Goal: Task Accomplishment & Management: Complete application form

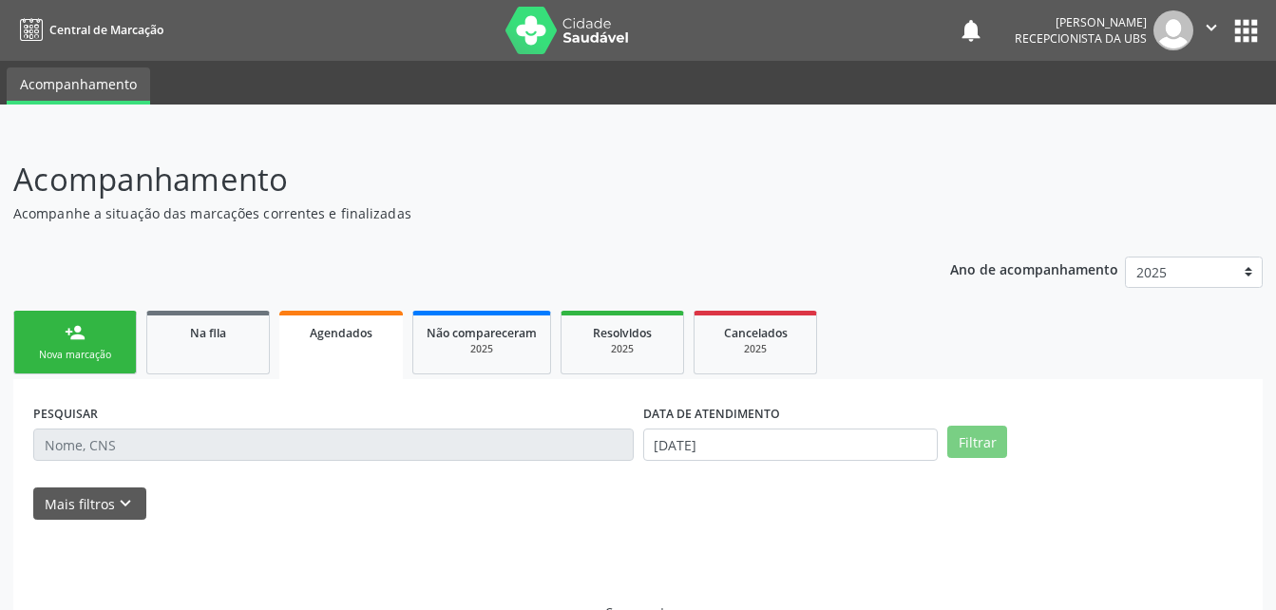
select select "7"
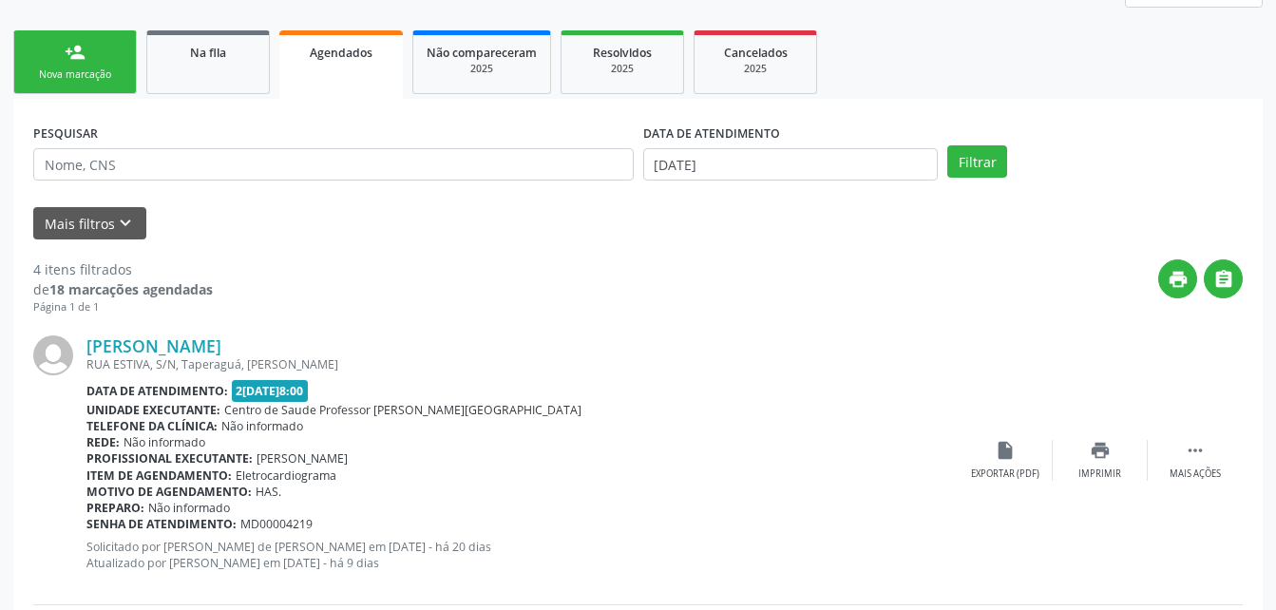
scroll to position [285, 0]
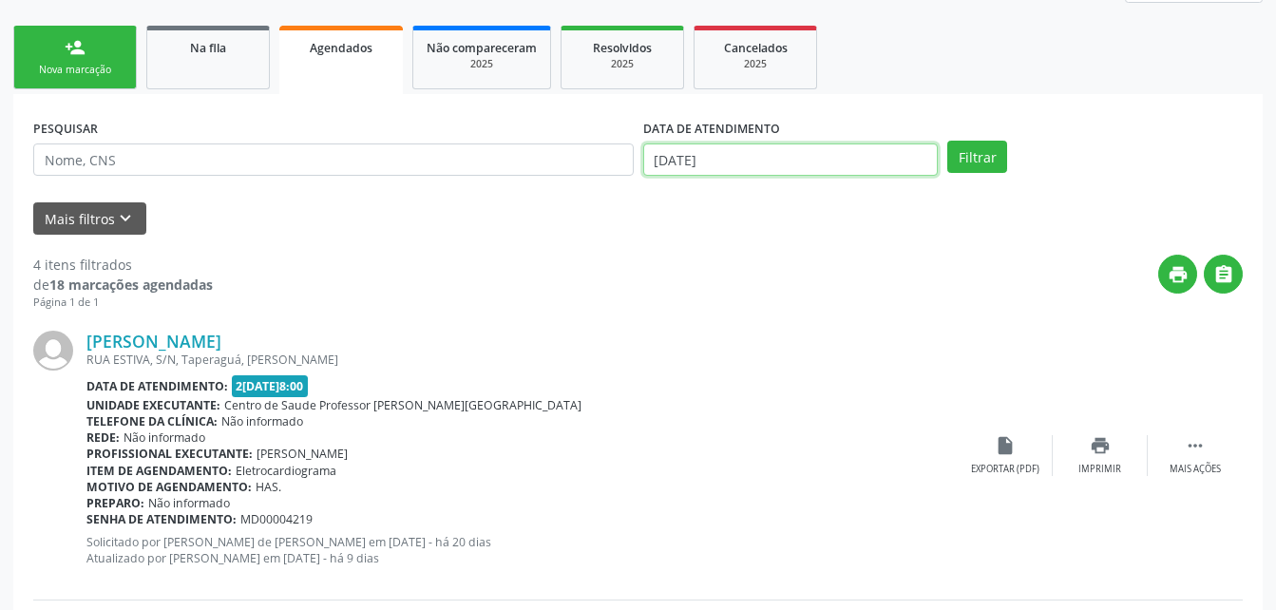
click at [814, 162] on body "Central de Marcação notifications [PERSON_NAME] Recepcionista da UBS  Configur…" at bounding box center [638, 20] width 1276 height 610
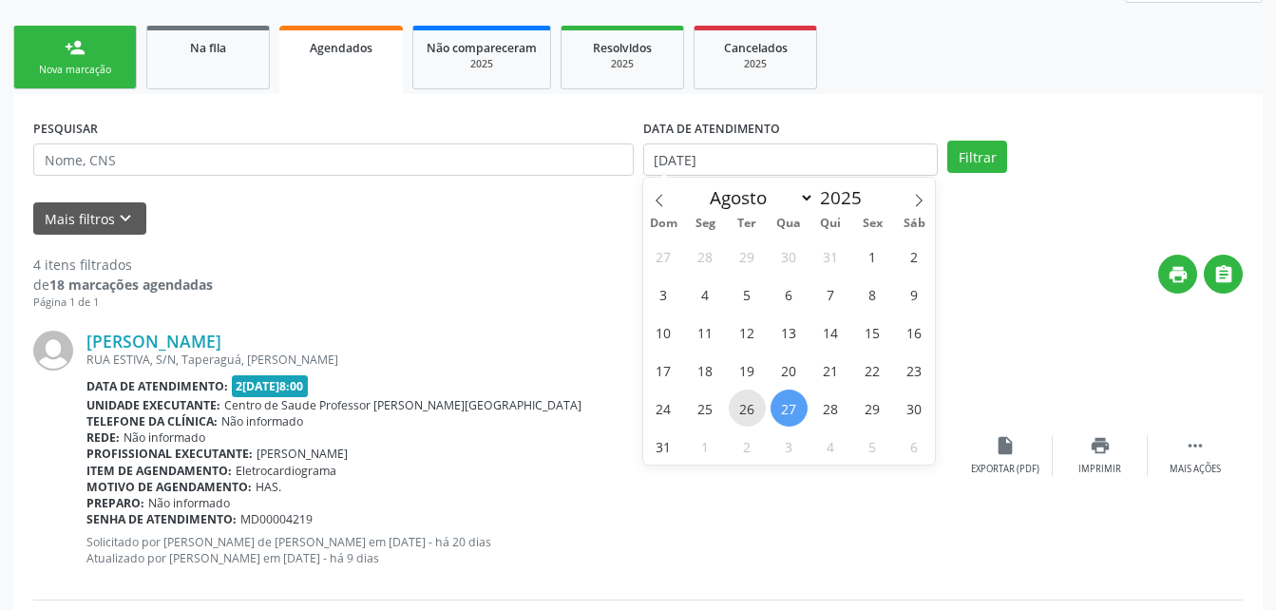
click at [739, 404] on span "26" at bounding box center [747, 407] width 37 height 37
type input "[DATE]"
click at [747, 402] on span "26" at bounding box center [747, 407] width 37 height 37
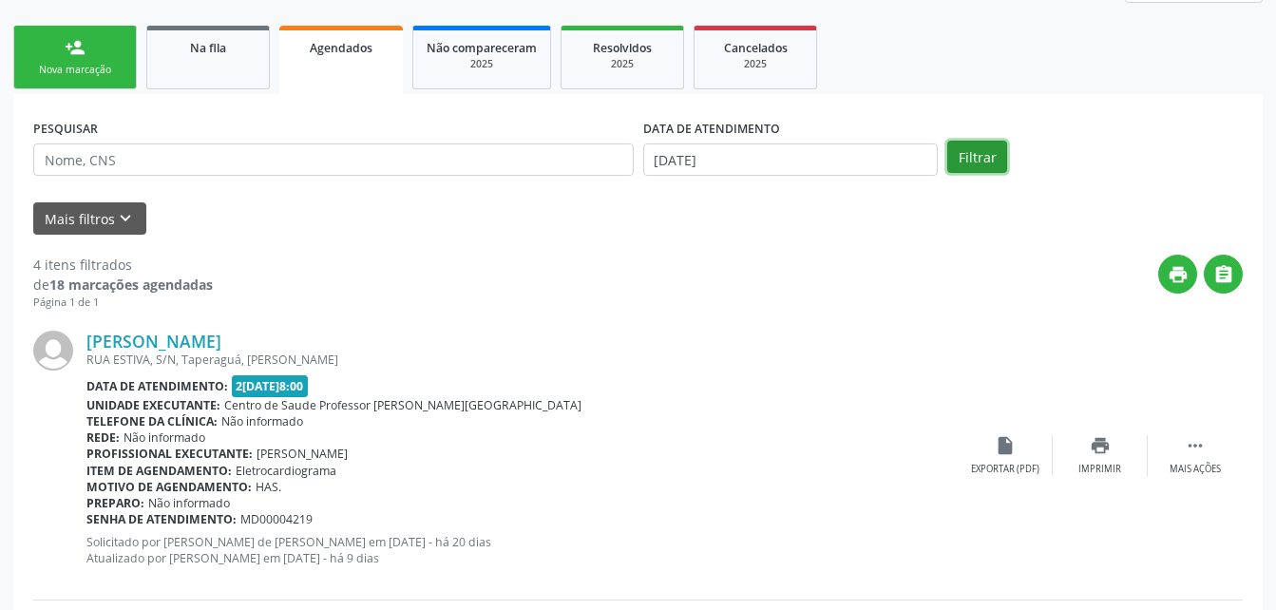
click at [1002, 160] on button "Filtrar" at bounding box center [977, 157] width 60 height 32
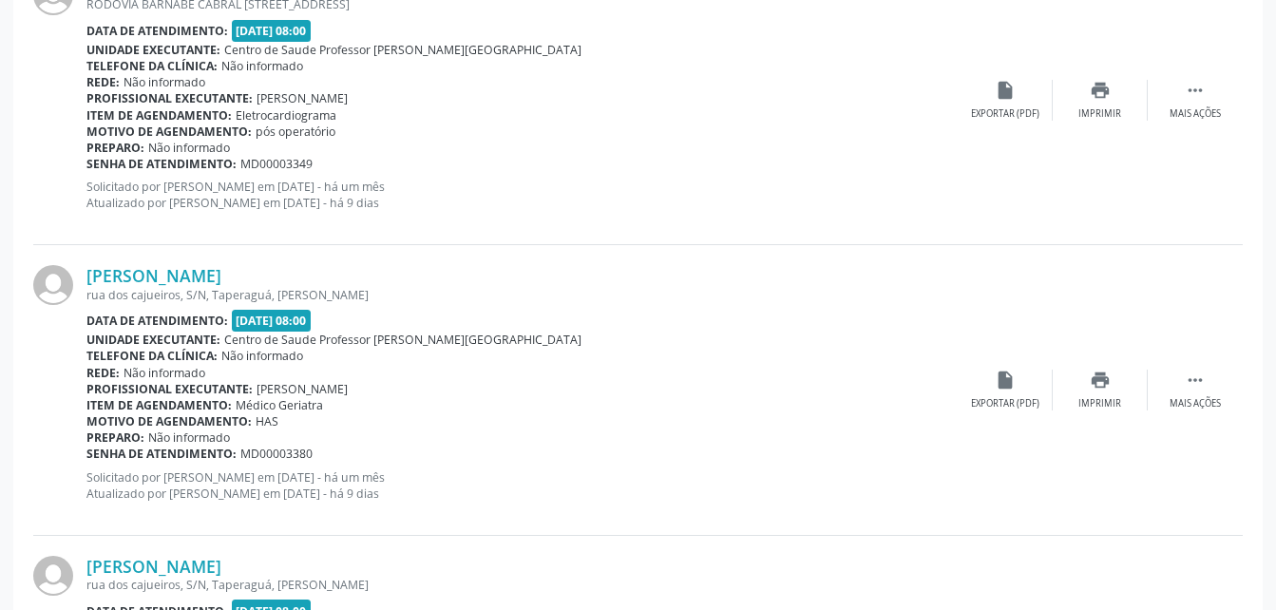
scroll to position [239, 0]
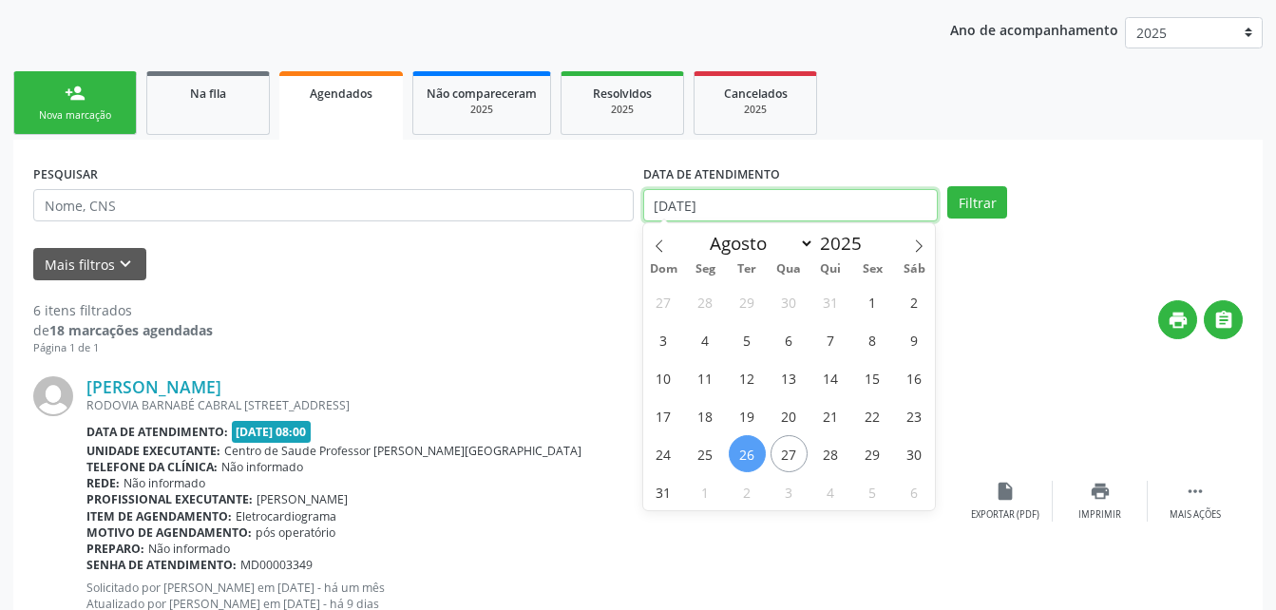
click at [790, 201] on input "[DATE]" at bounding box center [790, 205] width 295 height 32
click at [703, 451] on span "25" at bounding box center [705, 453] width 37 height 37
type input "[DATE]"
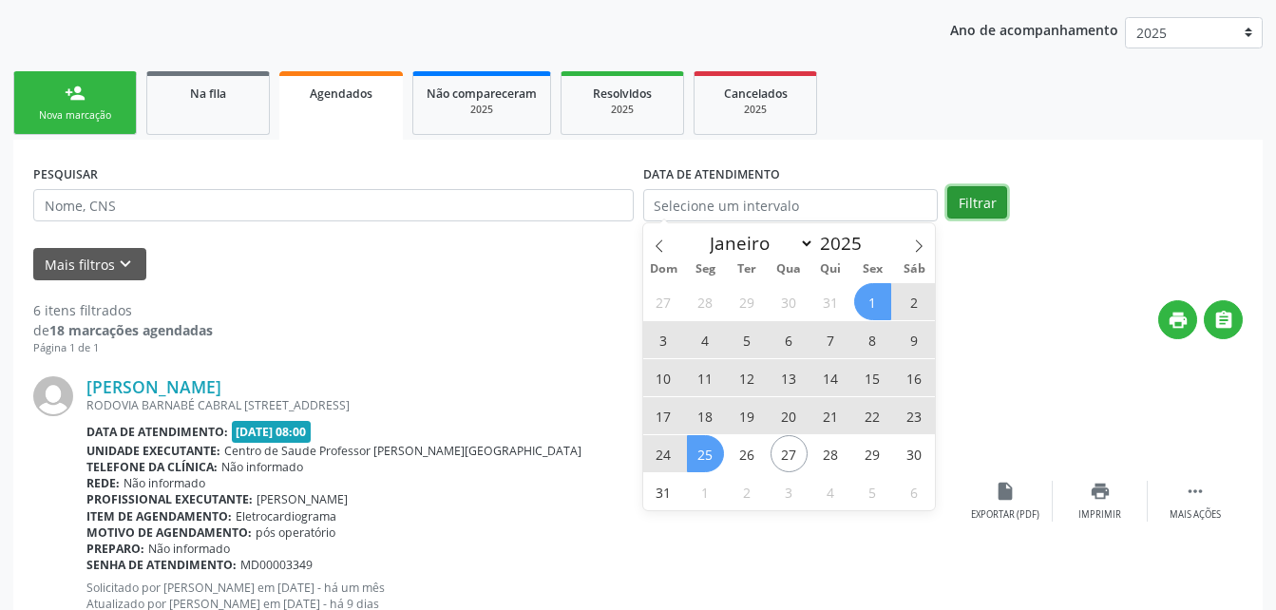
click at [969, 211] on button "Filtrar" at bounding box center [977, 202] width 60 height 32
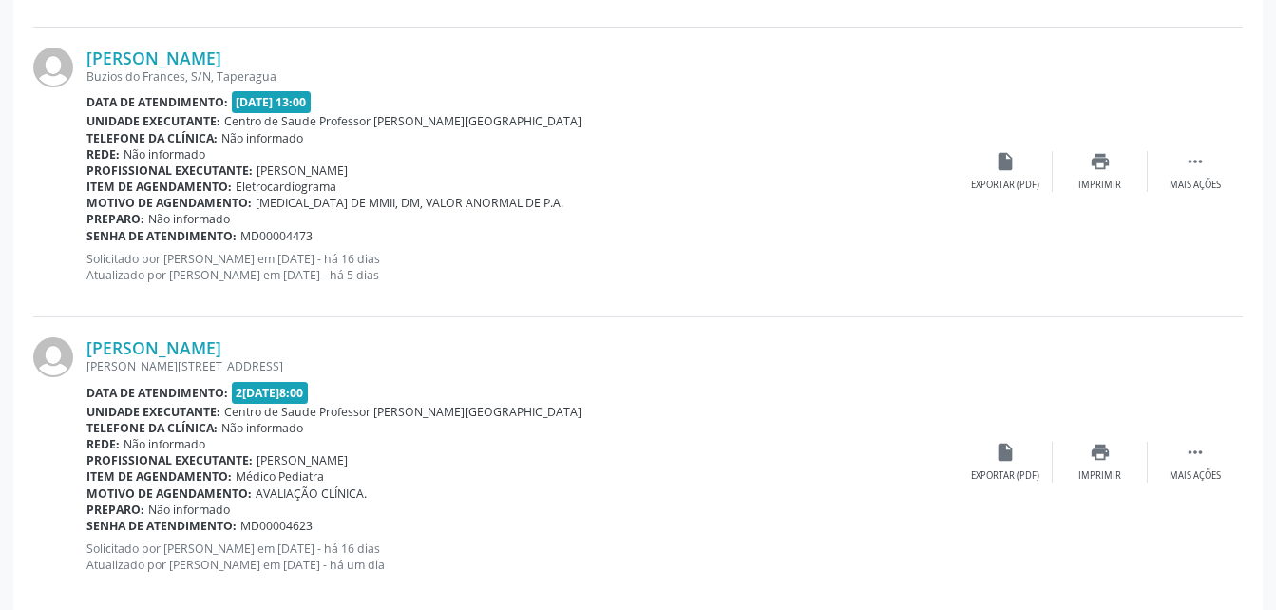
scroll to position [4407, 0]
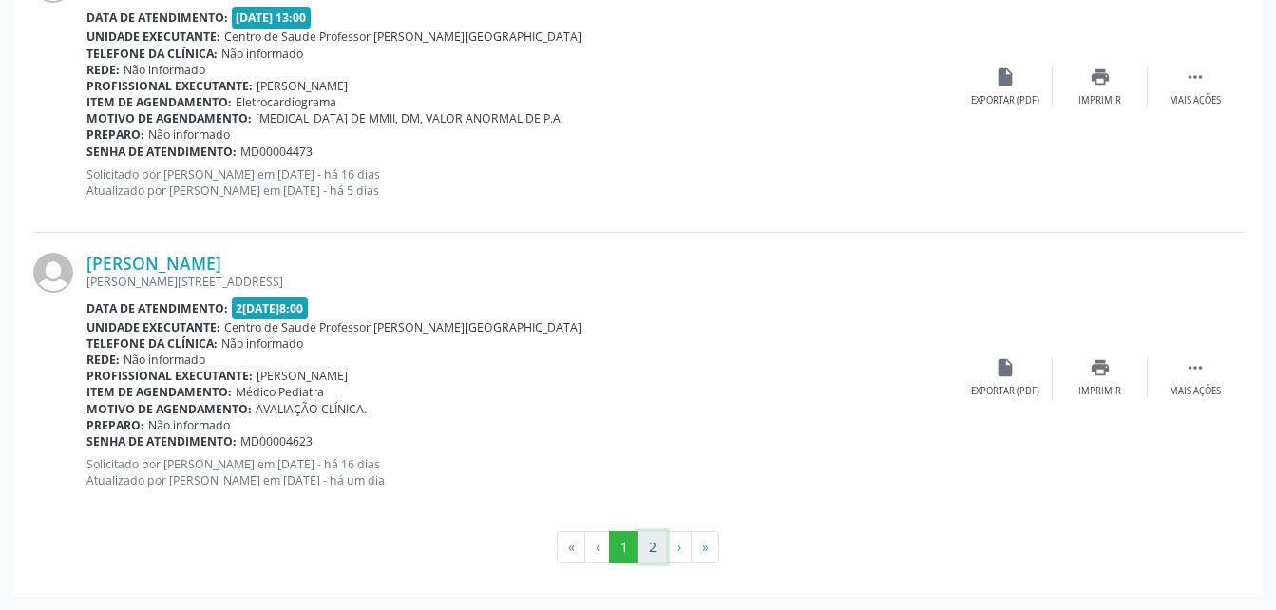
click at [656, 542] on button "2" at bounding box center [651, 547] width 29 height 32
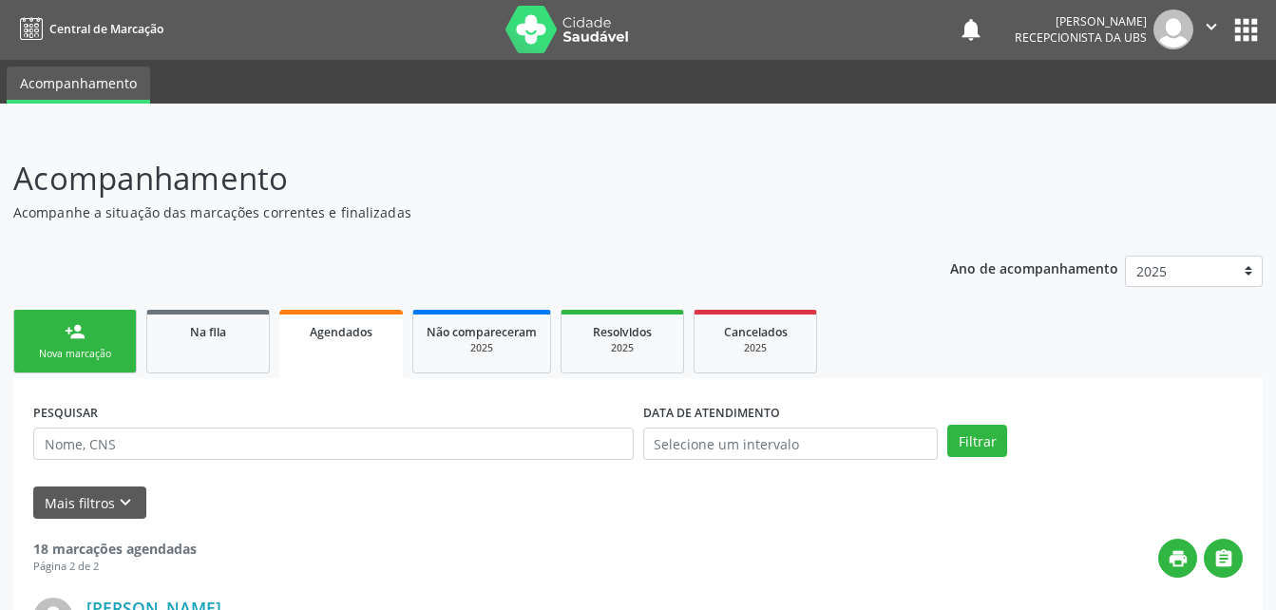
scroll to position [0, 0]
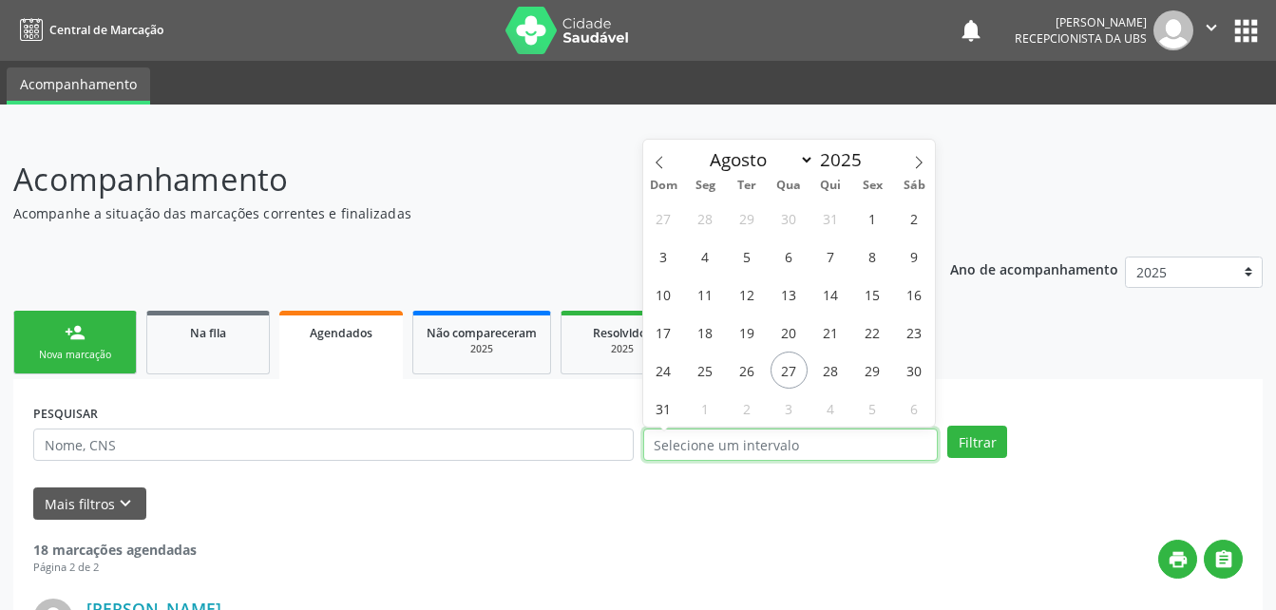
click at [792, 449] on input "text" at bounding box center [790, 444] width 295 height 32
click at [748, 357] on span "26" at bounding box center [747, 369] width 37 height 37
type input "[DATE]"
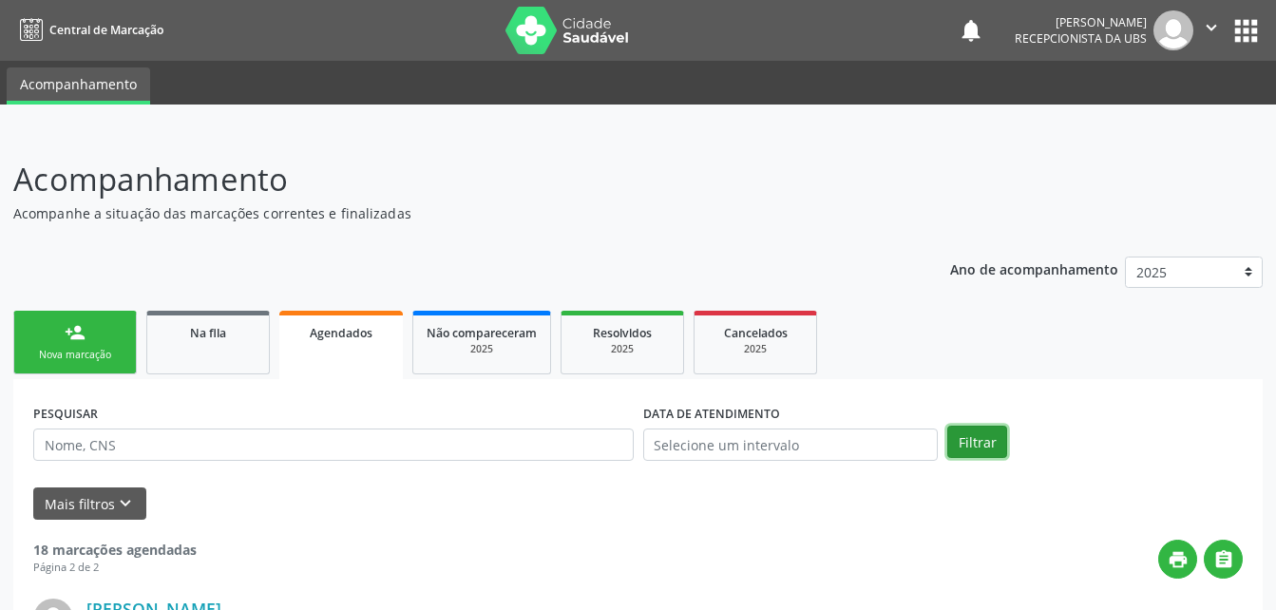
click at [968, 439] on button "Filtrar" at bounding box center [977, 442] width 60 height 32
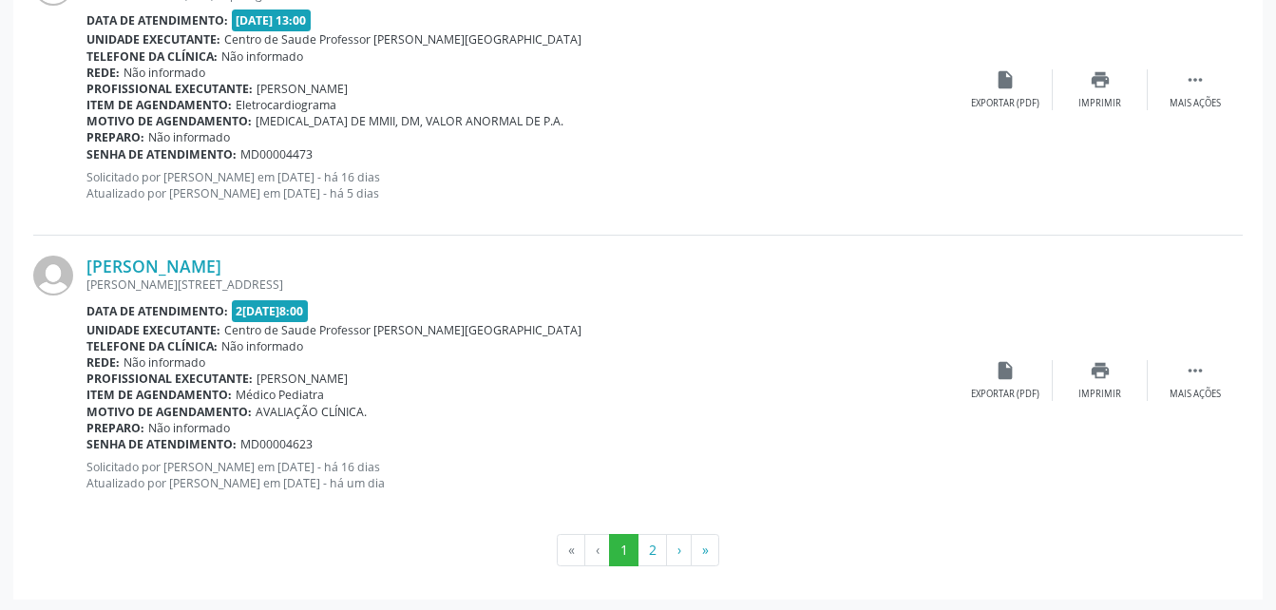
scroll to position [4407, 0]
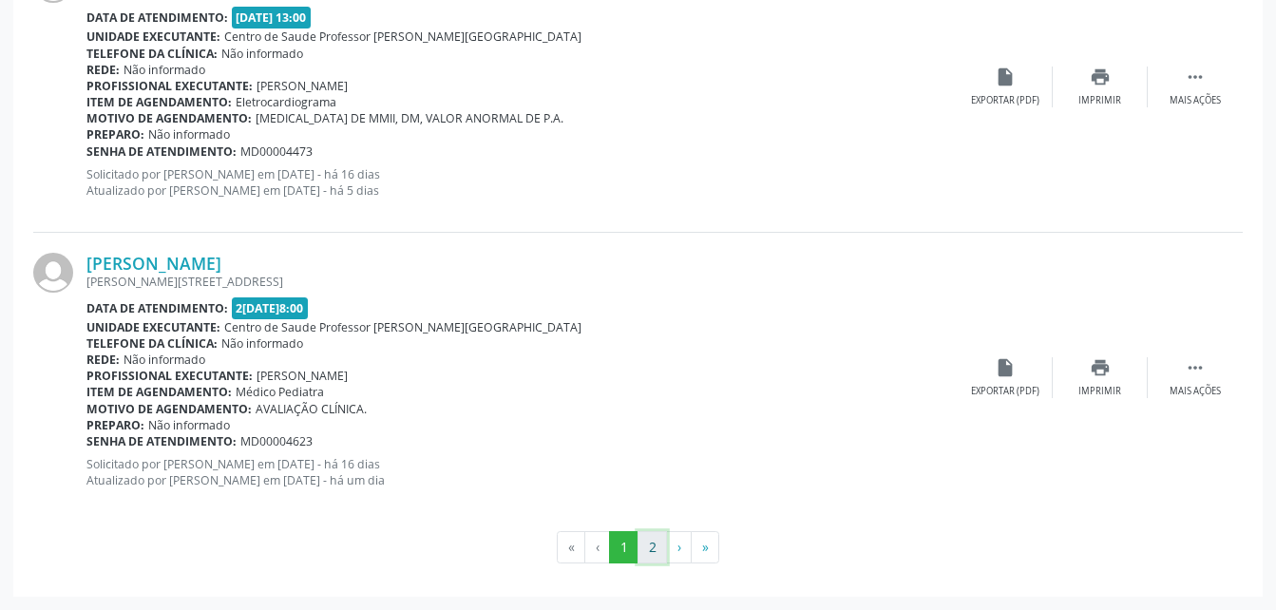
click at [650, 540] on button "2" at bounding box center [651, 547] width 29 height 32
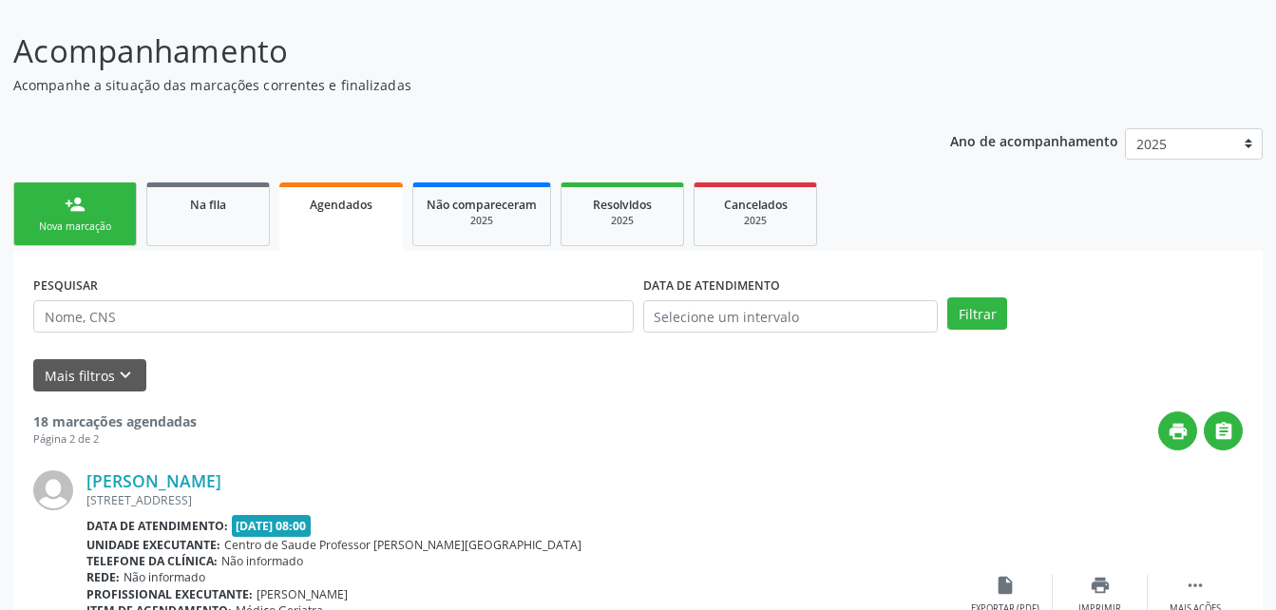
scroll to position [71, 0]
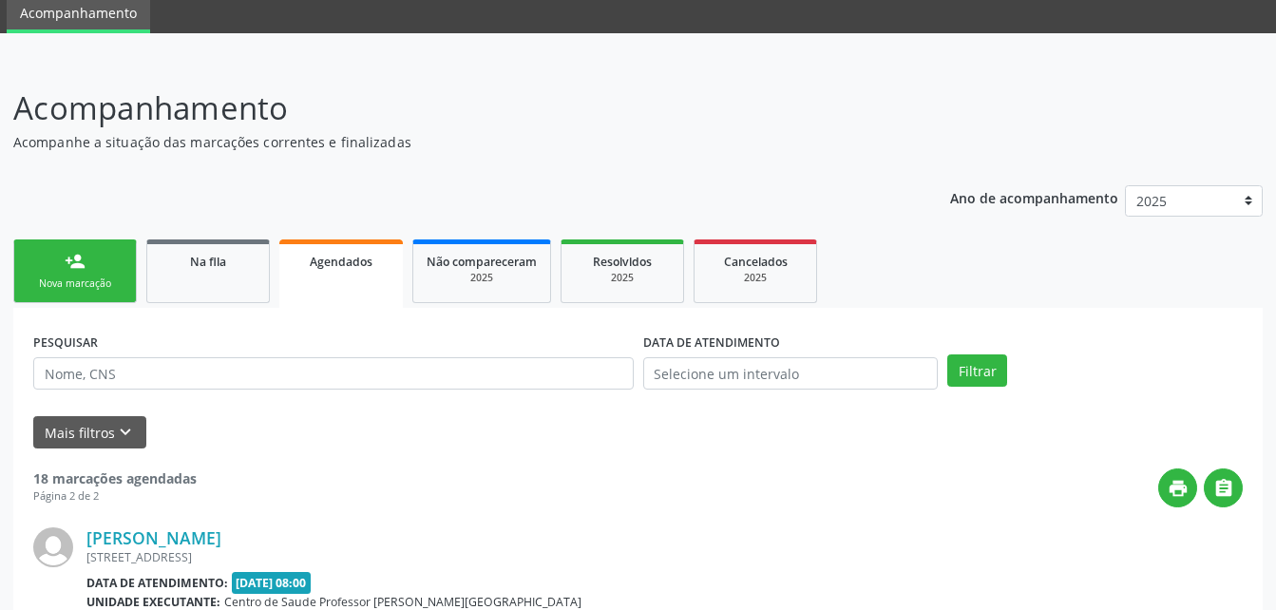
click at [112, 252] on link "person_add Nova marcação" at bounding box center [74, 271] width 123 height 64
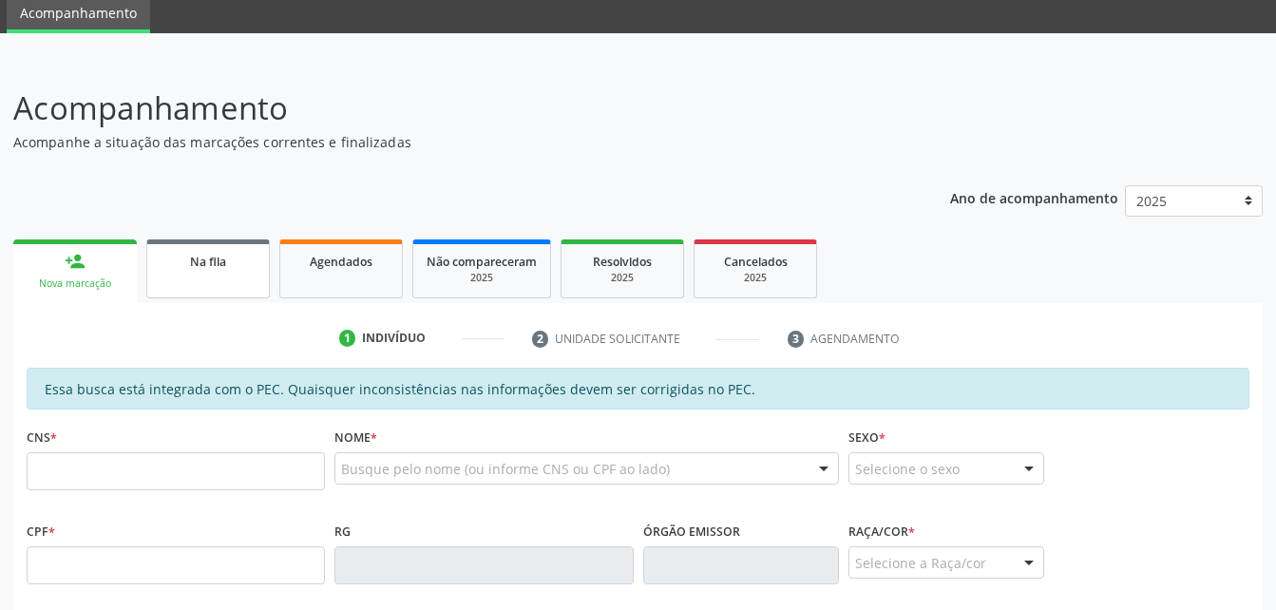
click at [229, 273] on link "Na fila" at bounding box center [207, 268] width 123 height 59
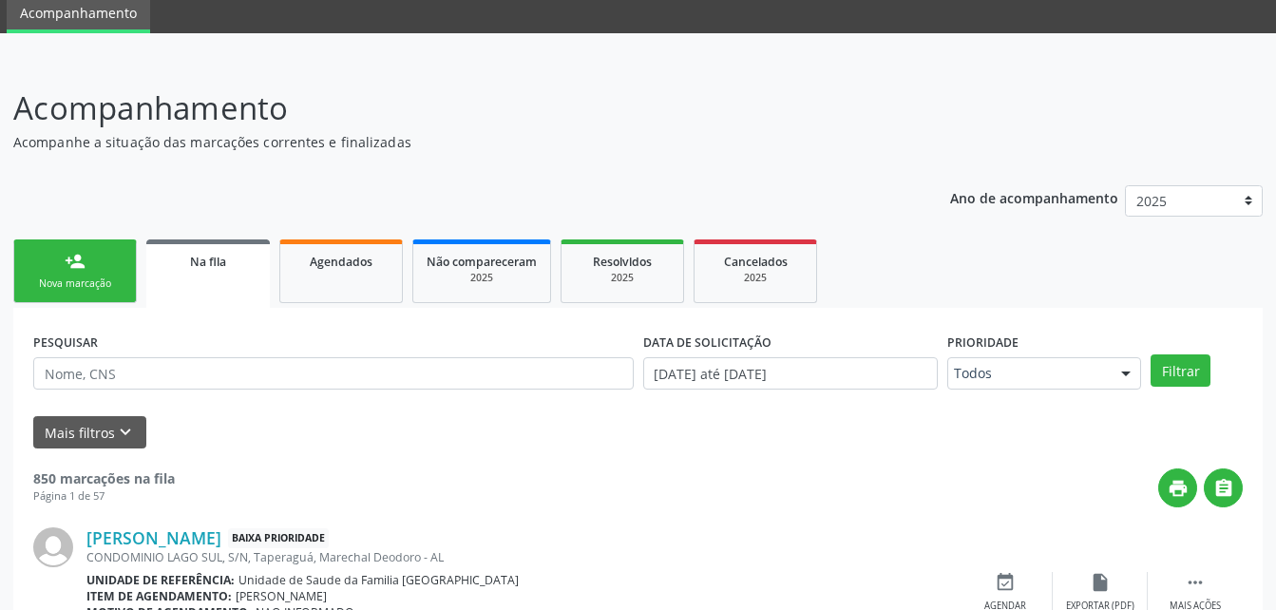
click at [100, 275] on link "person_add Nova marcação" at bounding box center [74, 271] width 123 height 64
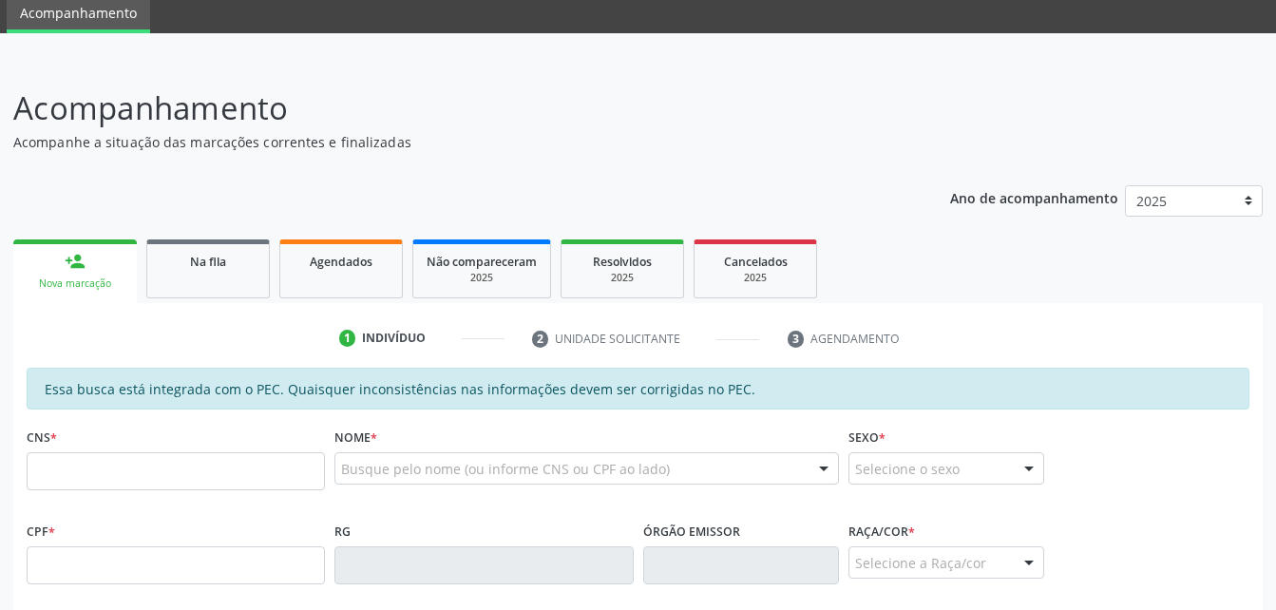
scroll to position [166, 0]
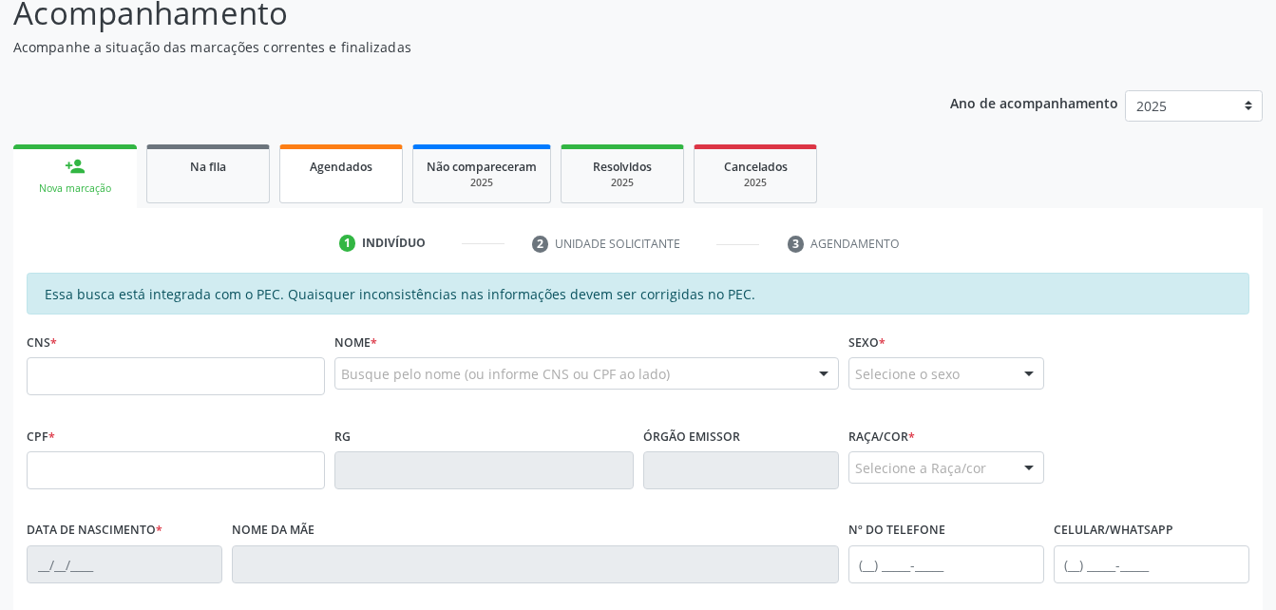
click at [308, 170] on div "Agendados" at bounding box center [341, 166] width 95 height 20
select select "7"
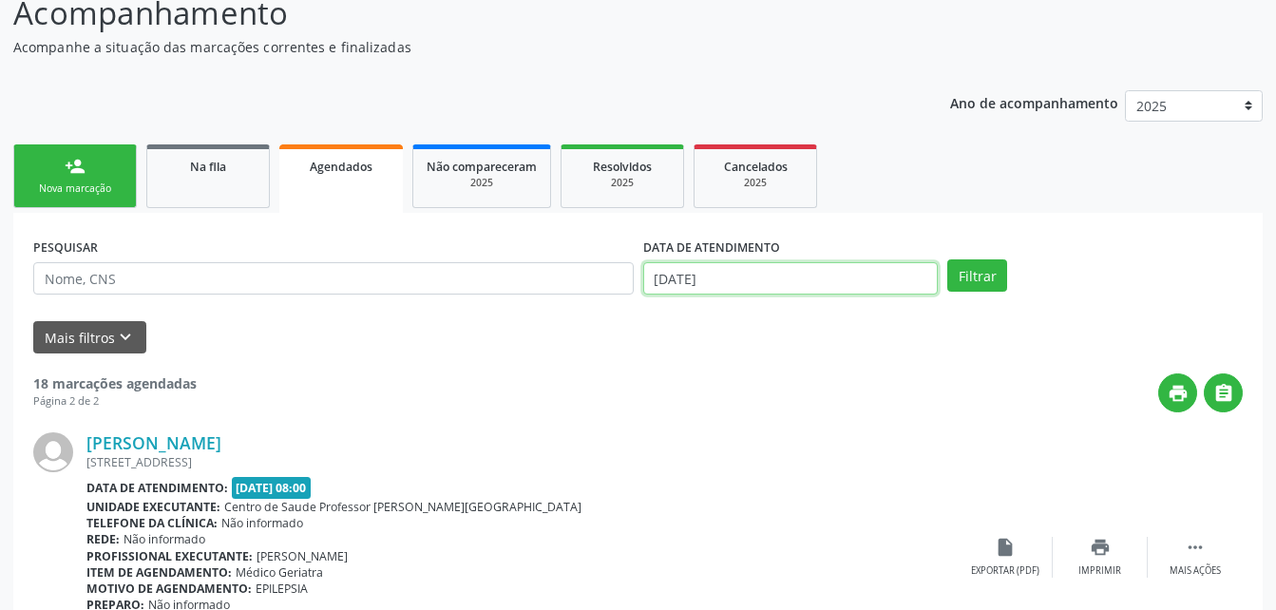
click at [716, 272] on input "[DATE]" at bounding box center [790, 278] width 295 height 32
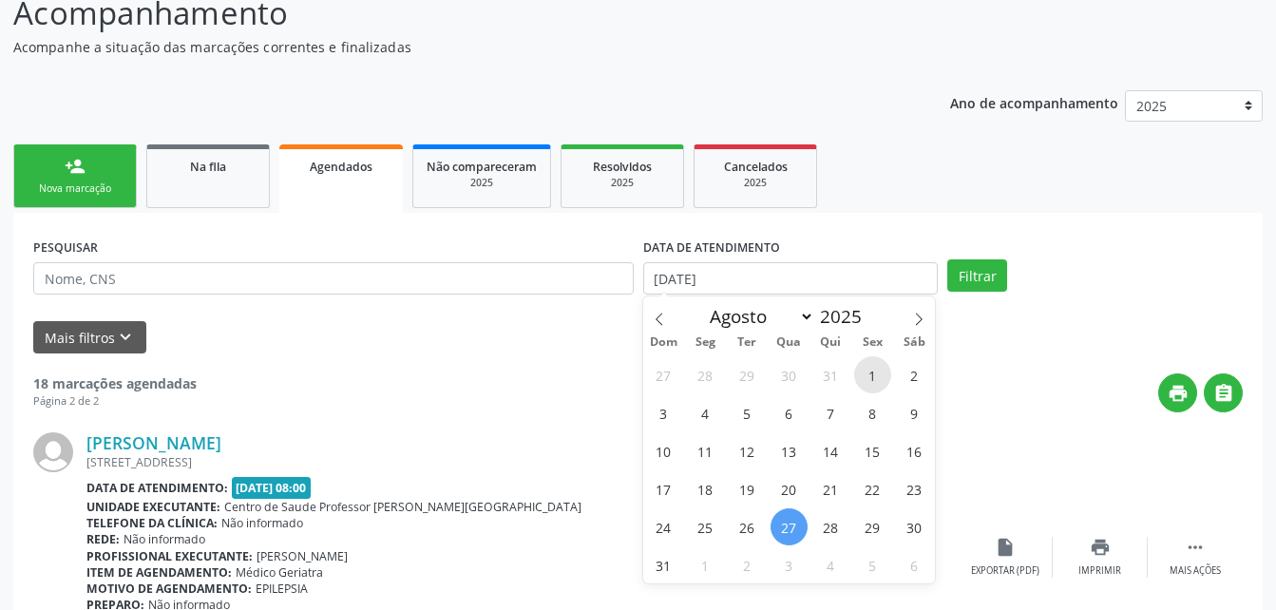
click at [870, 388] on span "1" at bounding box center [872, 374] width 37 height 37
type input "[DATE]"
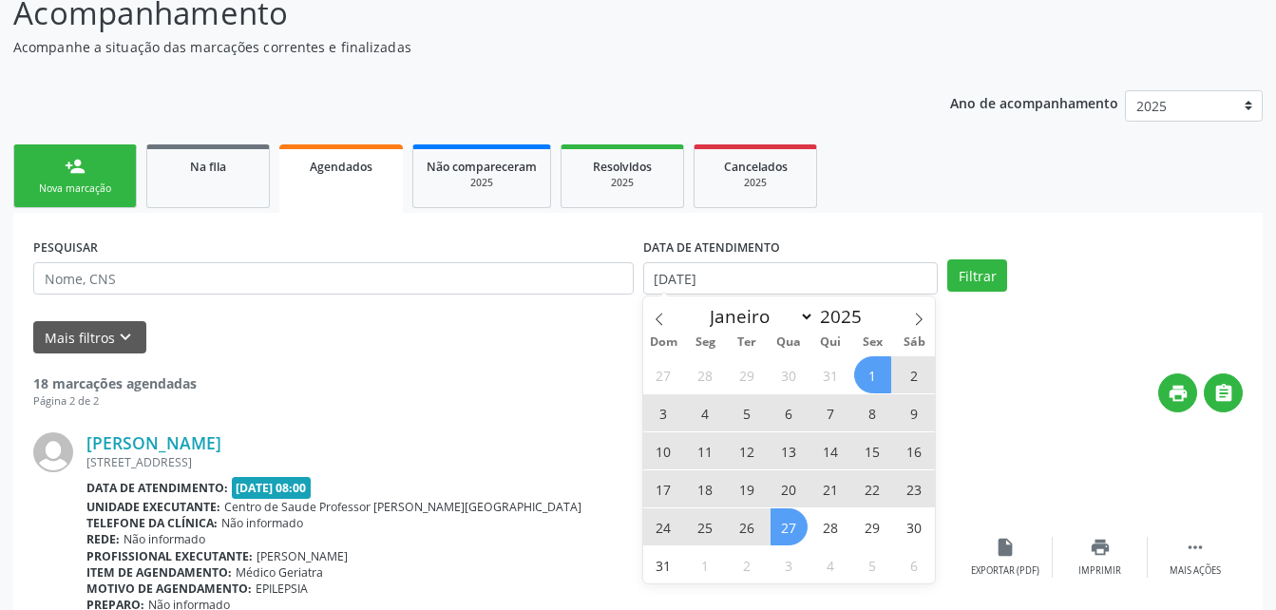
click at [795, 529] on span "27" at bounding box center [788, 526] width 37 height 37
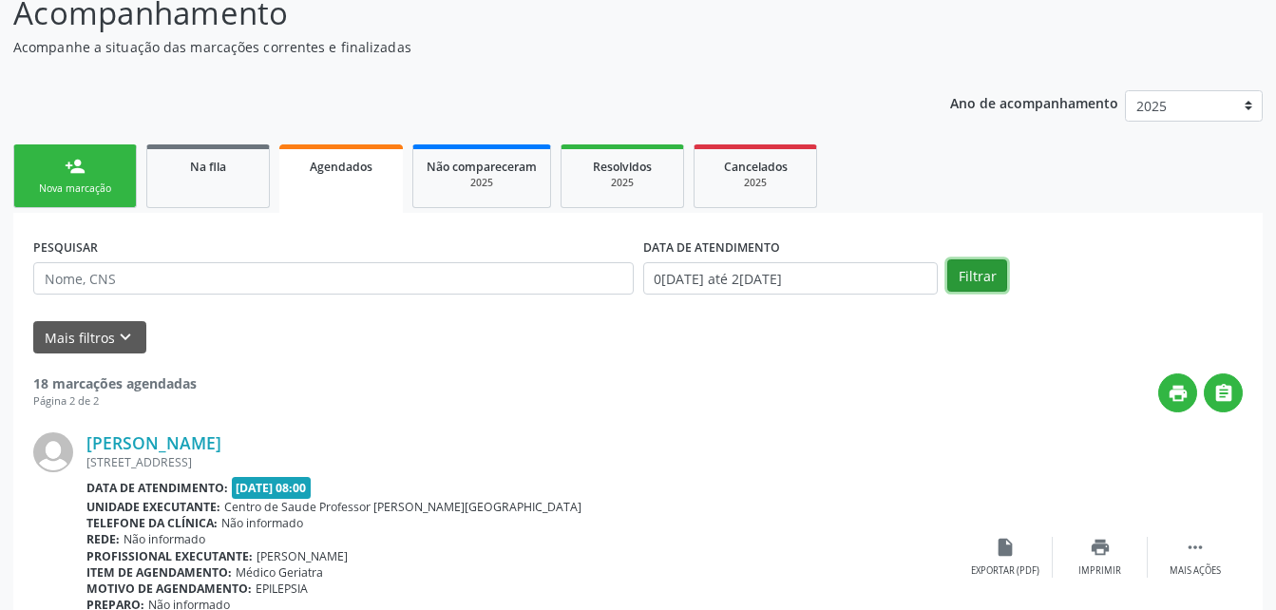
click at [989, 283] on button "Filtrar" at bounding box center [977, 275] width 60 height 32
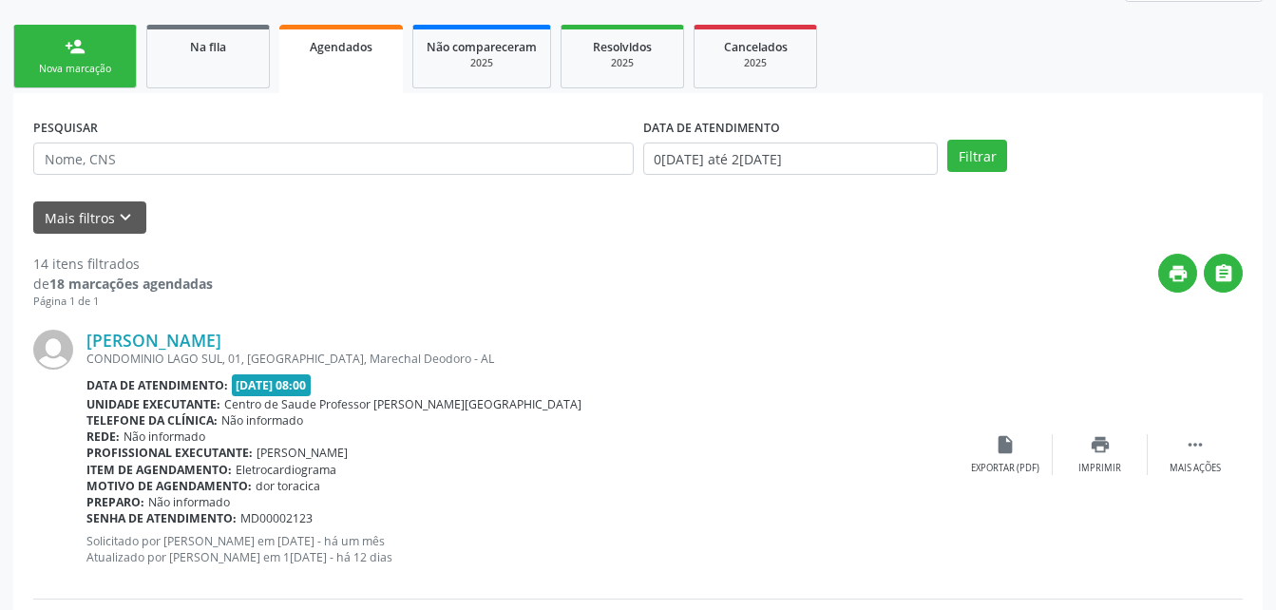
scroll to position [185, 0]
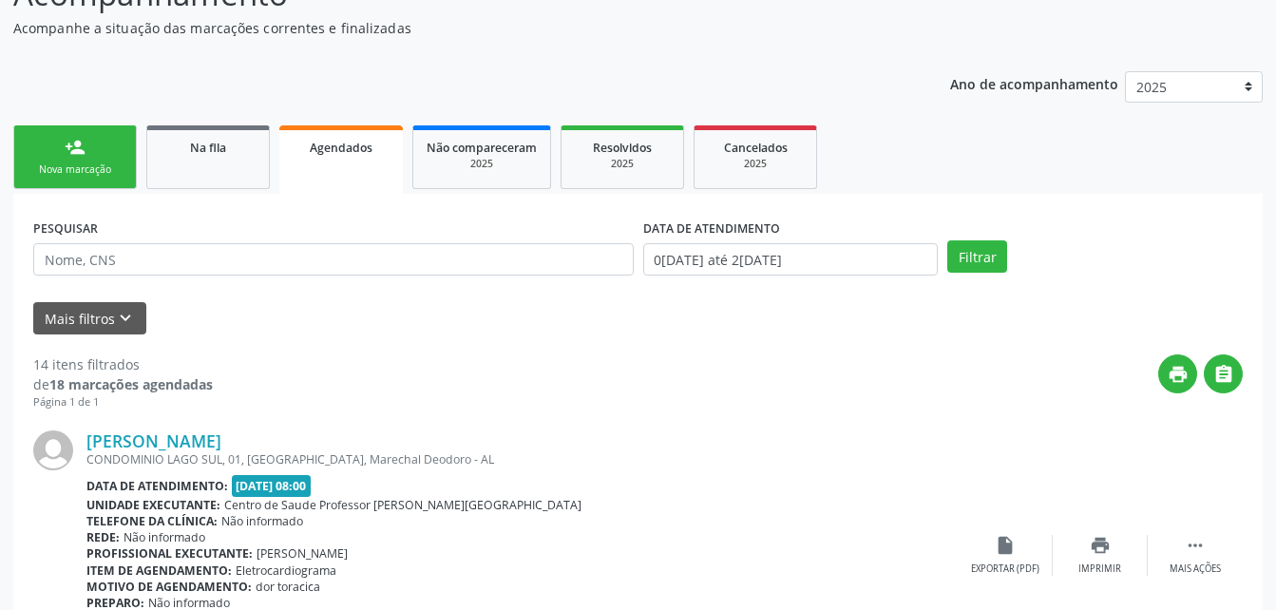
click at [87, 161] on link "person_add Nova marcação" at bounding box center [74, 157] width 123 height 64
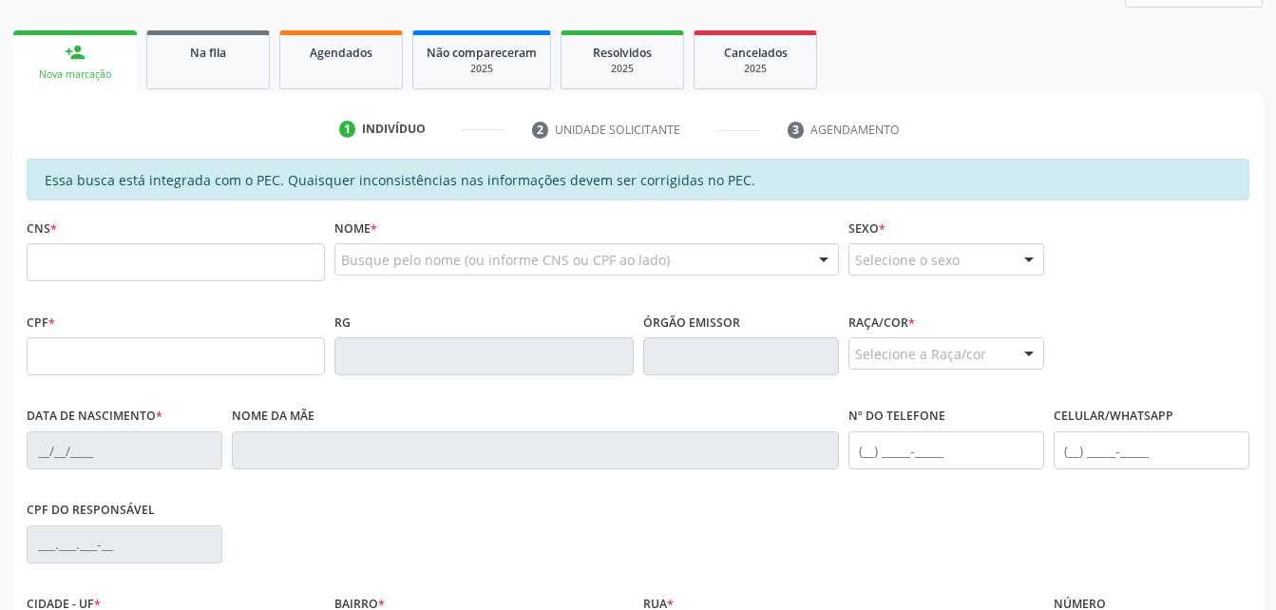
scroll to position [375, 0]
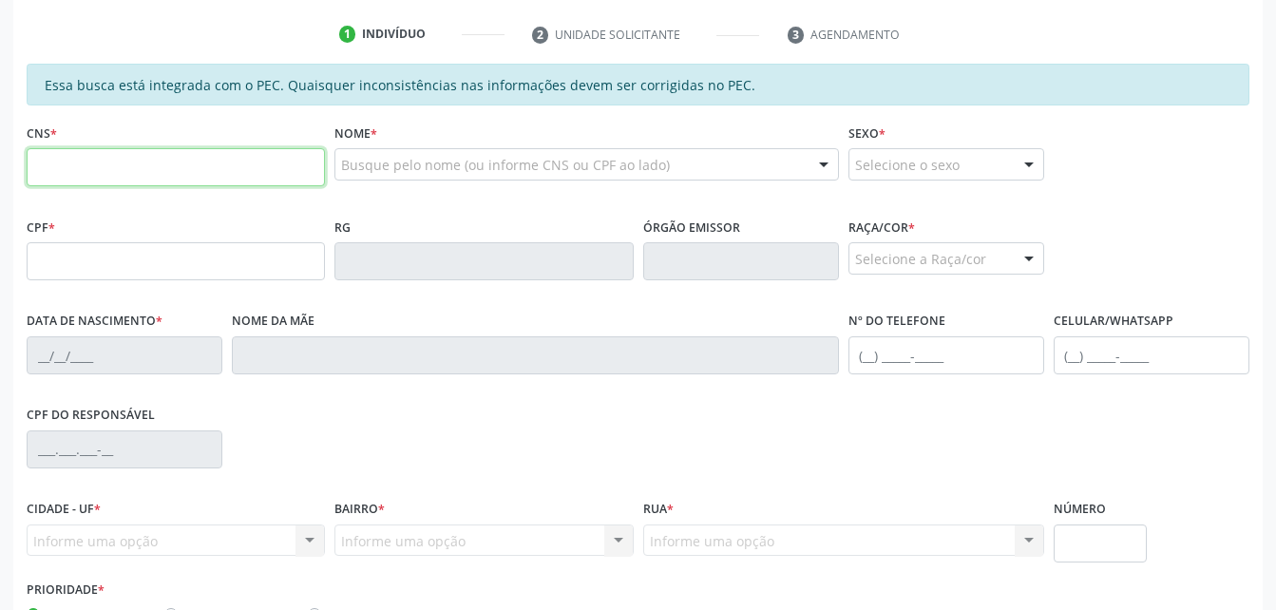
click at [274, 163] on input "text" at bounding box center [176, 167] width 298 height 38
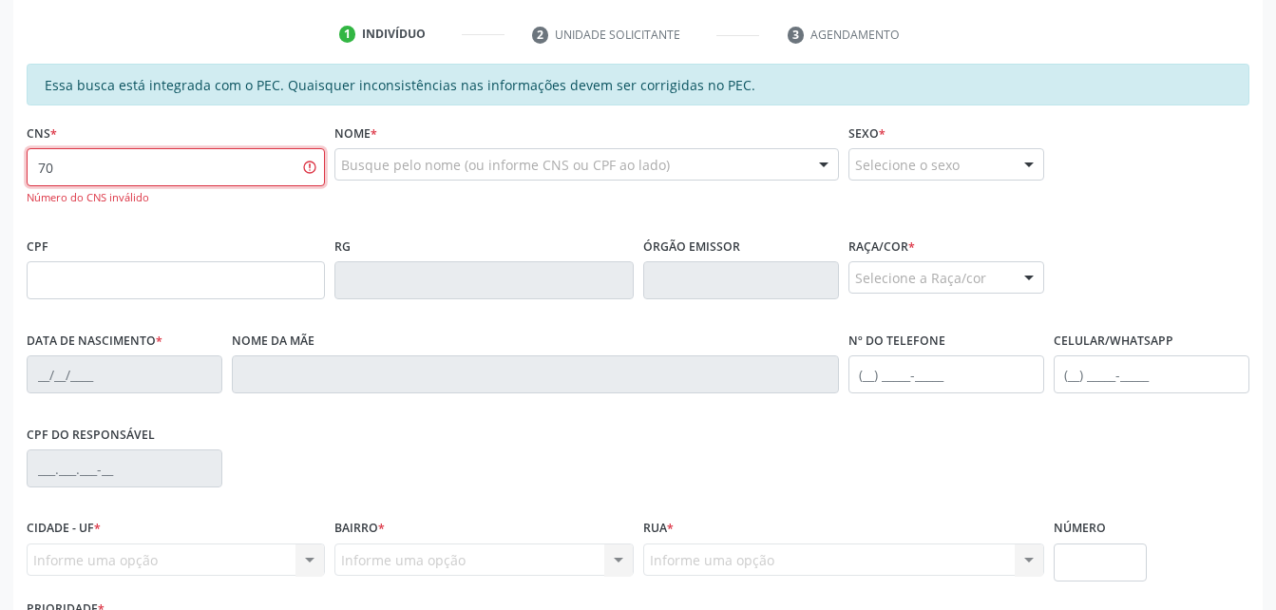
type input "7"
type input "703 3002 7988 8410"
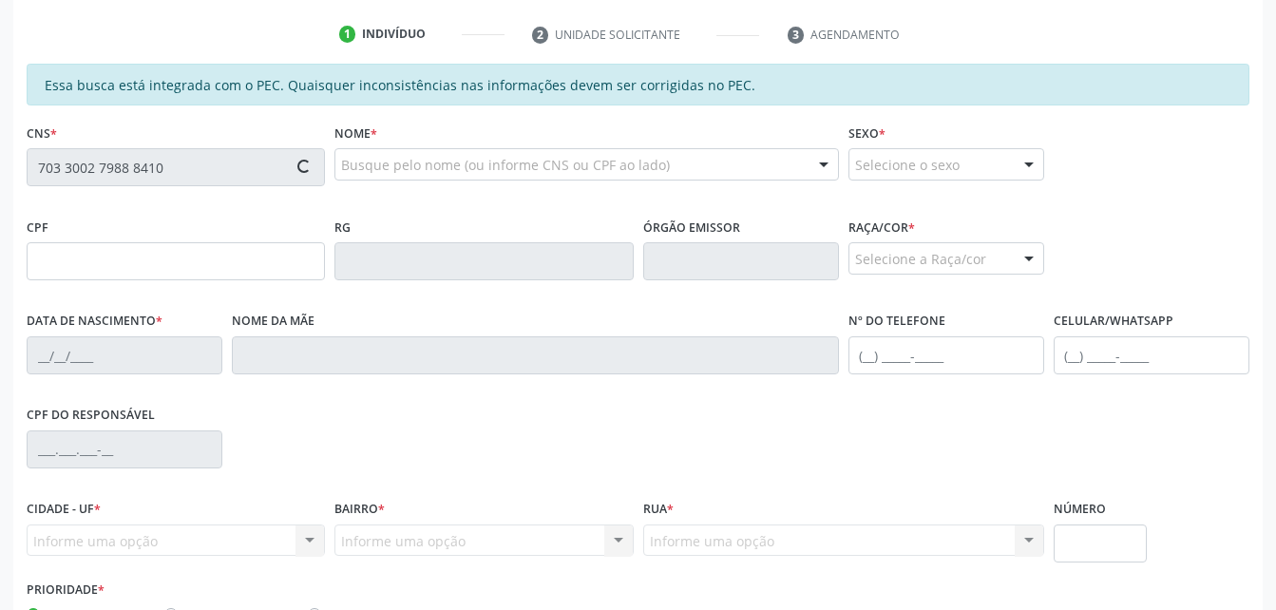
type input "758.126.144-15"
type input "[DATE]"
type input "[PERSON_NAME]"
type input "[PHONE_NUMBER]"
type input "S/N"
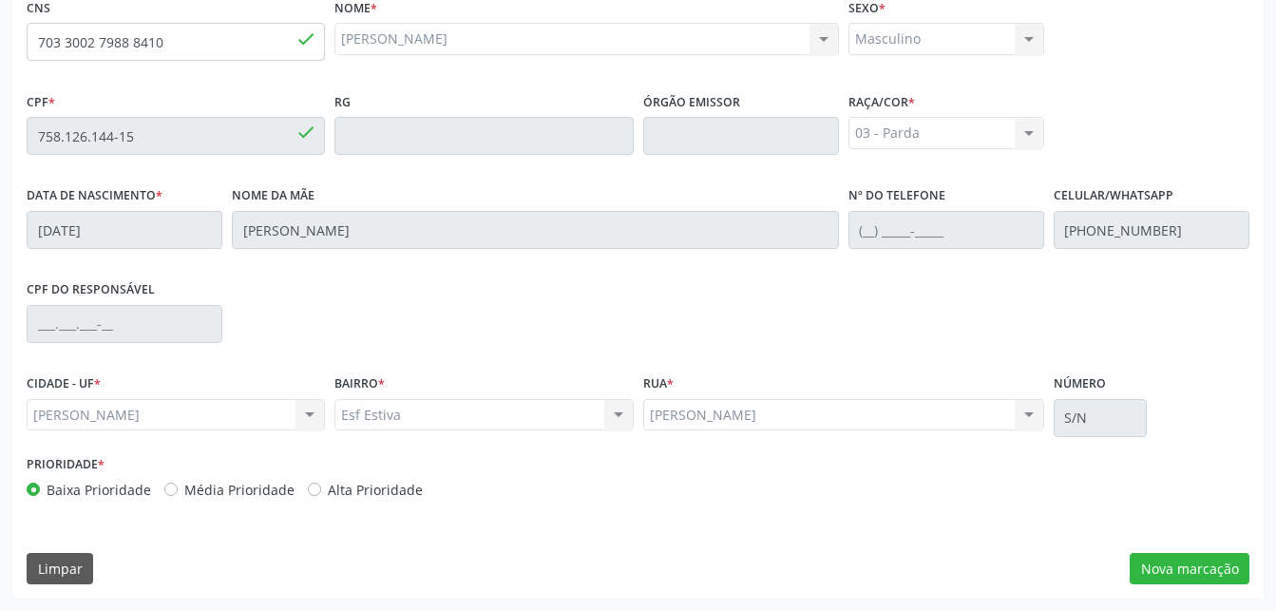
scroll to position [502, 0]
click at [1202, 573] on button "Nova marcação" at bounding box center [1189, 568] width 120 height 32
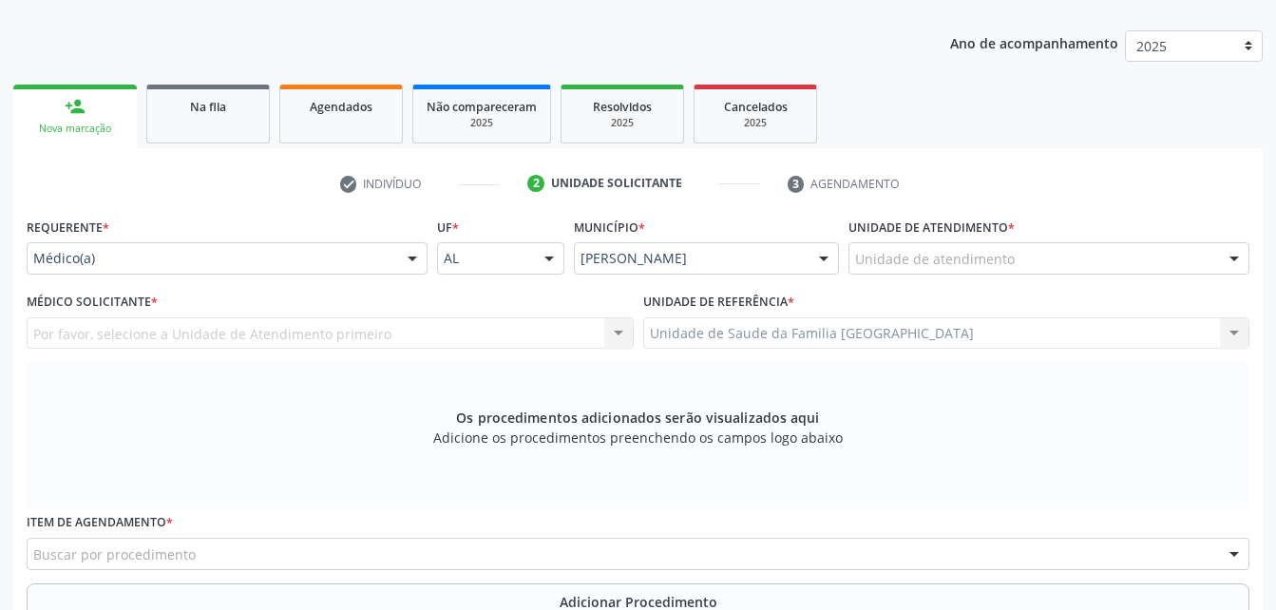
scroll to position [217, 0]
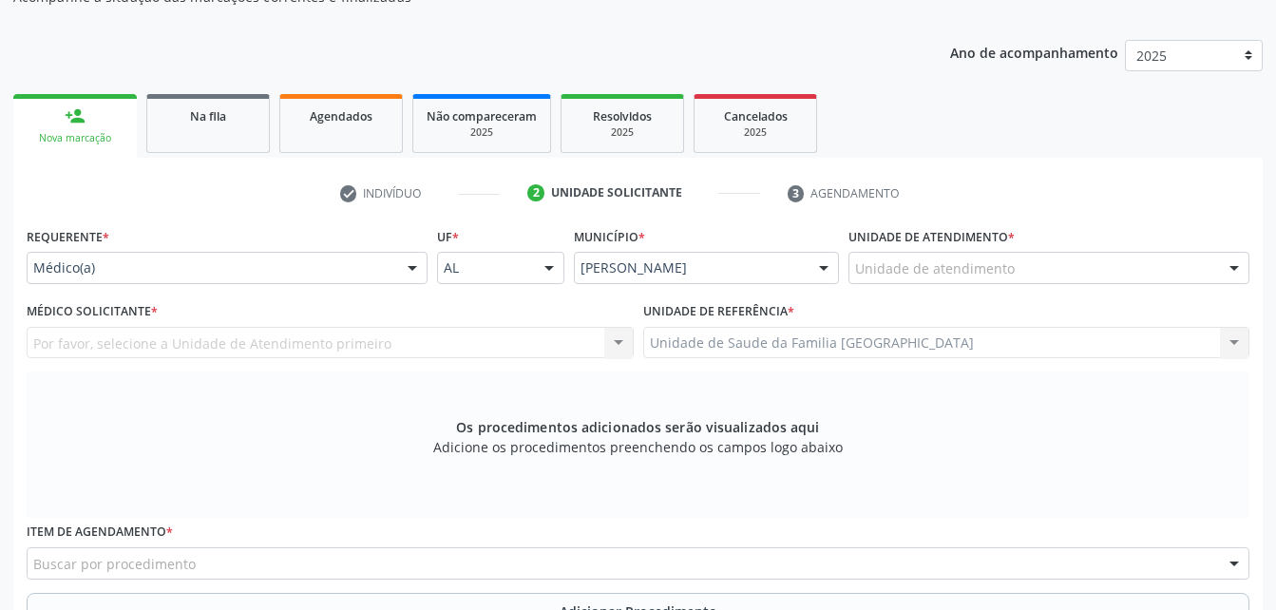
click at [1052, 263] on div "Unidade de atendimento" at bounding box center [1048, 268] width 401 height 32
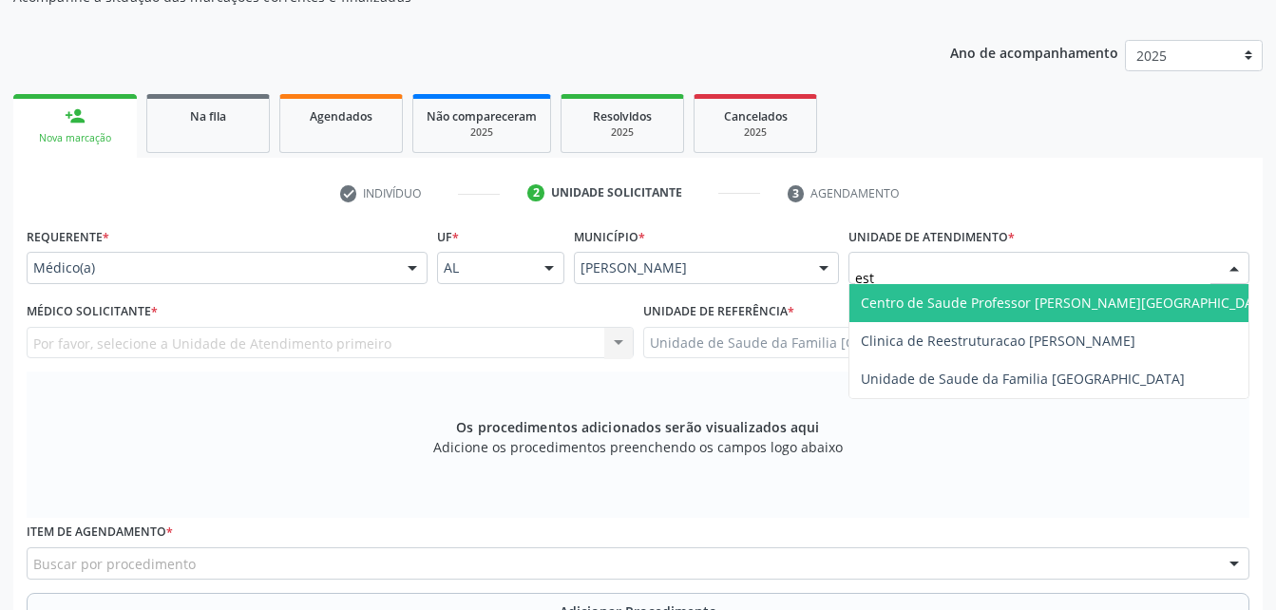
type input "esti"
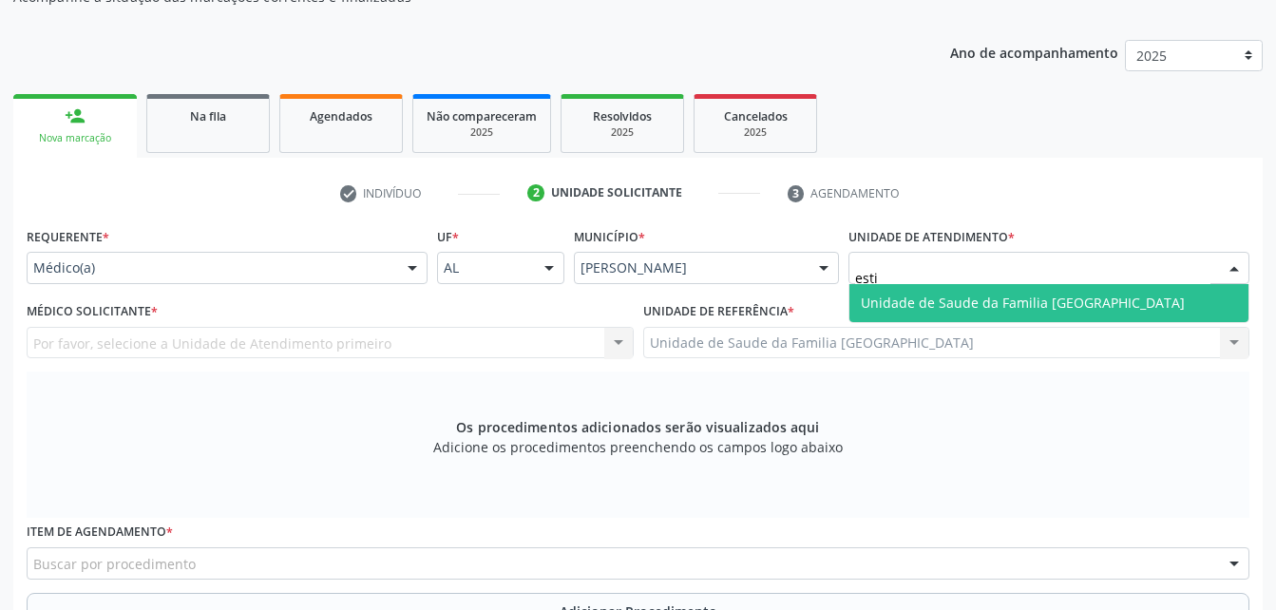
click at [1080, 297] on span "Unidade de Saude da Familia [GEOGRAPHIC_DATA]" at bounding box center [1023, 303] width 324 height 18
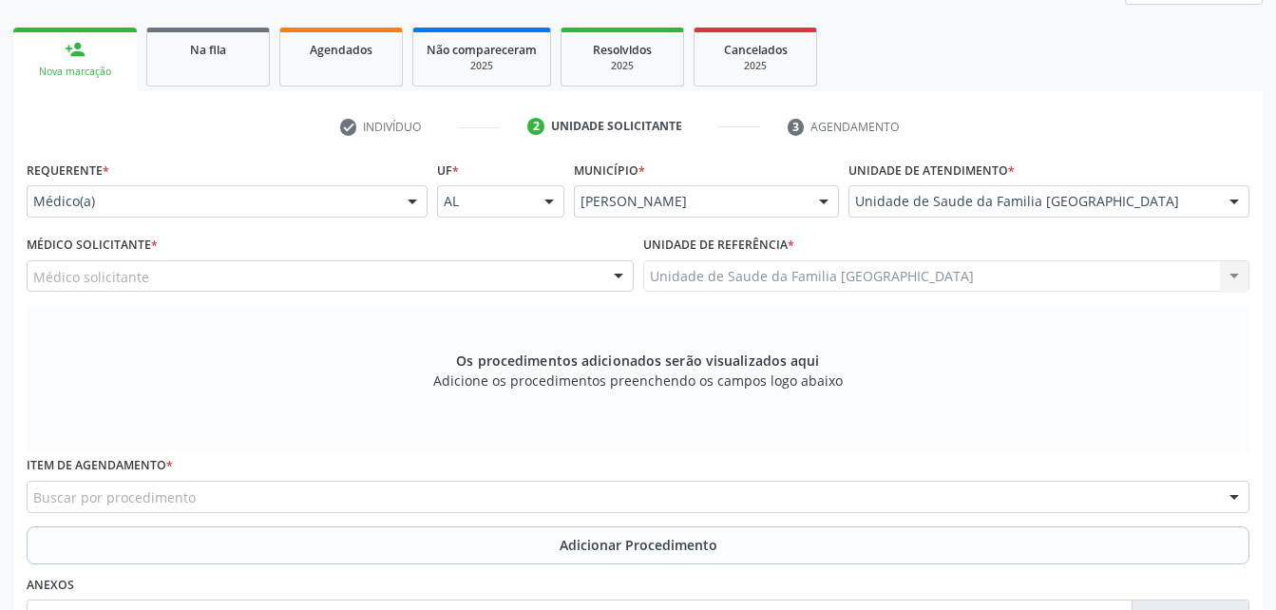
scroll to position [312, 0]
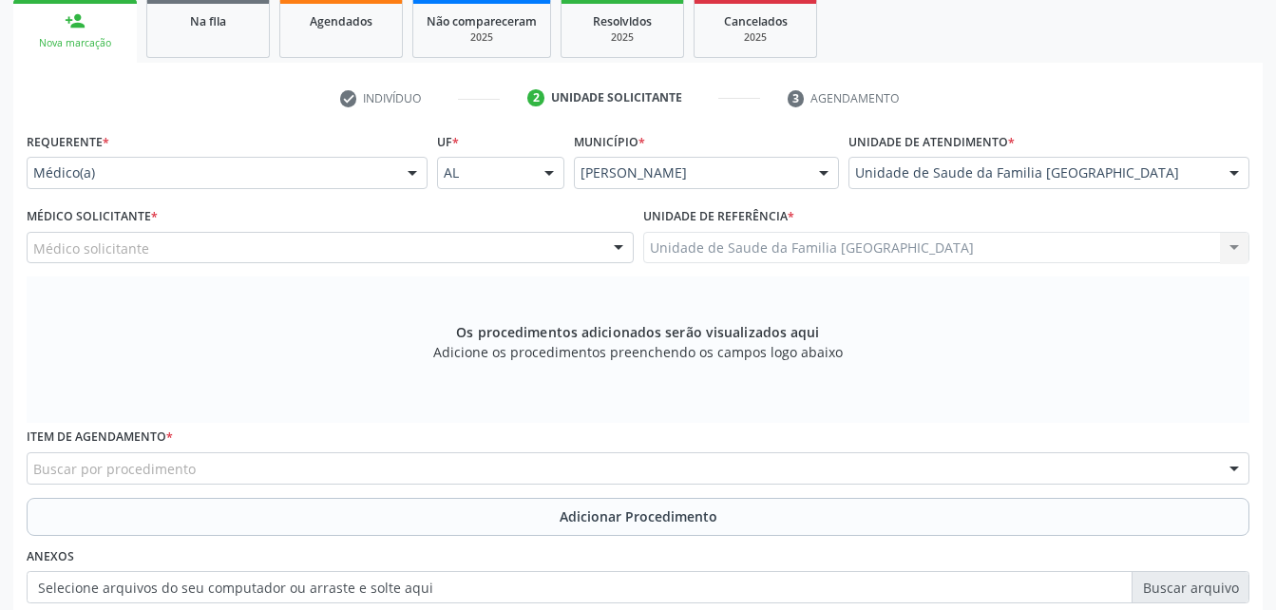
click at [342, 259] on div "Médico solicitante" at bounding box center [330, 248] width 607 height 32
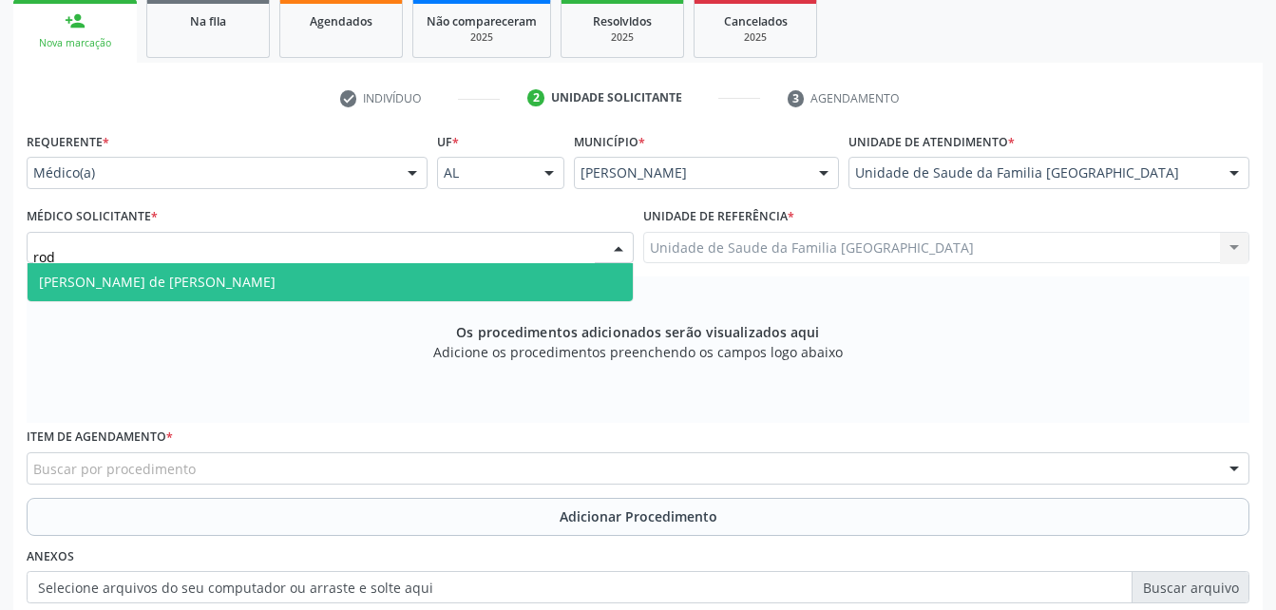
type input "rodr"
click at [332, 295] on span "[PERSON_NAME] de [PERSON_NAME]" at bounding box center [330, 282] width 605 height 38
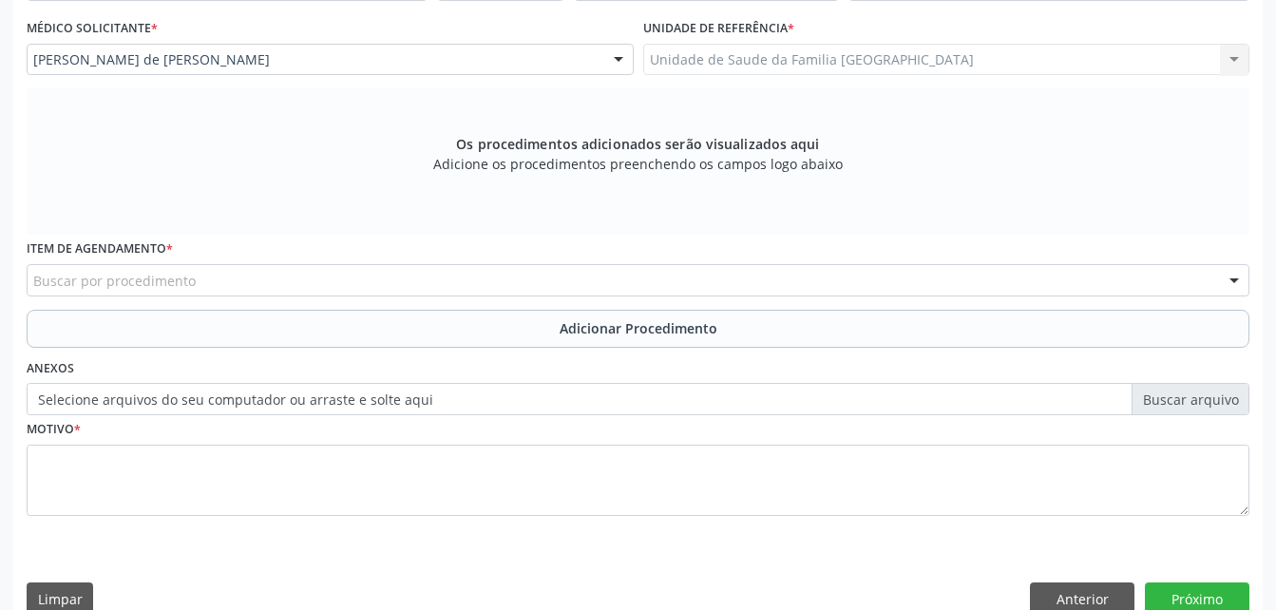
scroll to position [502, 0]
click at [340, 273] on div "Buscar por procedimento" at bounding box center [638, 278] width 1222 height 32
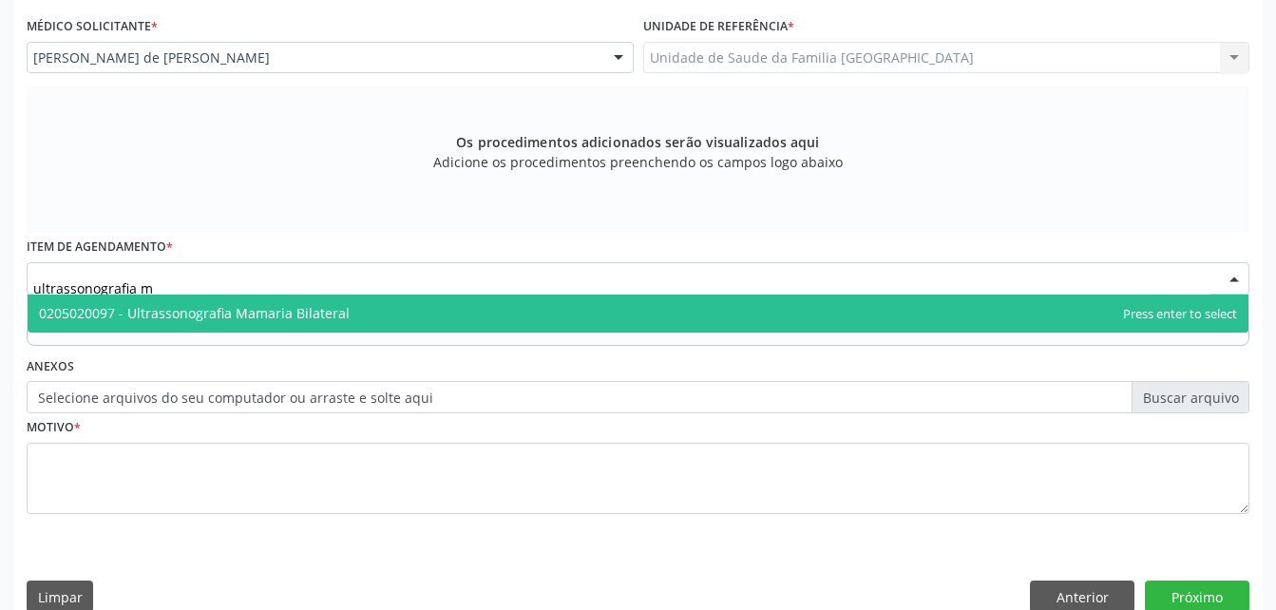
scroll to position [0, 0]
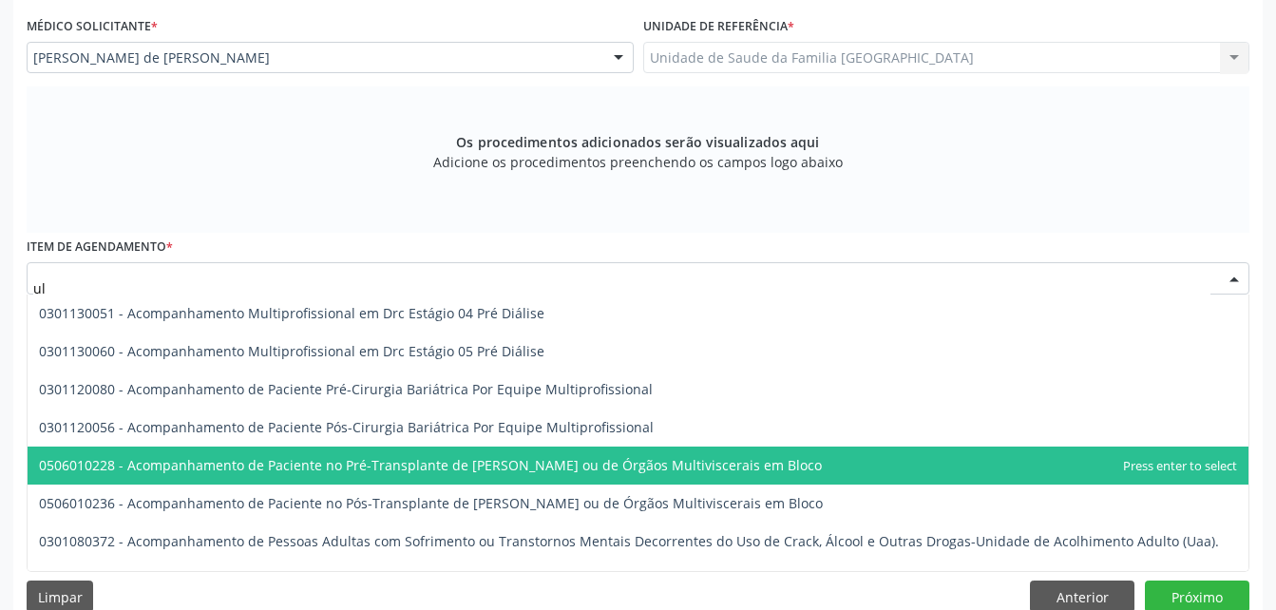
type input "u"
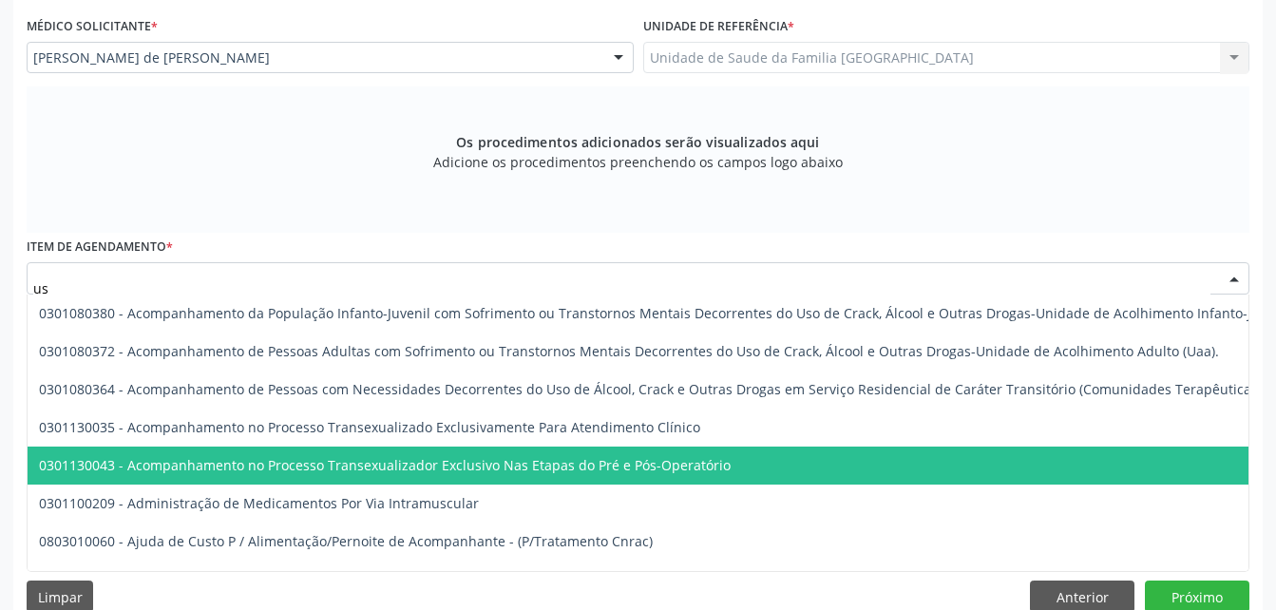
type input "usg"
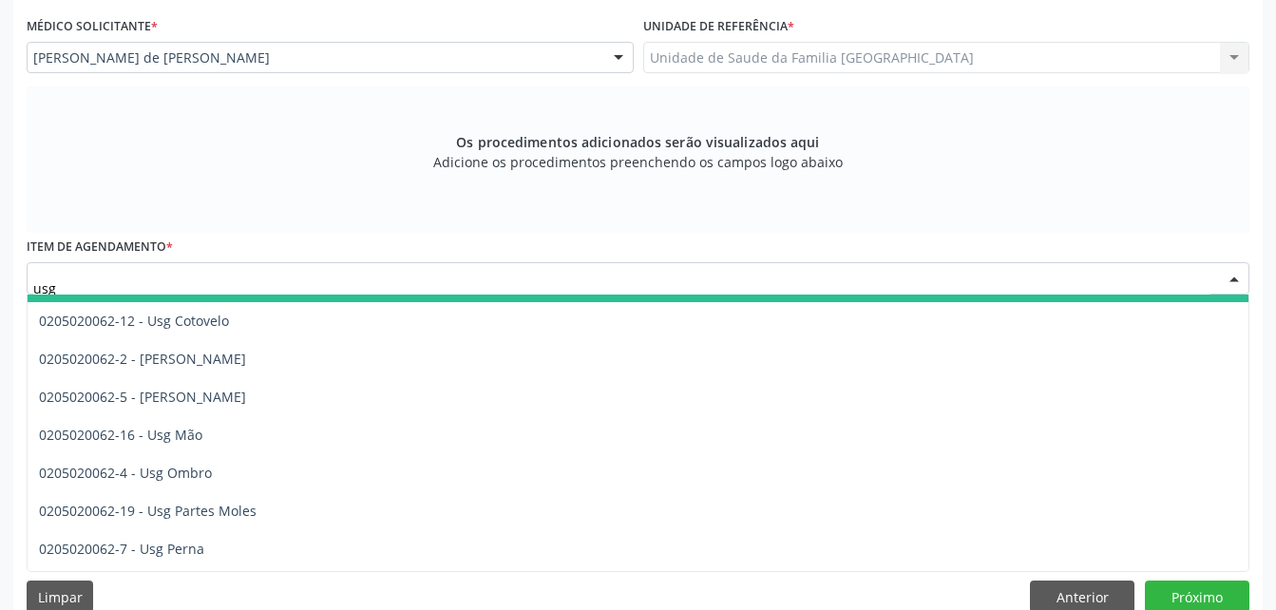
scroll to position [190, 0]
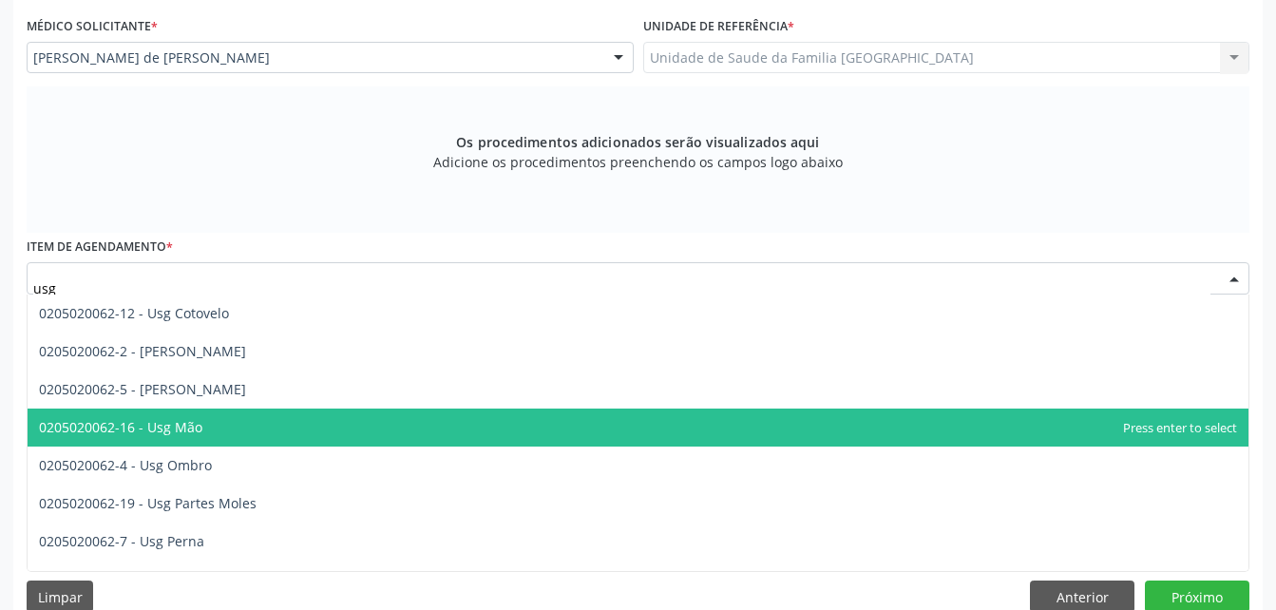
click at [374, 436] on span "0205020062-16 - Usg Mão" at bounding box center [638, 427] width 1221 height 38
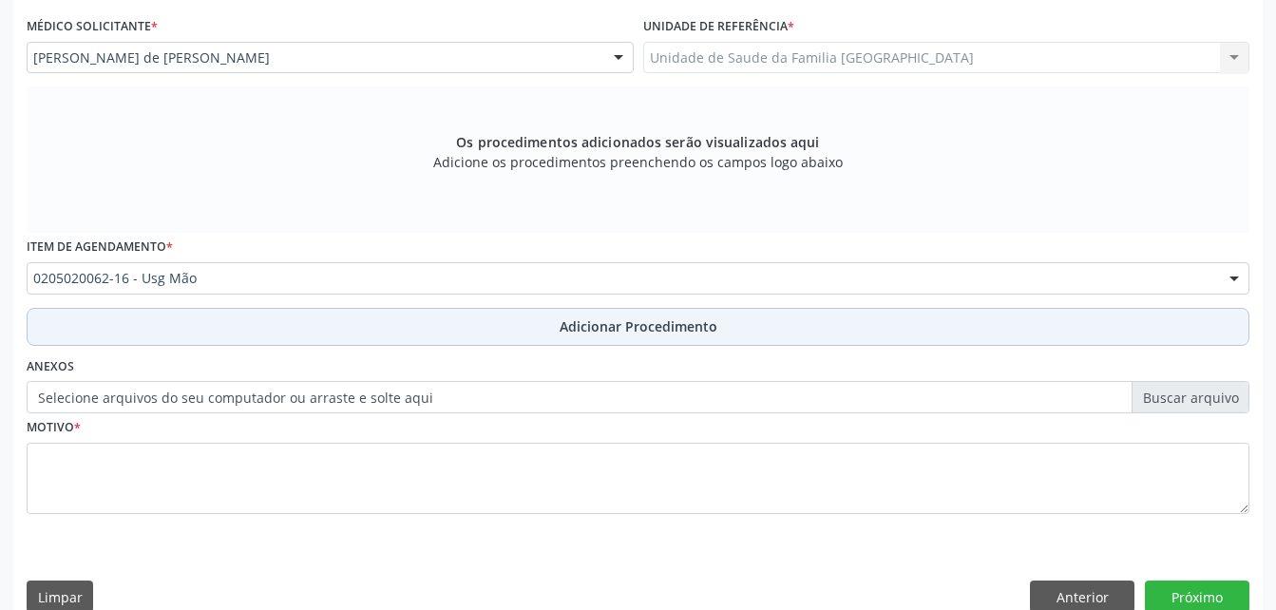
click at [559, 328] on span "Adicionar Procedimento" at bounding box center [638, 326] width 158 height 20
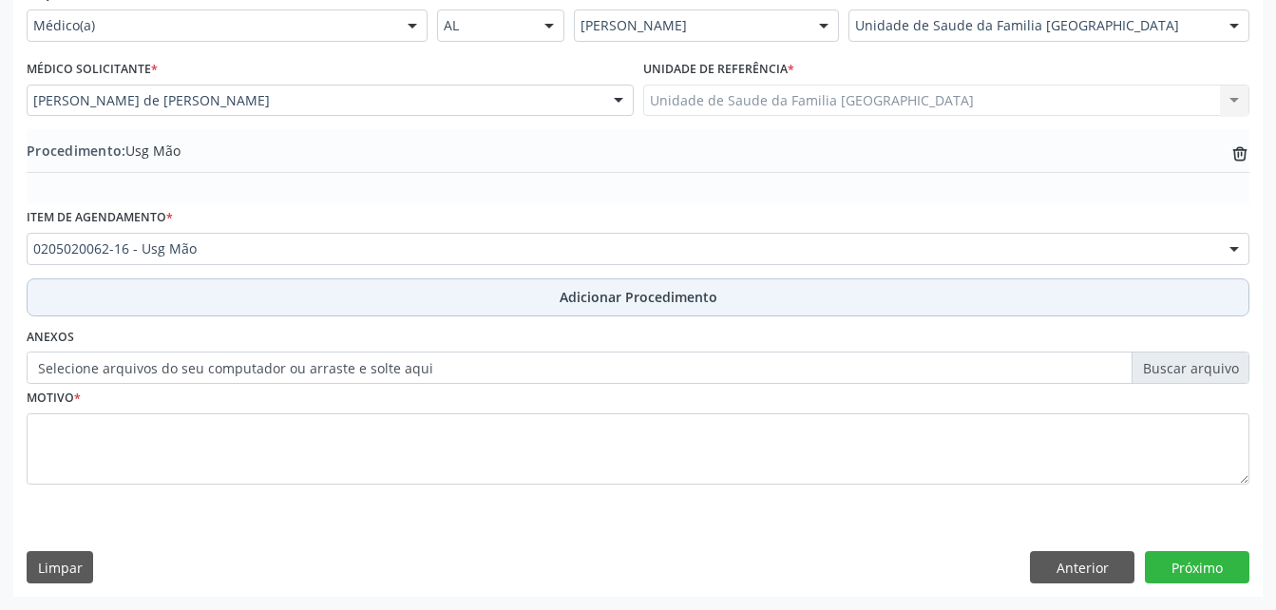
scroll to position [459, 0]
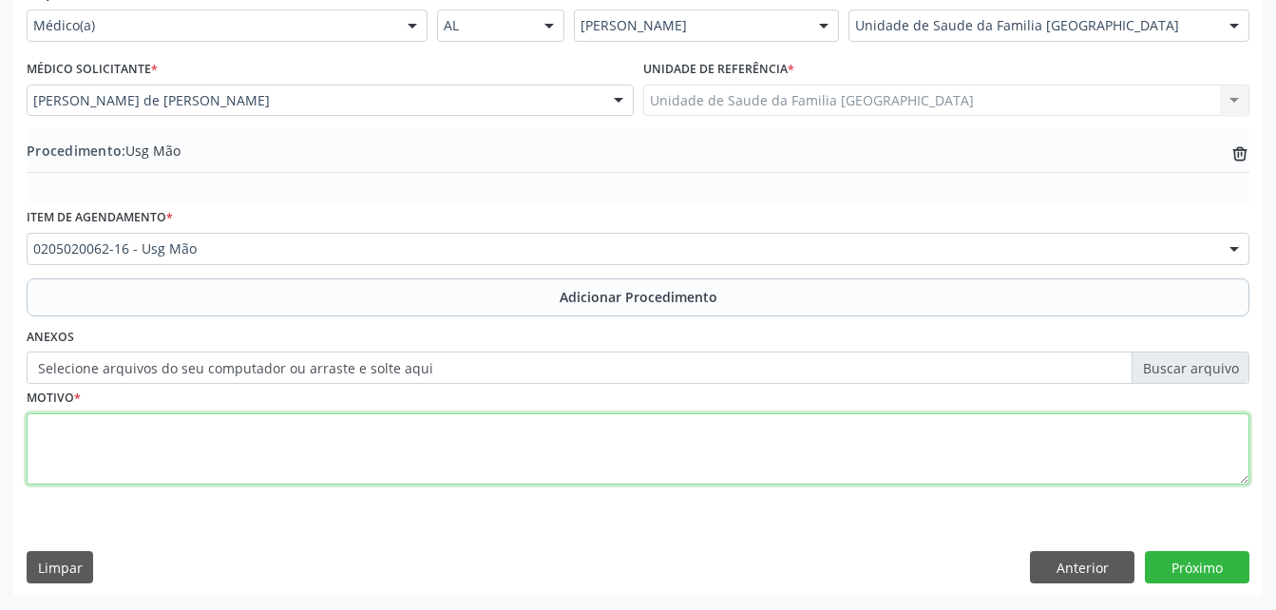
click at [562, 434] on textarea at bounding box center [638, 449] width 1222 height 72
type textarea "punho direito"
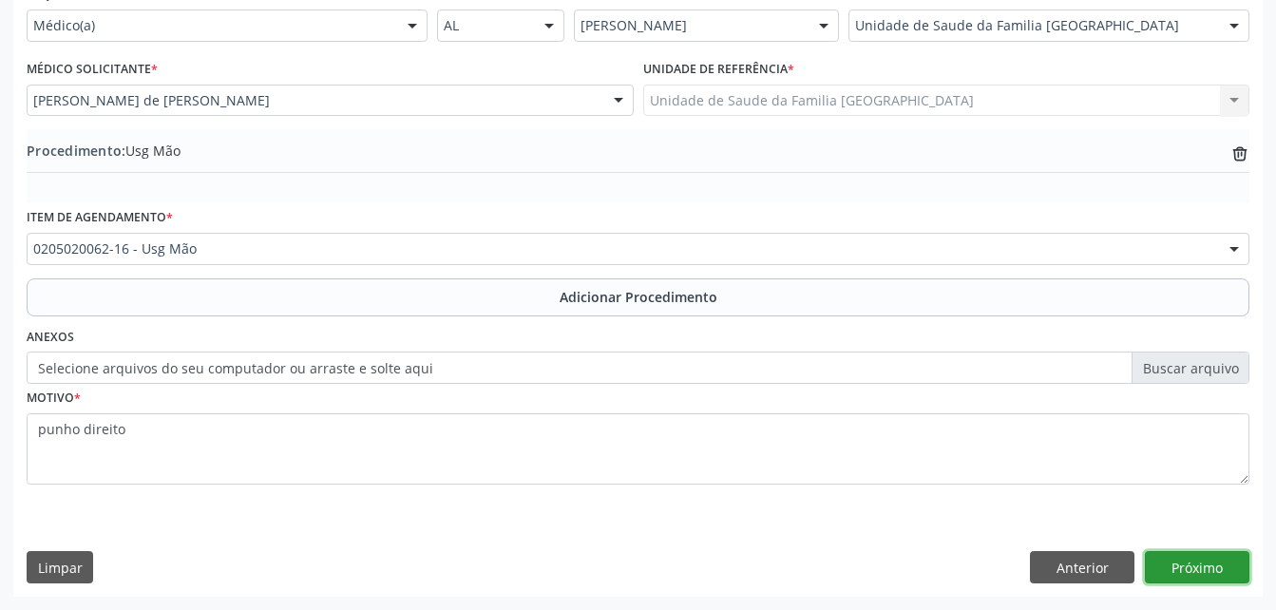
click at [1208, 557] on button "Próximo" at bounding box center [1197, 567] width 104 height 32
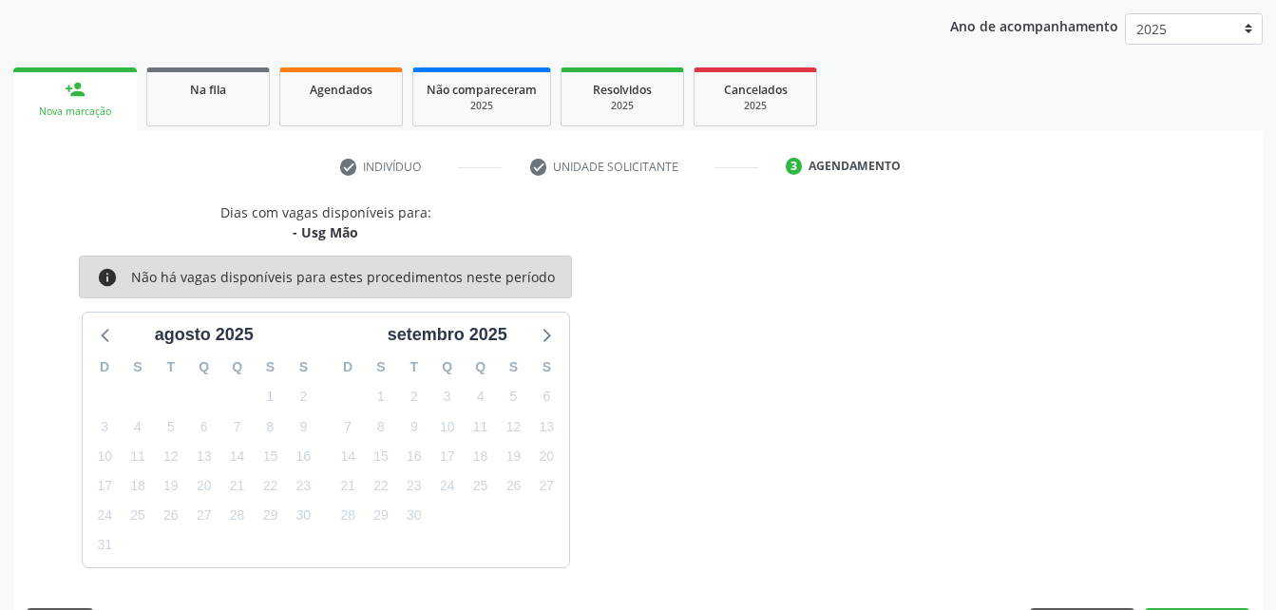
scroll to position [299, 0]
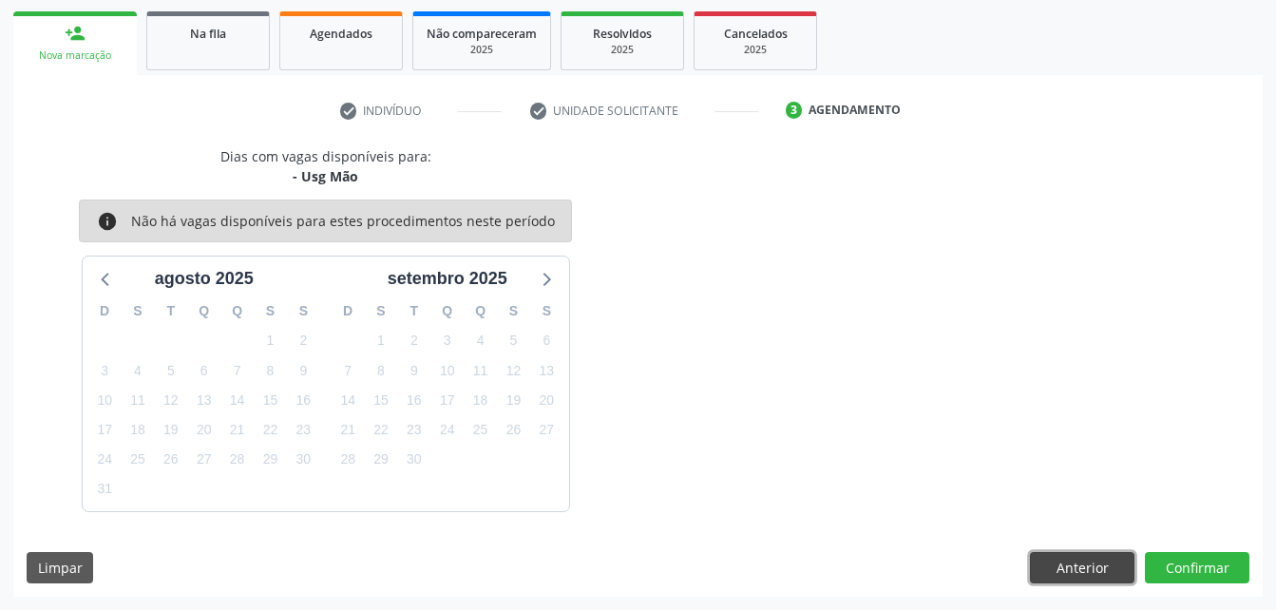
click at [1093, 564] on button "Anterior" at bounding box center [1082, 568] width 104 height 32
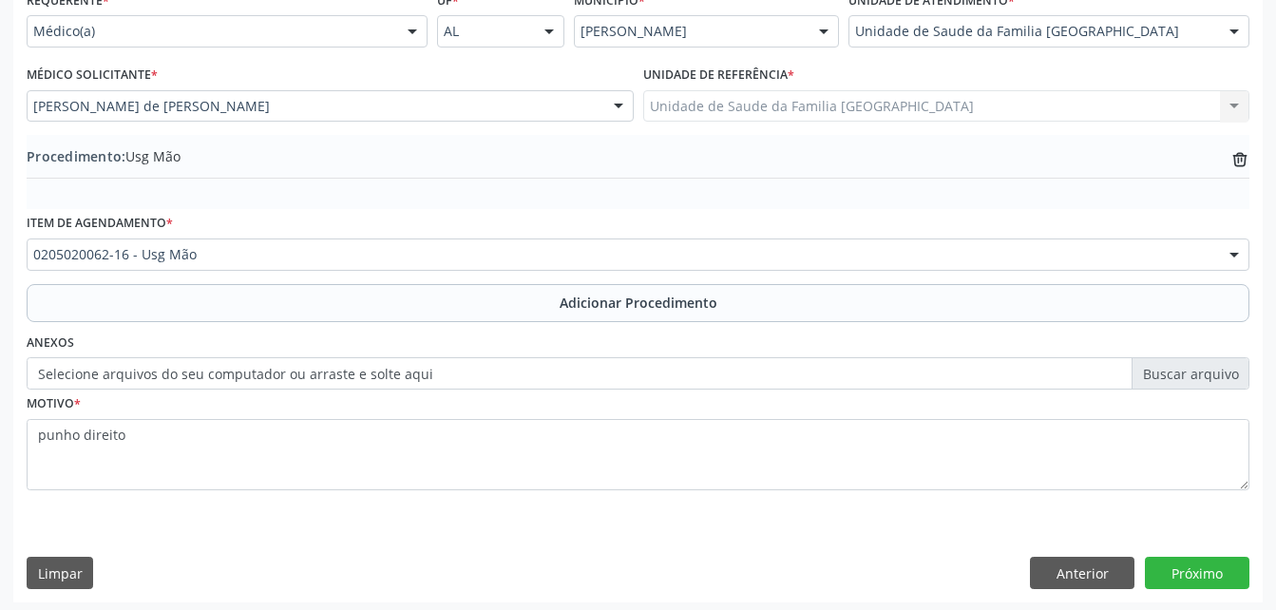
scroll to position [459, 0]
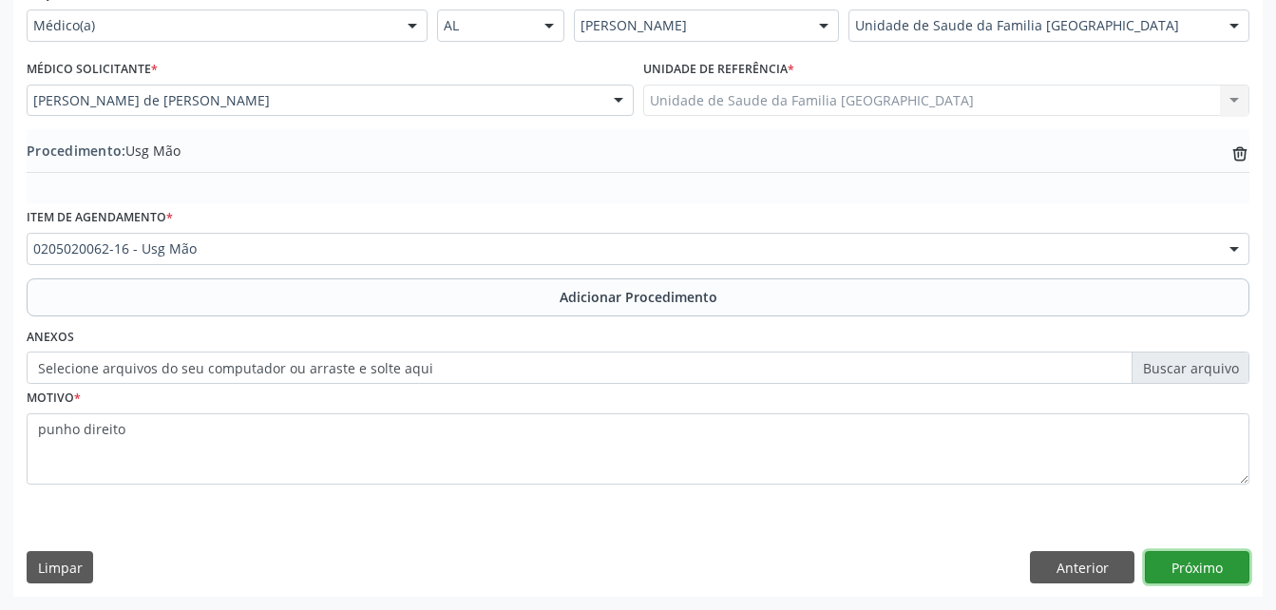
click at [1216, 562] on button "Próximo" at bounding box center [1197, 567] width 104 height 32
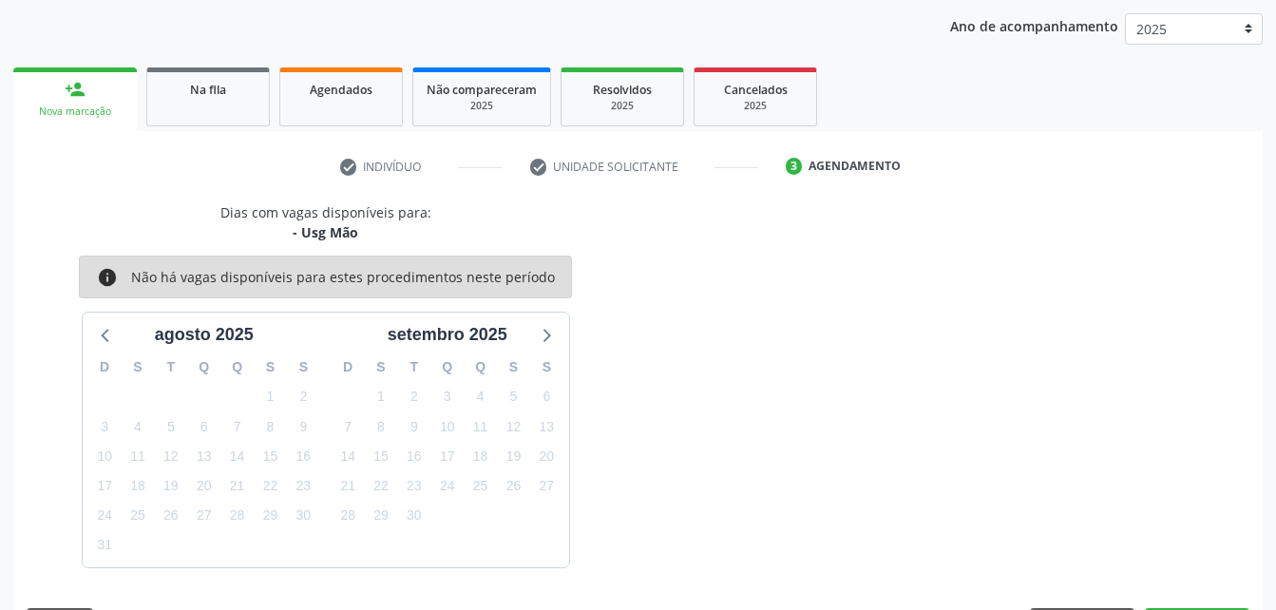
scroll to position [299, 0]
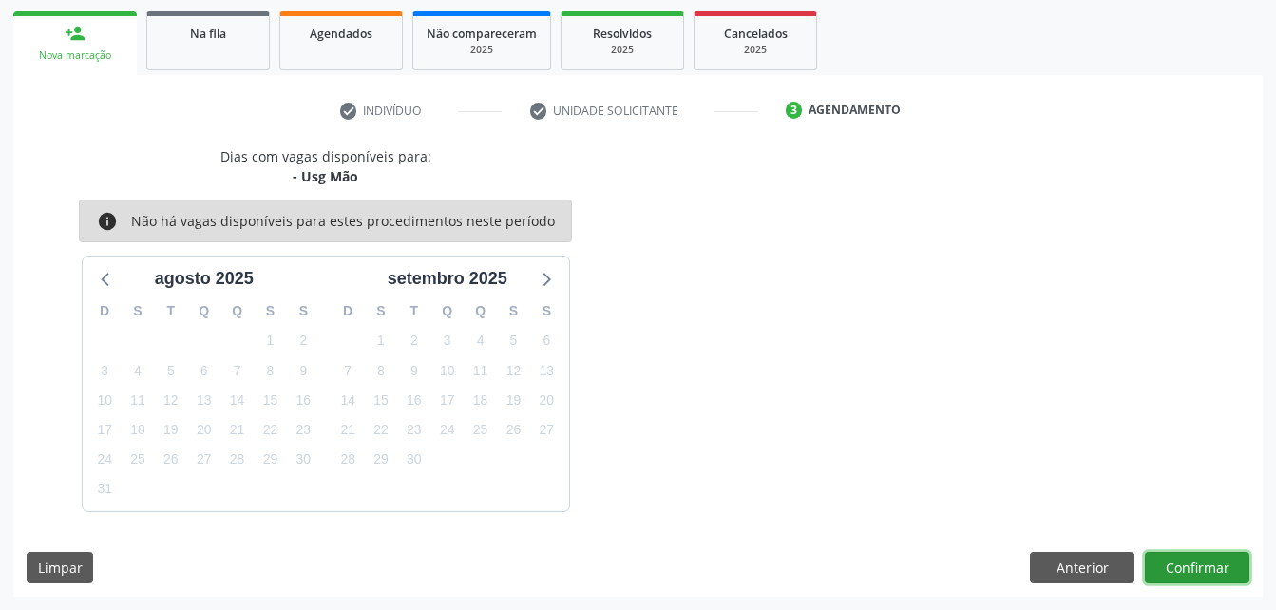
click at [1211, 564] on button "Confirmar" at bounding box center [1197, 568] width 104 height 32
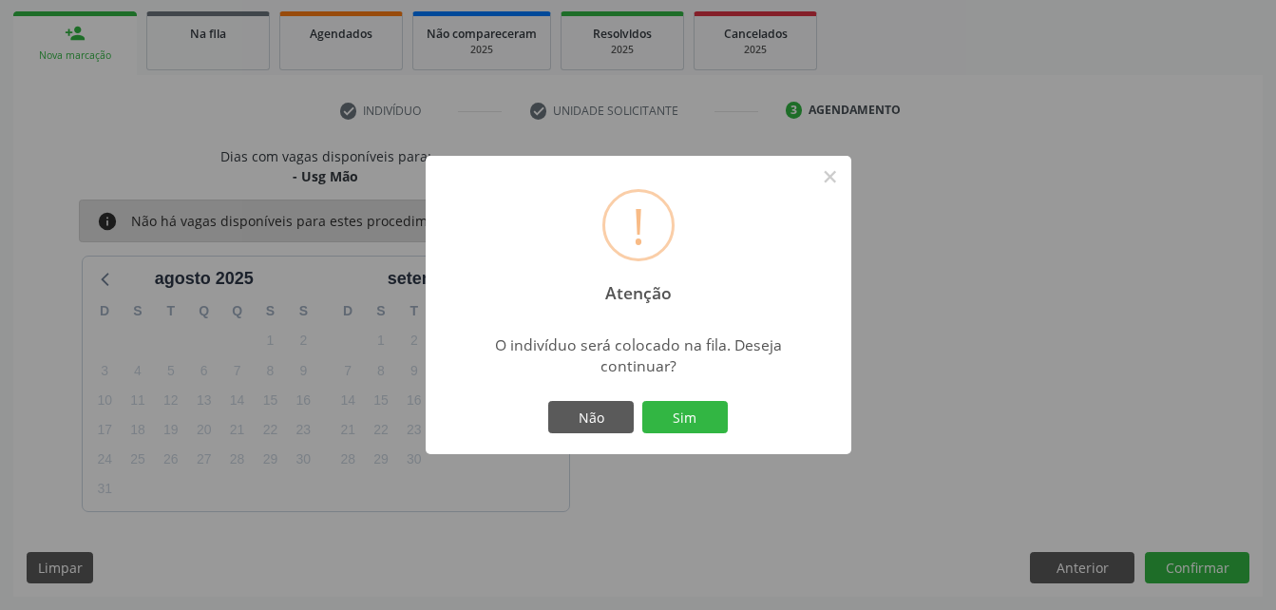
click at [649, 400] on div "Não Sim" at bounding box center [638, 417] width 188 height 40
click at [674, 409] on button "Sim" at bounding box center [684, 417] width 85 height 32
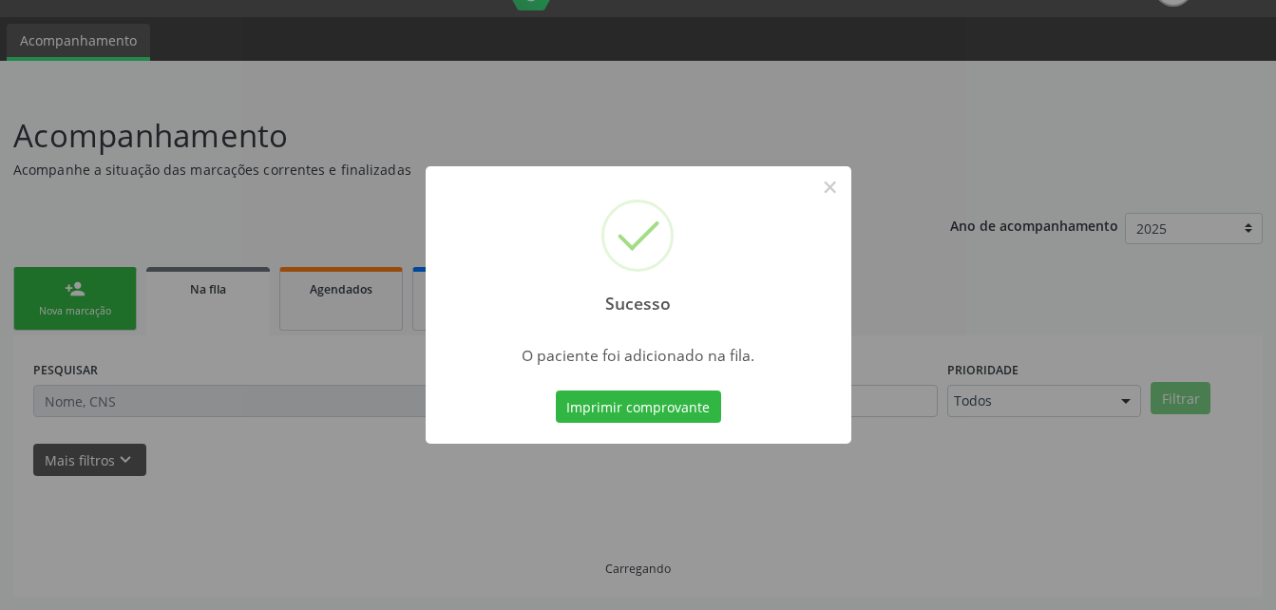
scroll to position [44, 0]
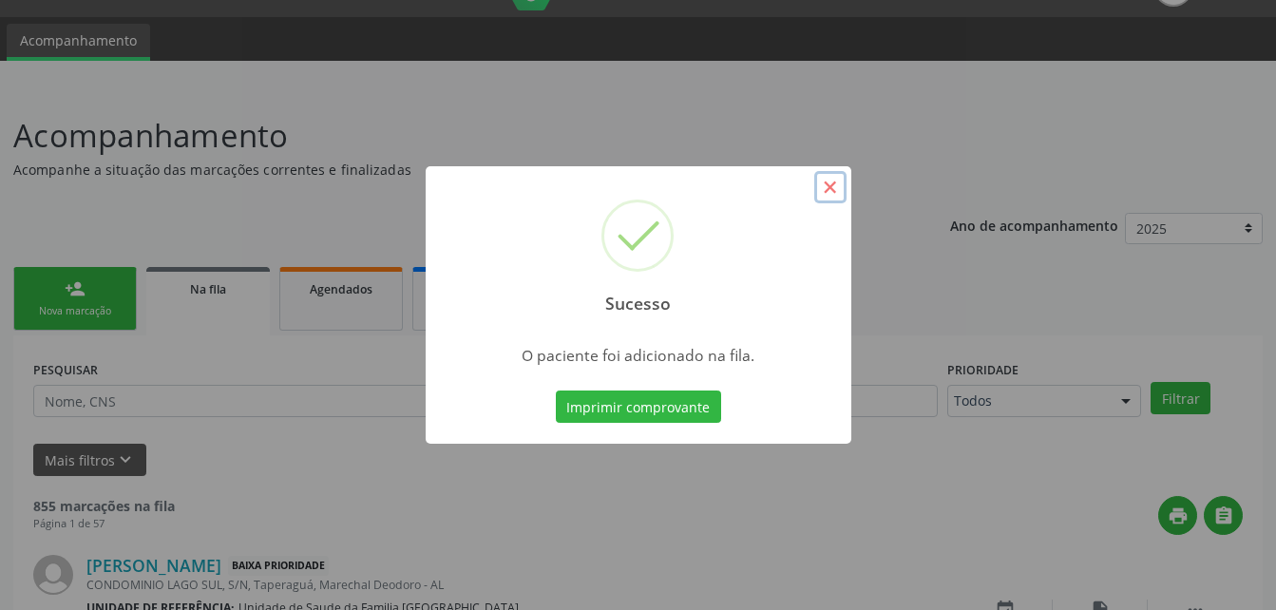
click at [829, 184] on button "×" at bounding box center [830, 187] width 32 height 32
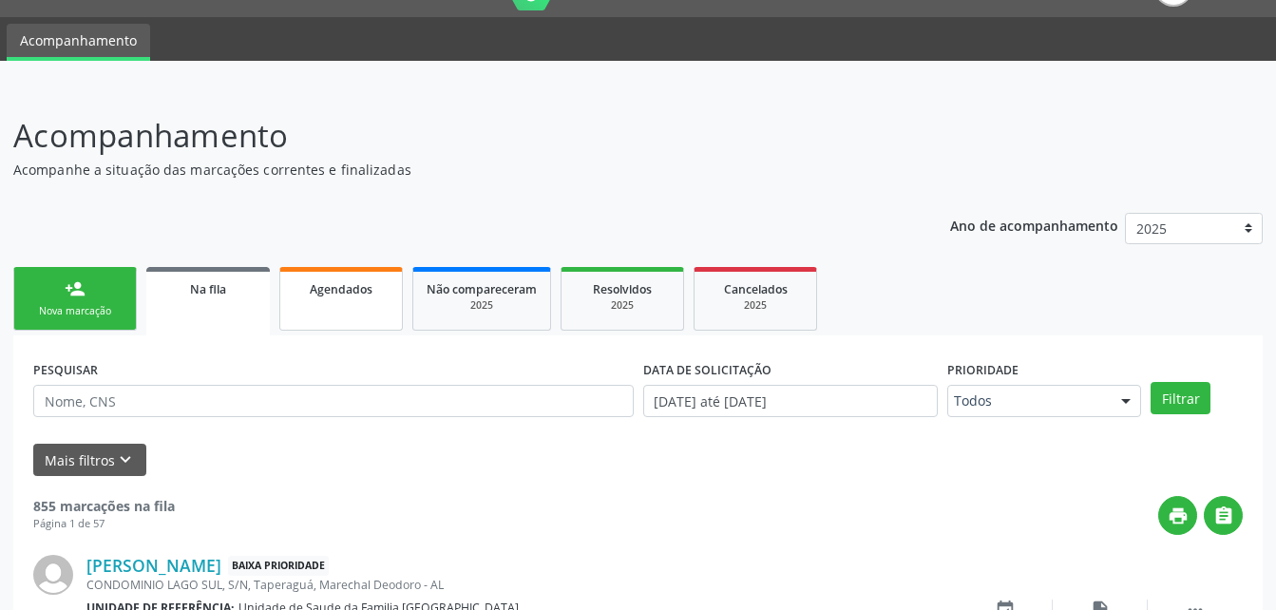
click at [367, 310] on link "Agendados" at bounding box center [340, 299] width 123 height 64
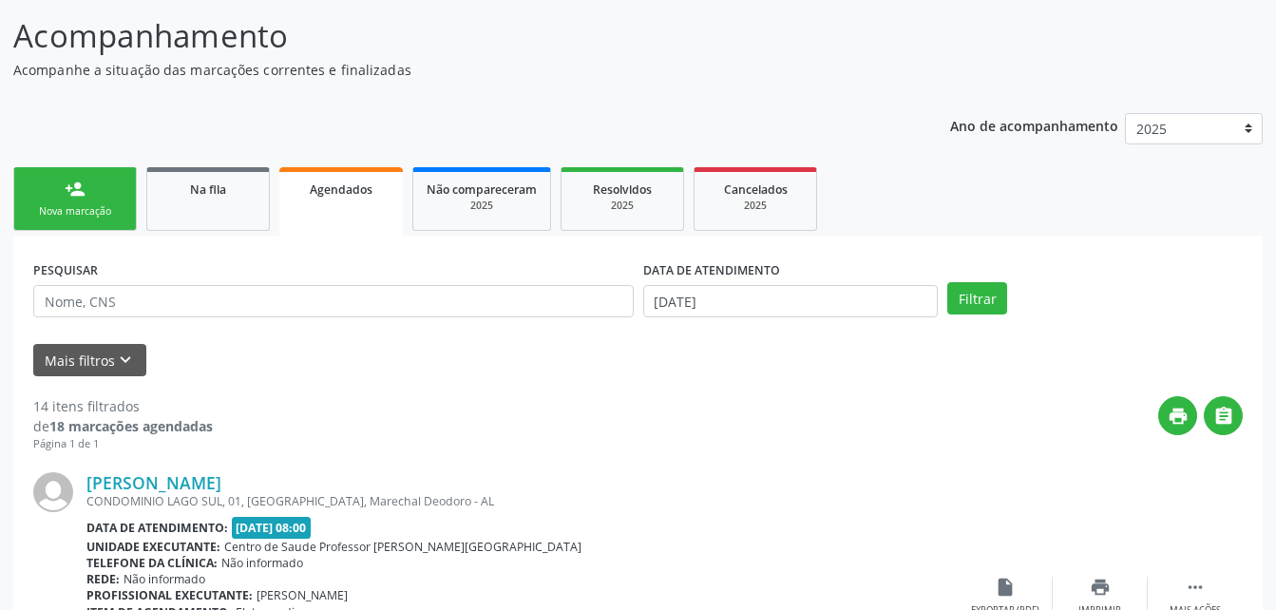
scroll to position [234, 0]
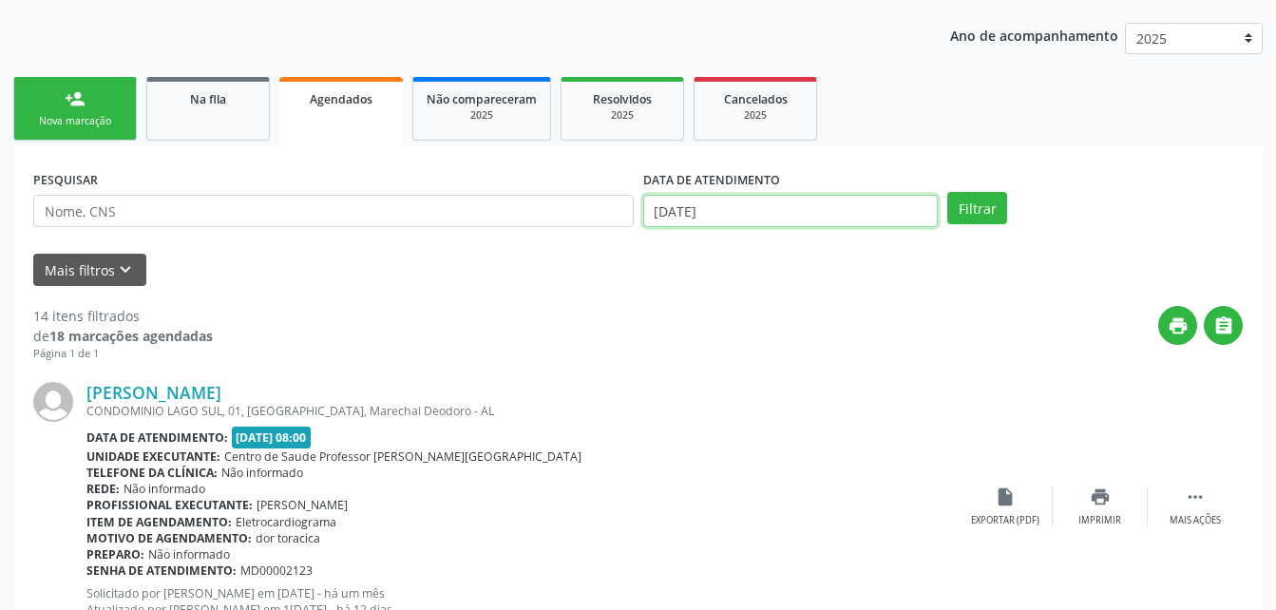
click at [804, 199] on input "[DATE]" at bounding box center [790, 211] width 295 height 32
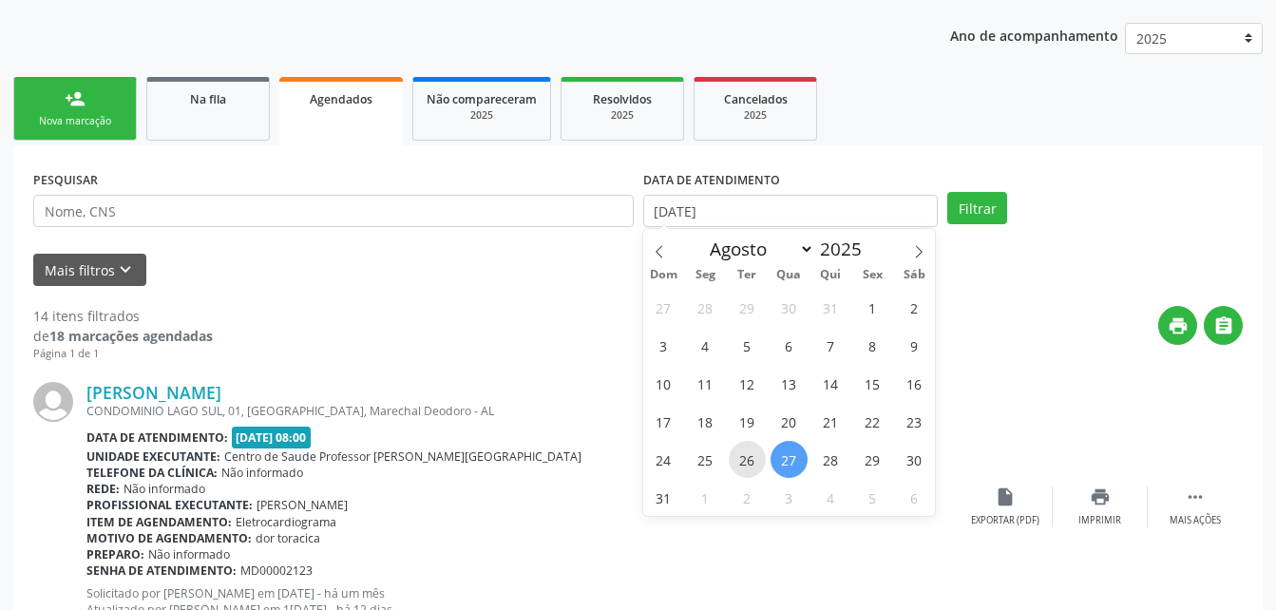
click at [748, 456] on span "26" at bounding box center [747, 459] width 37 height 37
type input "[DATE]"
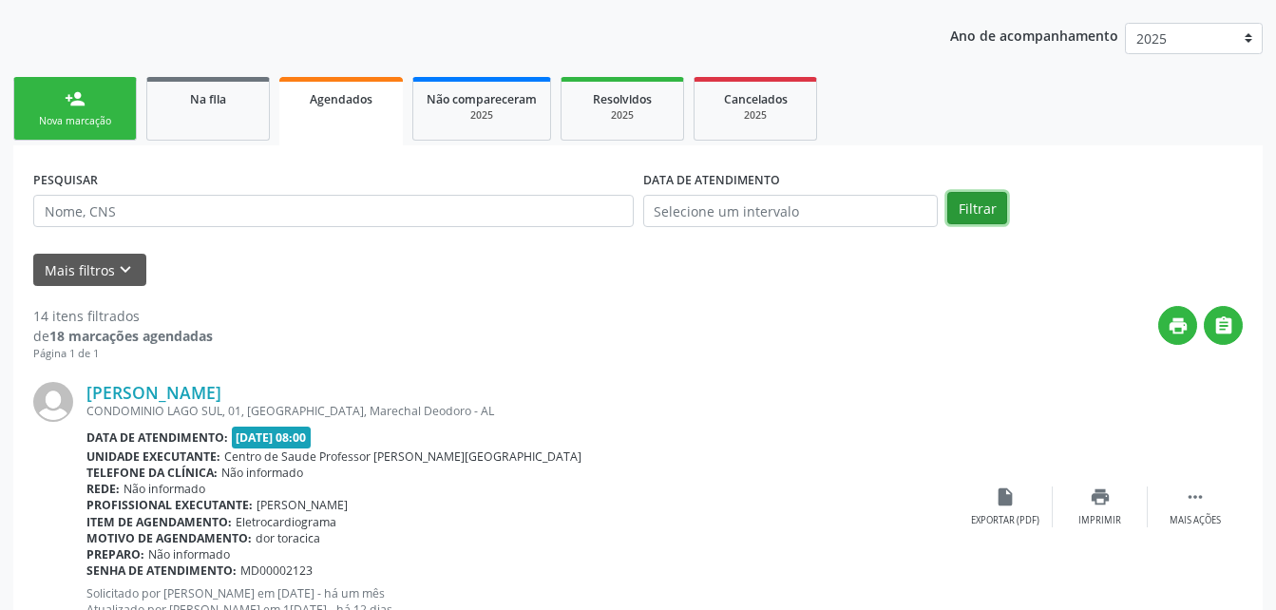
click at [965, 218] on button "Filtrar" at bounding box center [977, 208] width 60 height 32
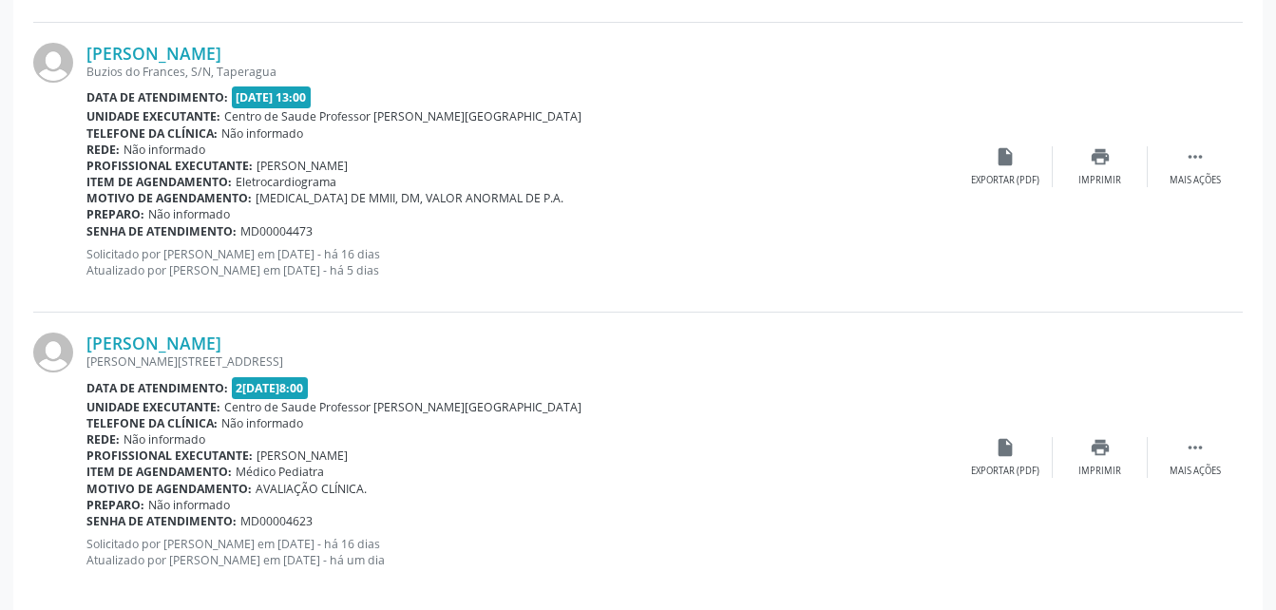
scroll to position [4407, 0]
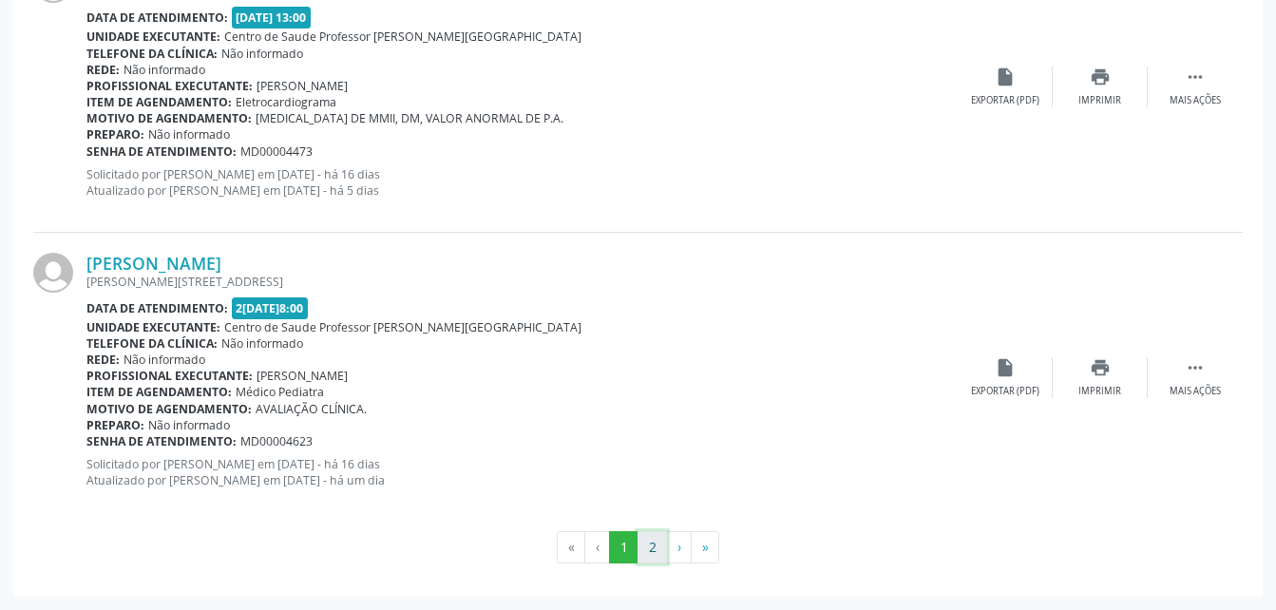
click at [656, 553] on button "2" at bounding box center [651, 547] width 29 height 32
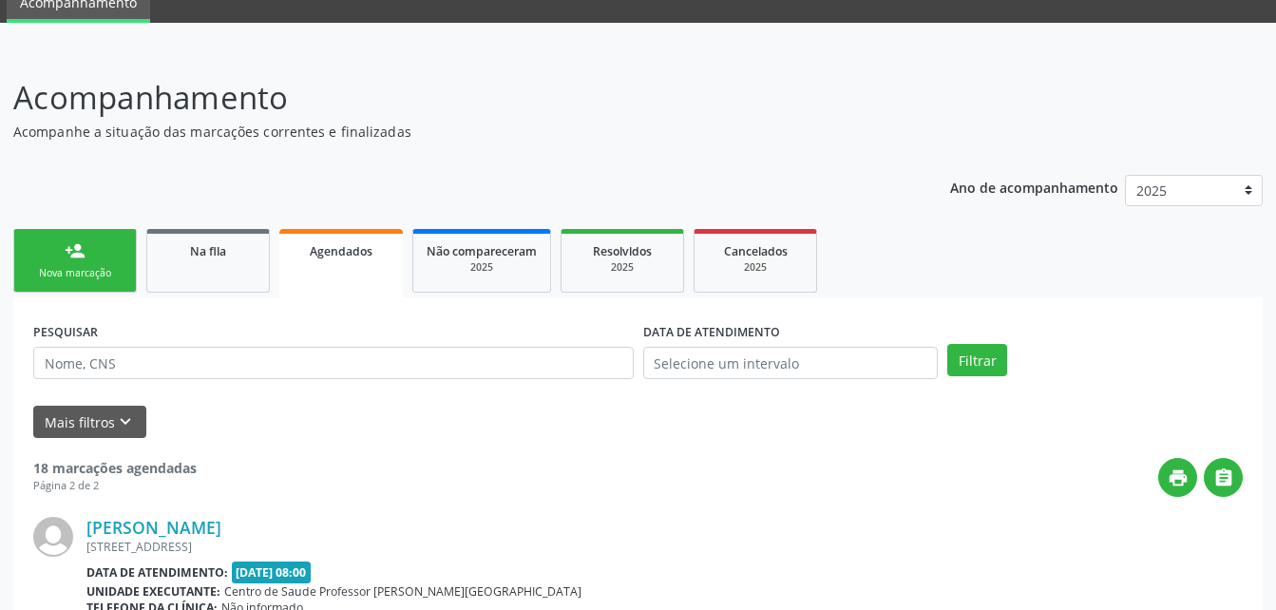
scroll to position [285, 0]
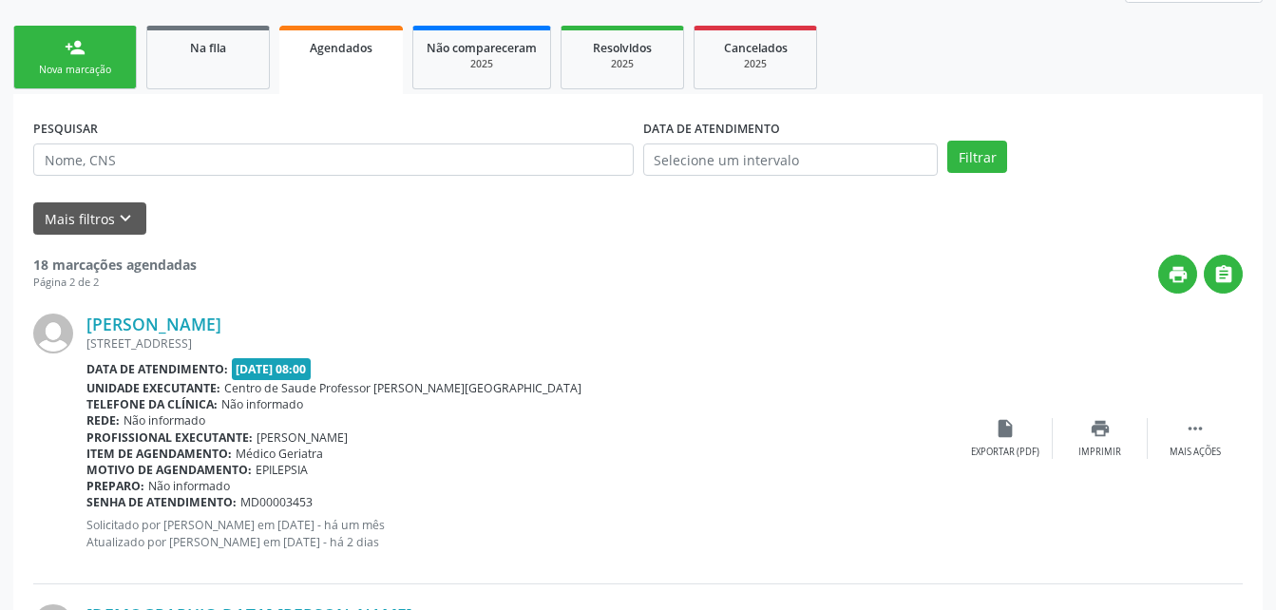
click at [103, 69] on div "Nova marcação" at bounding box center [75, 70] width 95 height 14
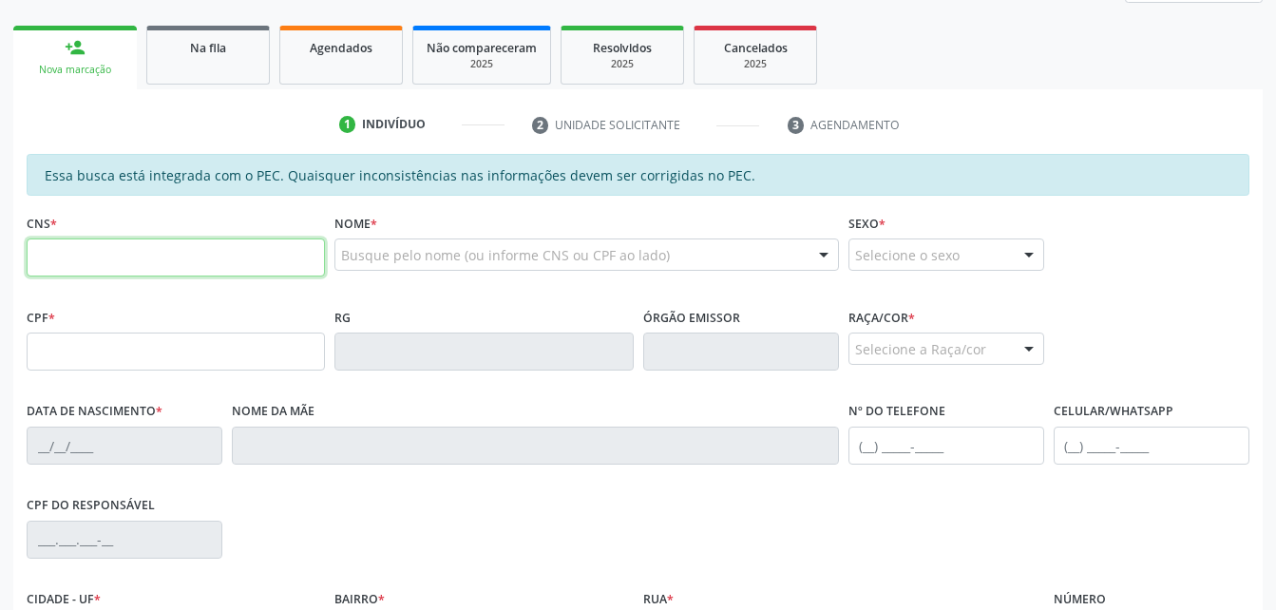
click at [231, 260] on input "text" at bounding box center [176, 257] width 298 height 38
type input "707 4010 8180 4171"
type input "177.541.044-74"
type input "[DATE]"
type input "[PERSON_NAME]"
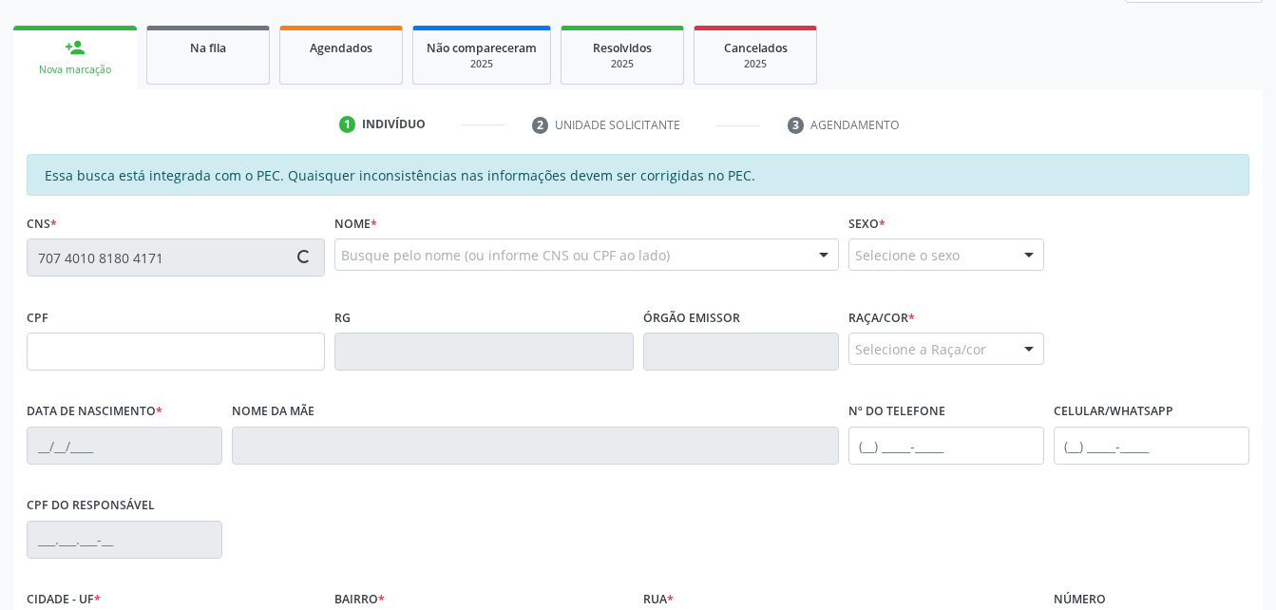
type input "[PHONE_NUMBER]"
type input "S/N"
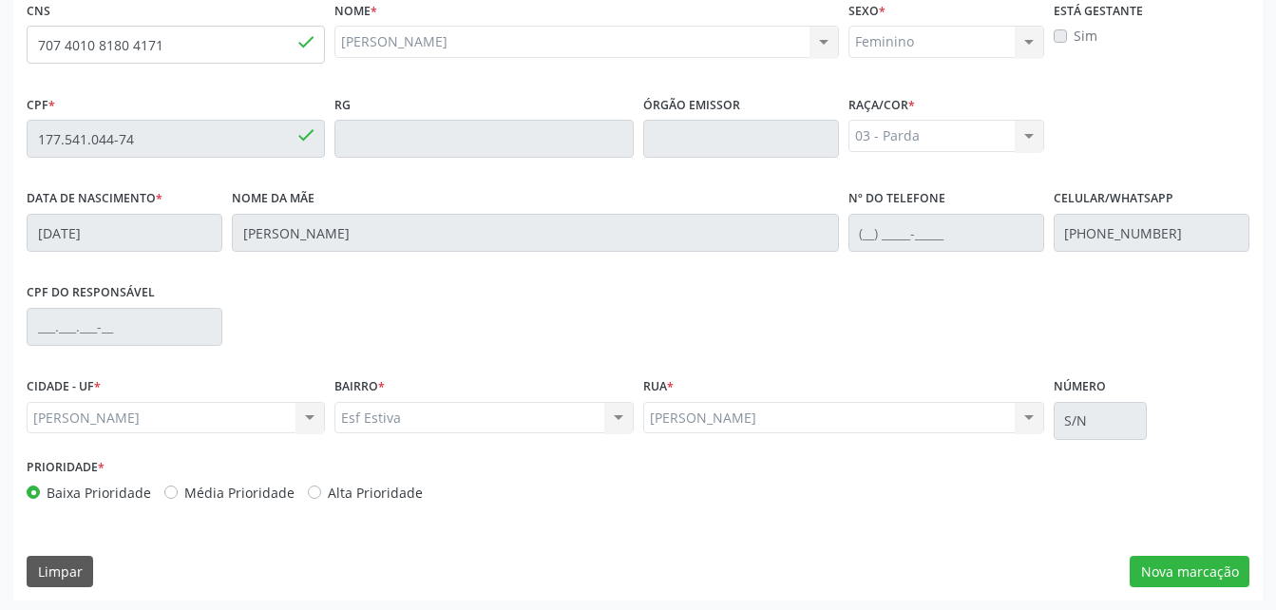
scroll to position [502, 0]
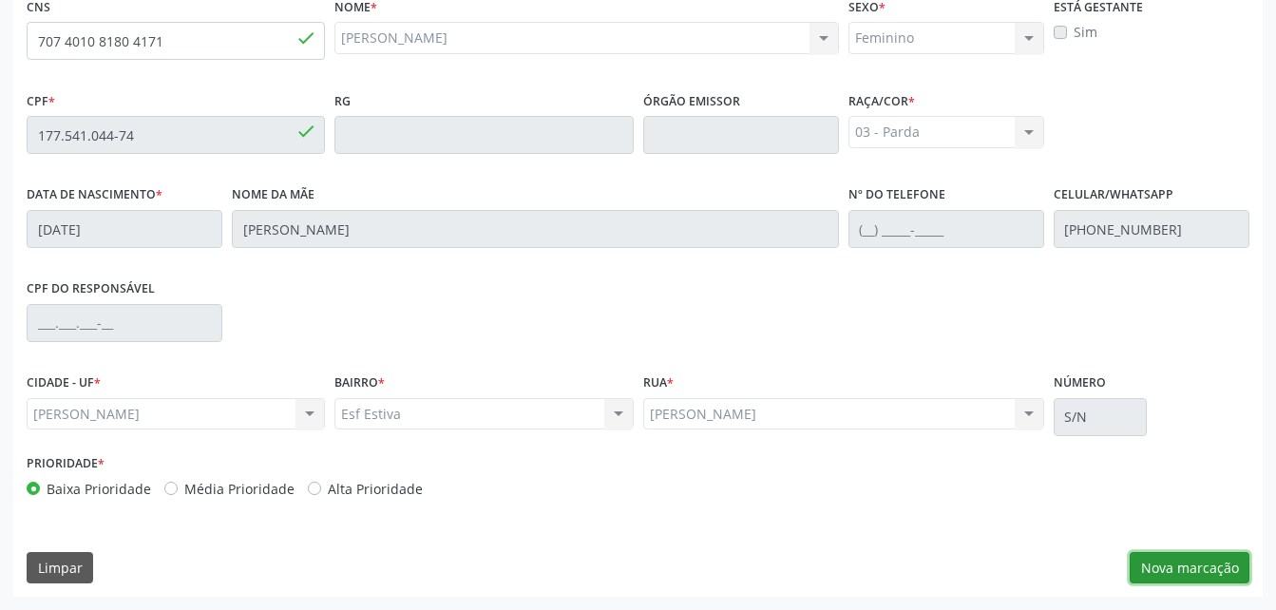
click at [1190, 565] on button "Nova marcação" at bounding box center [1189, 568] width 120 height 32
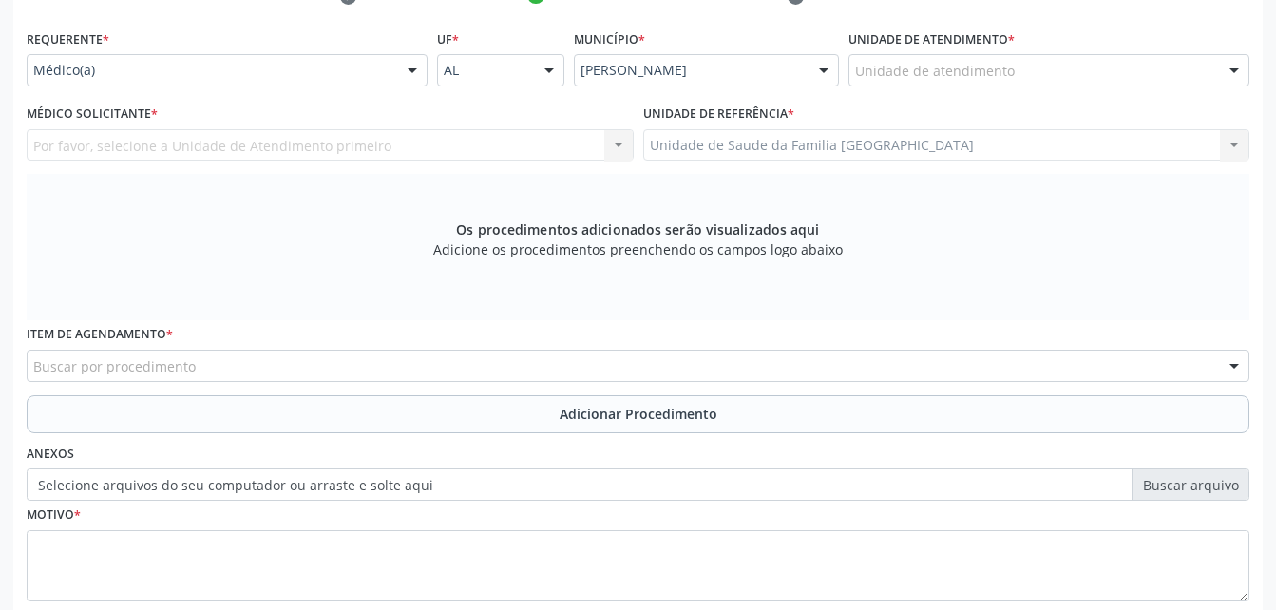
scroll to position [312, 0]
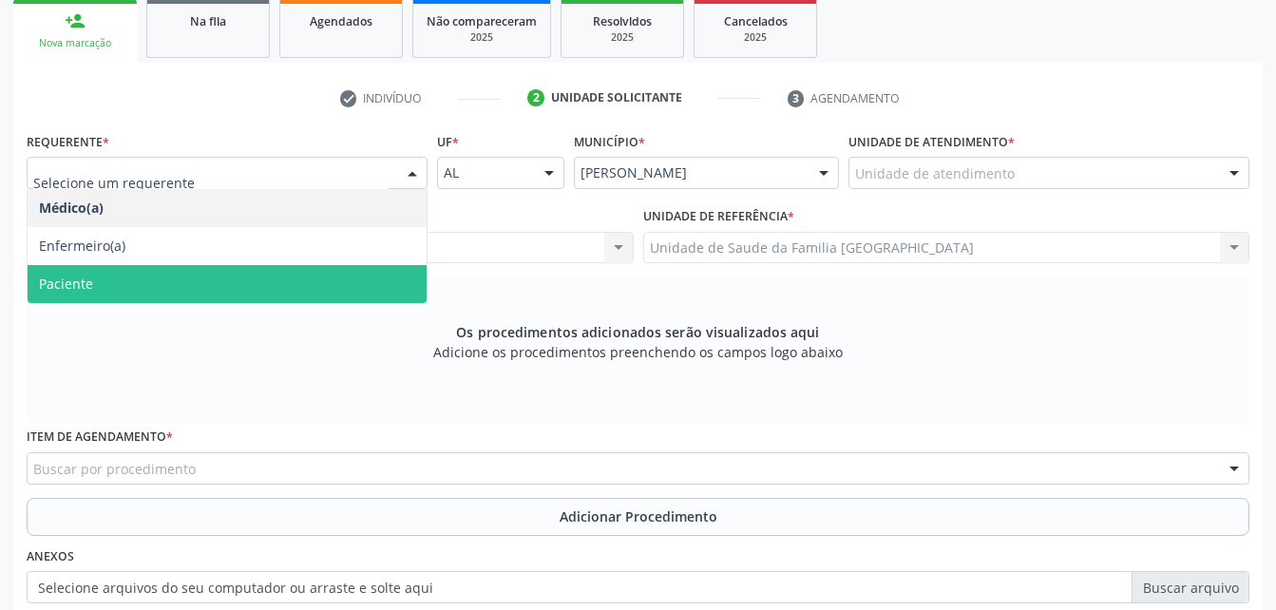
click at [353, 277] on span "Paciente" at bounding box center [227, 284] width 399 height 38
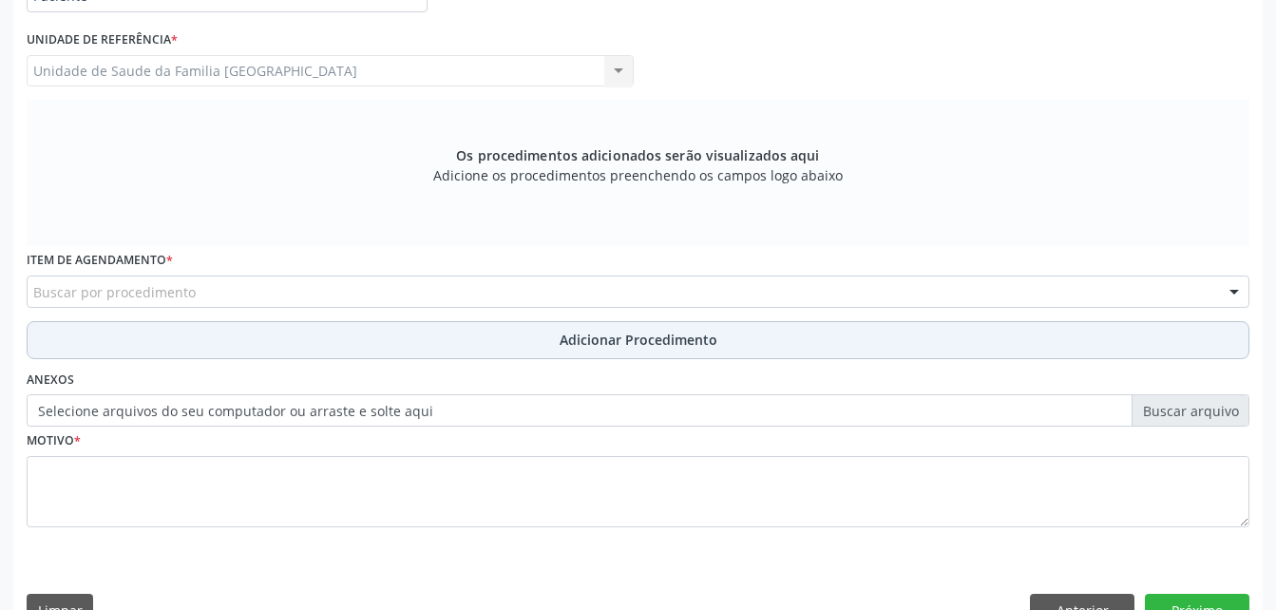
scroll to position [502, 0]
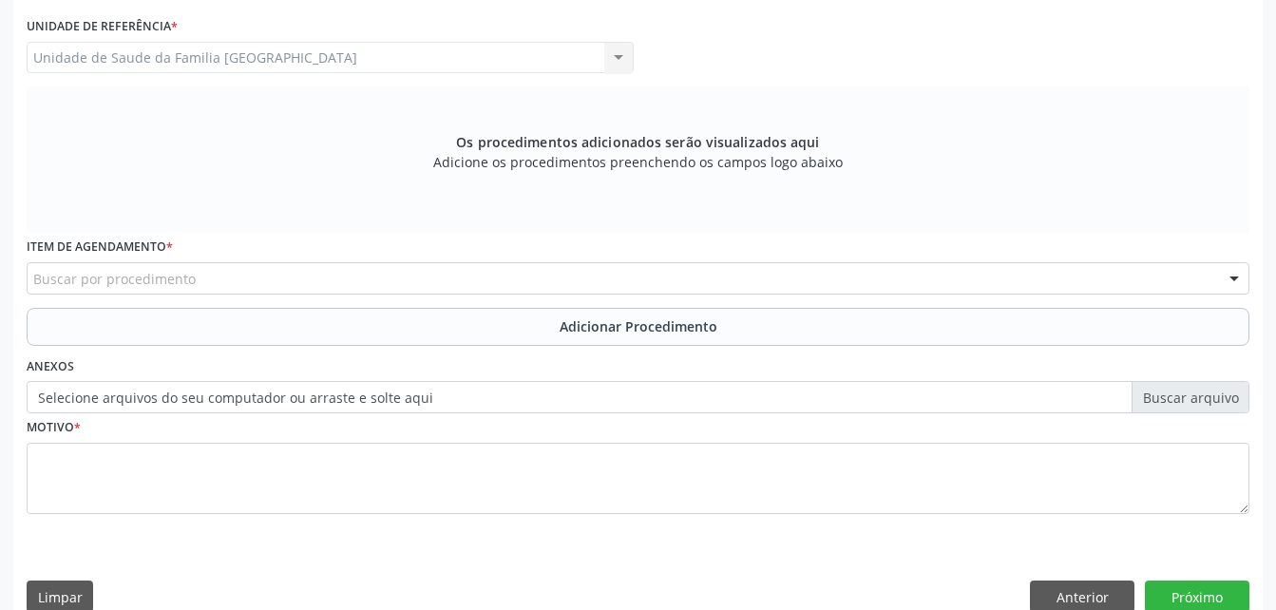
click at [473, 278] on div "Buscar por procedimento" at bounding box center [638, 278] width 1222 height 32
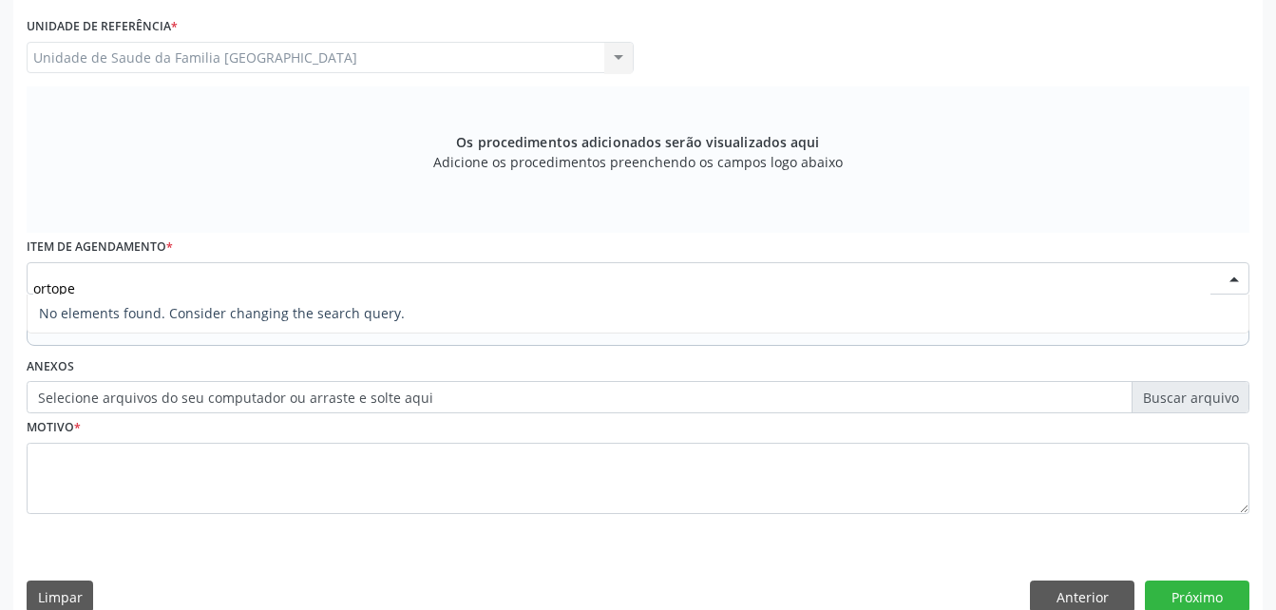
type input "ortoped"
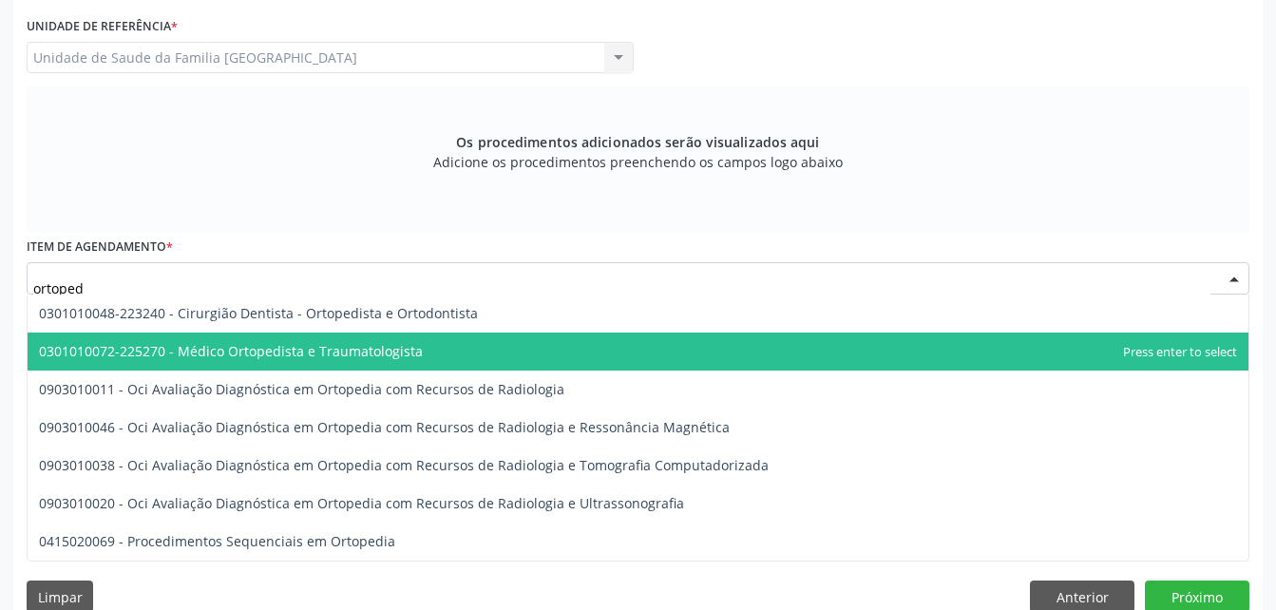
click at [484, 334] on span "0301010072-225270 - Médico Ortopedista e Traumatologista" at bounding box center [638, 351] width 1221 height 38
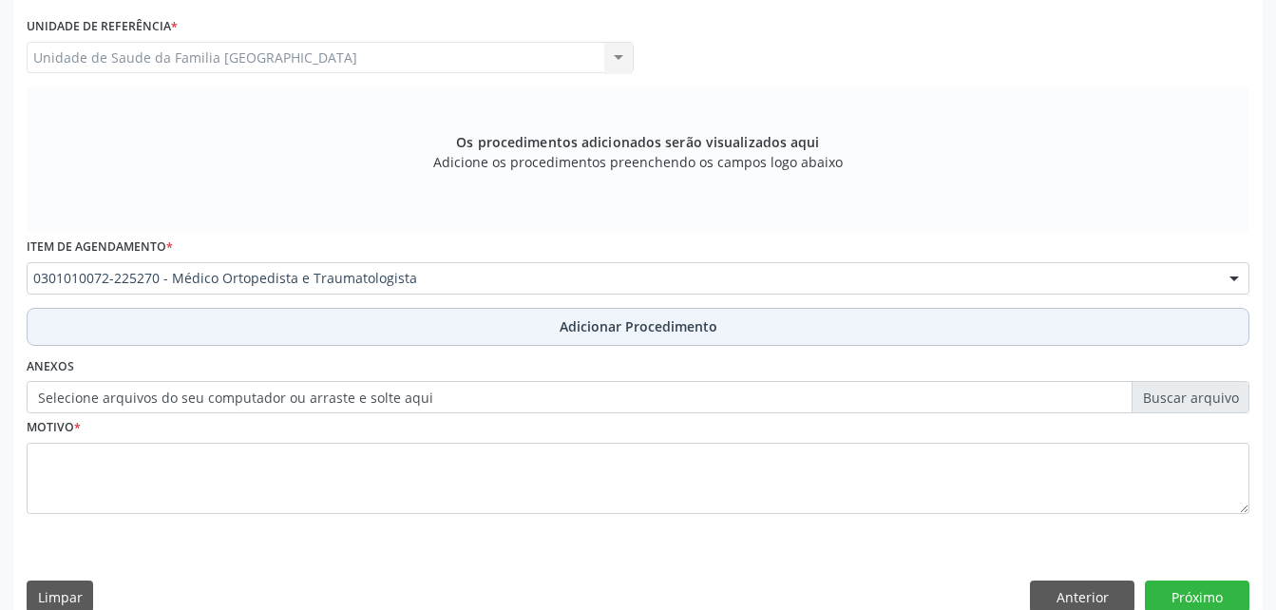
click at [582, 322] on span "Adicionar Procedimento" at bounding box center [638, 326] width 158 height 20
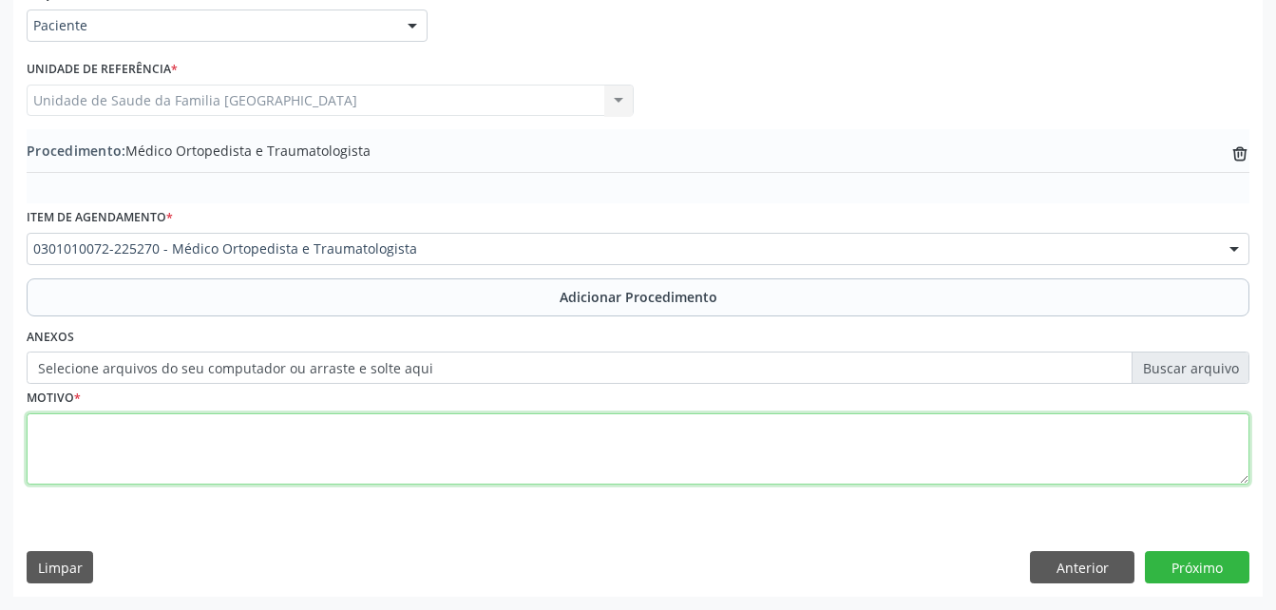
click at [634, 464] on textarea at bounding box center [638, 449] width 1222 height 72
type textarea "p"
type textarea "PÉ TORTO CONGENITO"
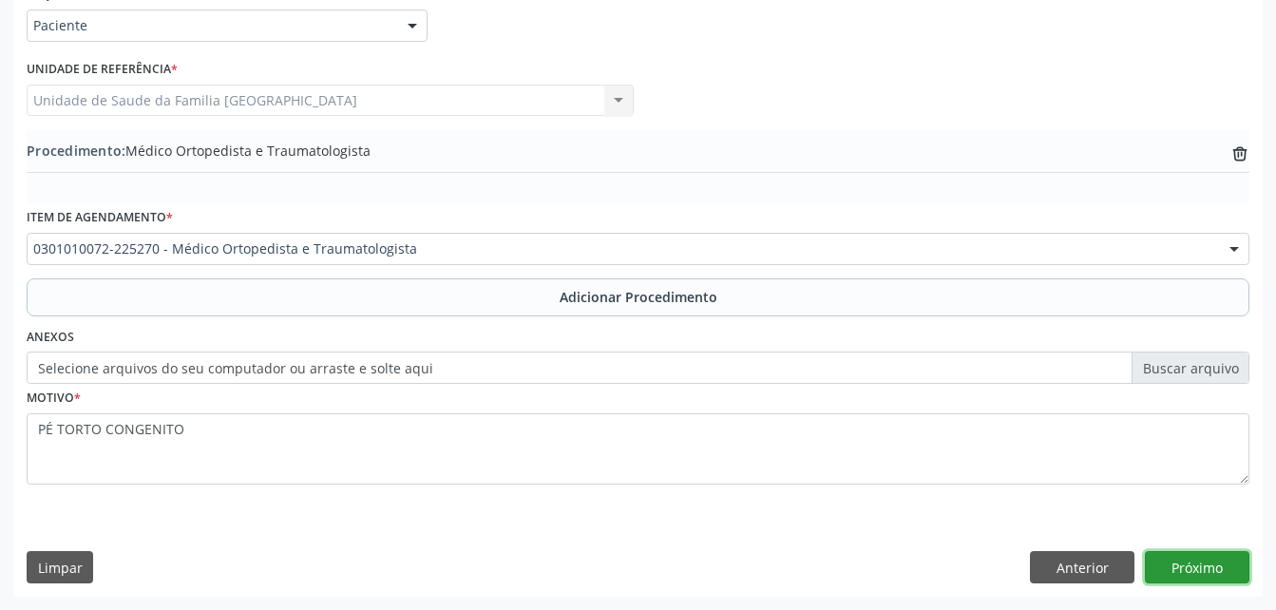
click at [1196, 568] on button "Próximo" at bounding box center [1197, 567] width 104 height 32
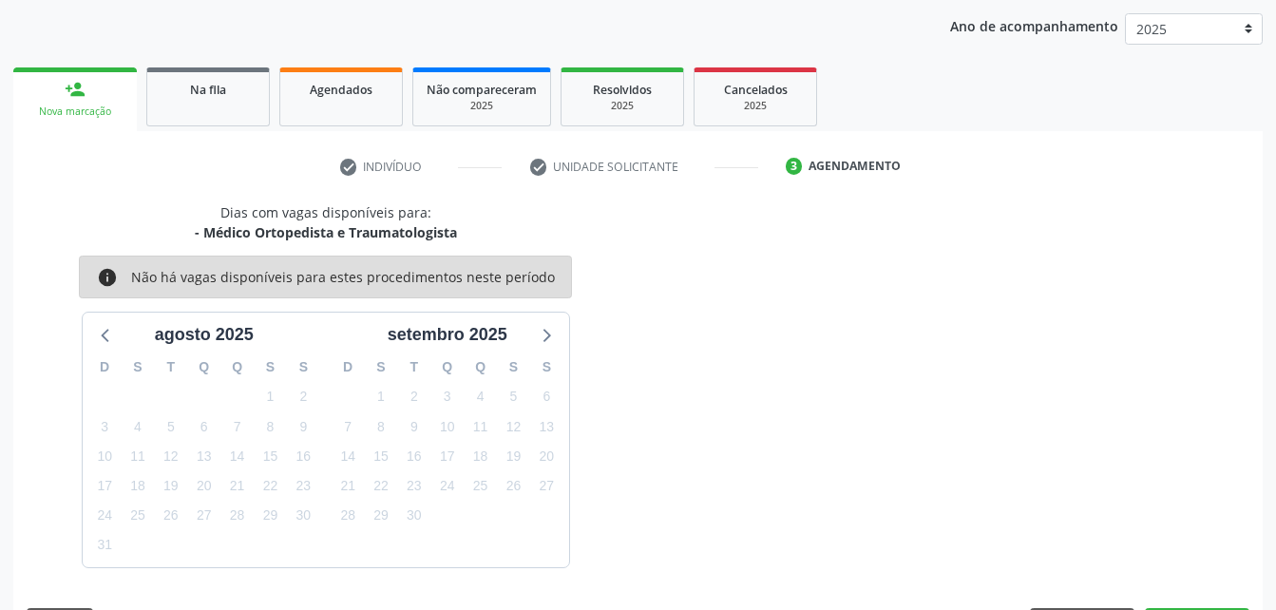
scroll to position [299, 0]
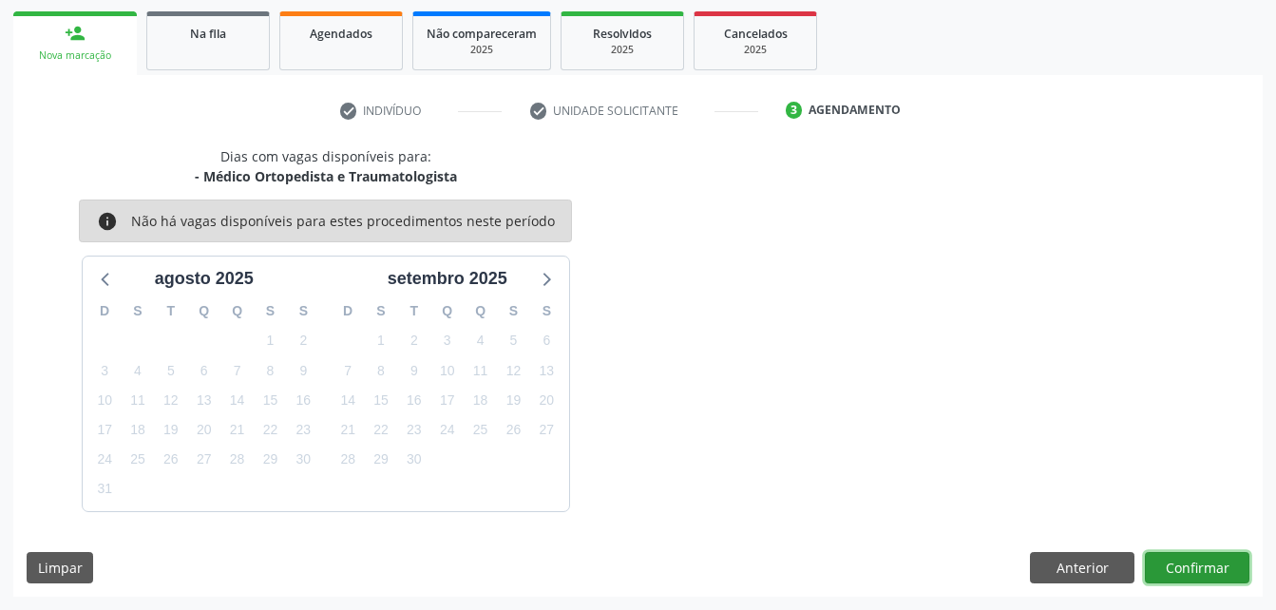
click at [1196, 568] on button "Confirmar" at bounding box center [1197, 568] width 104 height 32
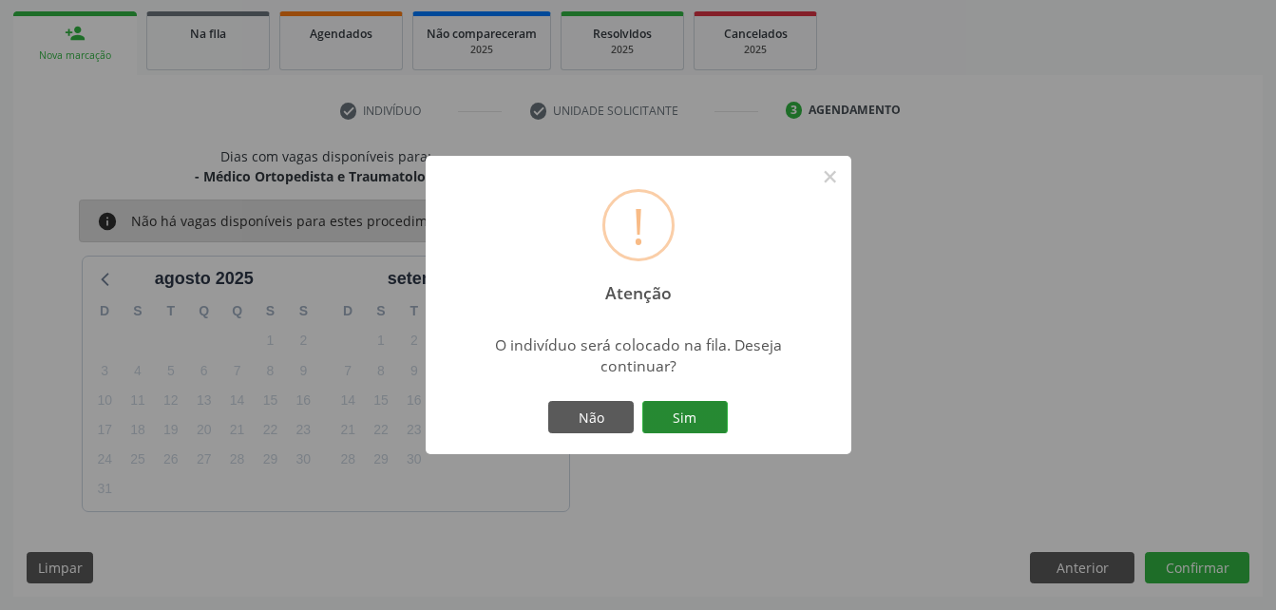
click at [673, 417] on button "Sim" at bounding box center [684, 417] width 85 height 32
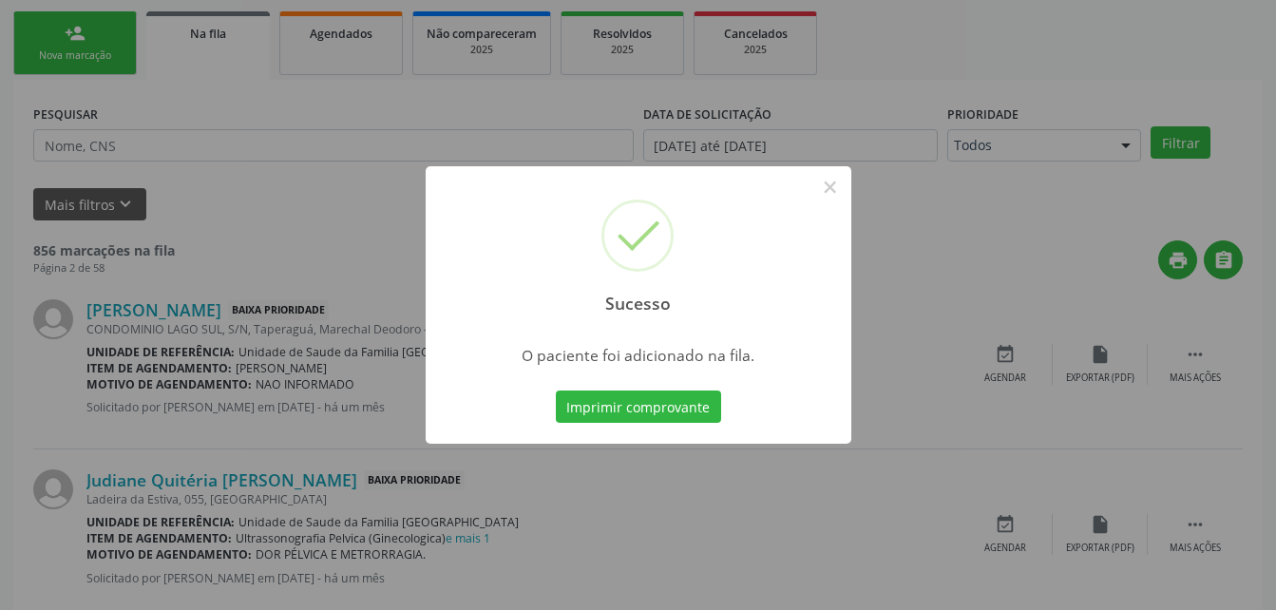
scroll to position [44, 0]
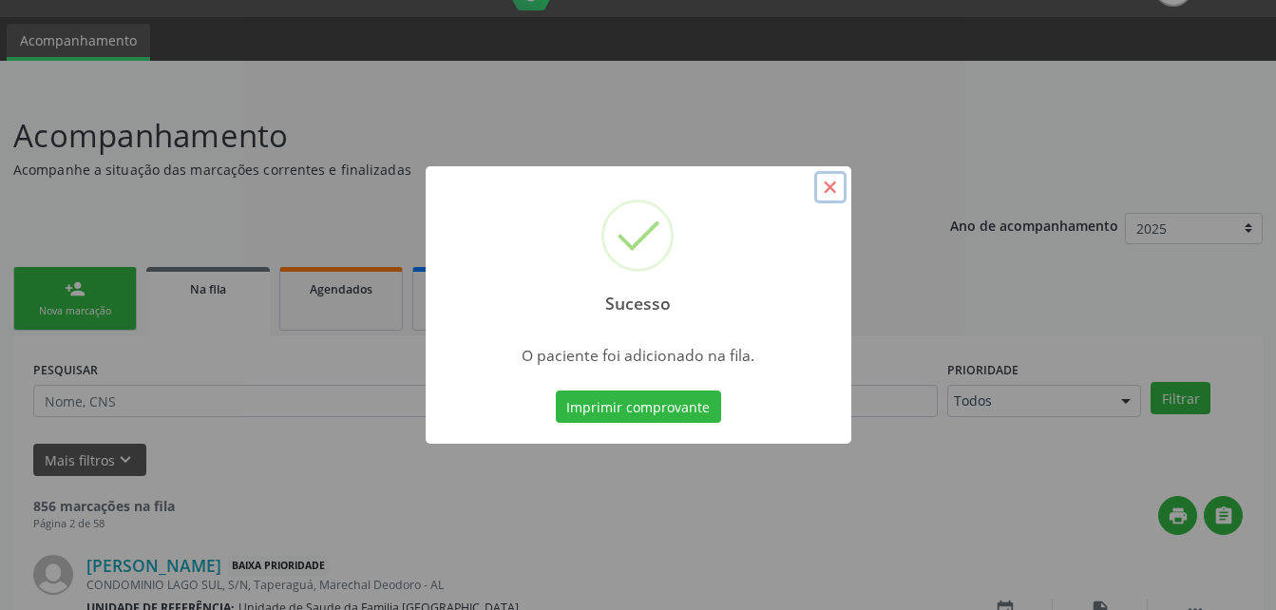
click at [836, 182] on button "×" at bounding box center [830, 187] width 32 height 32
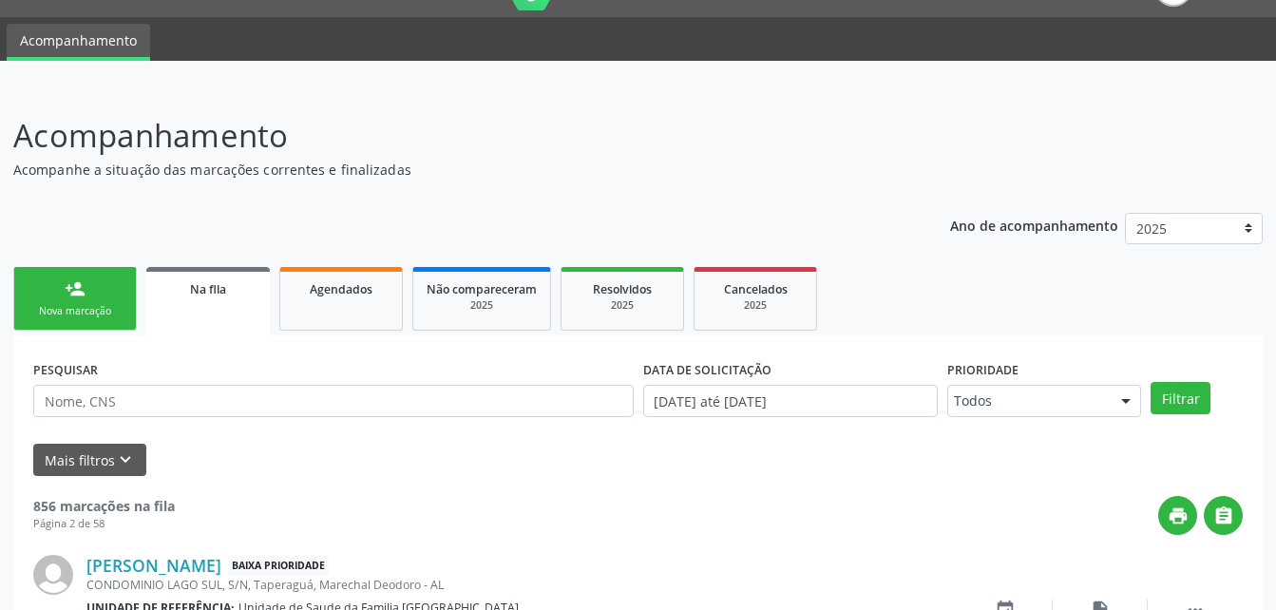
click at [92, 310] on div "Nova marcação" at bounding box center [75, 311] width 95 height 14
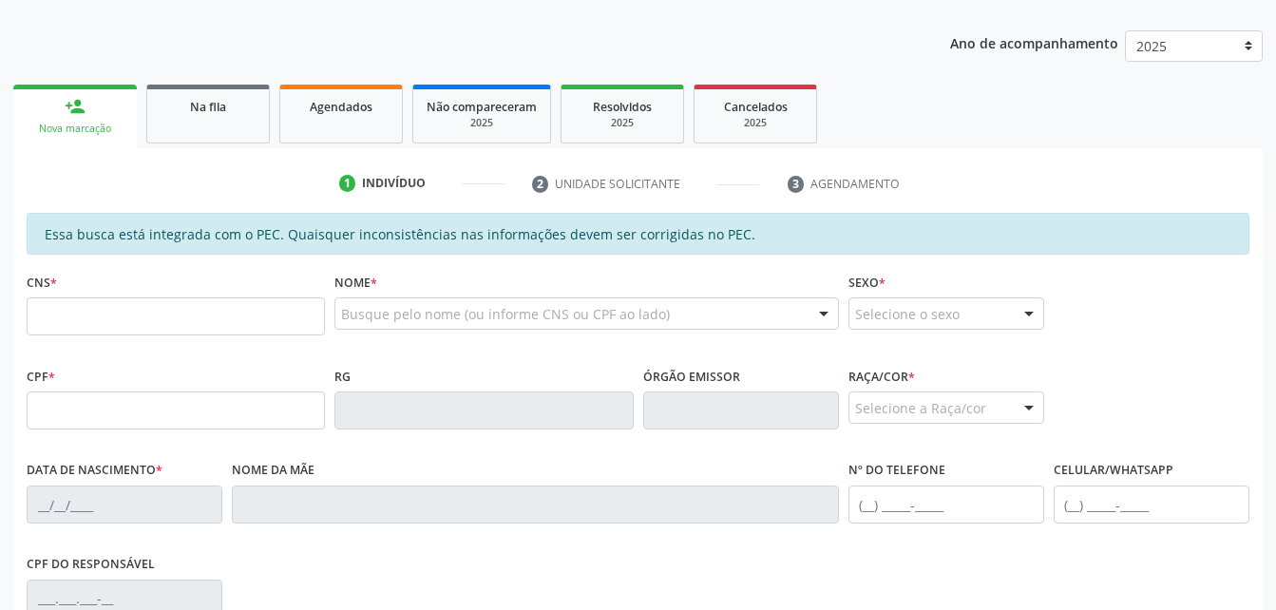
scroll to position [234, 0]
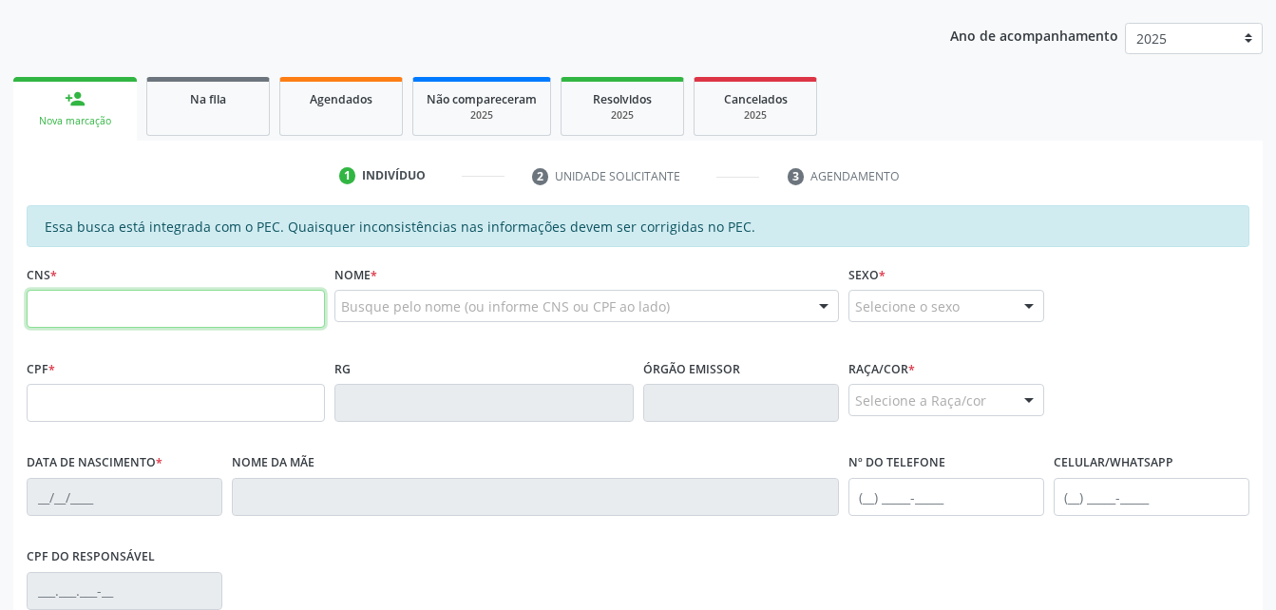
click at [130, 320] on input "text" at bounding box center [176, 309] width 298 height 38
type input "708 2076 2287 4041"
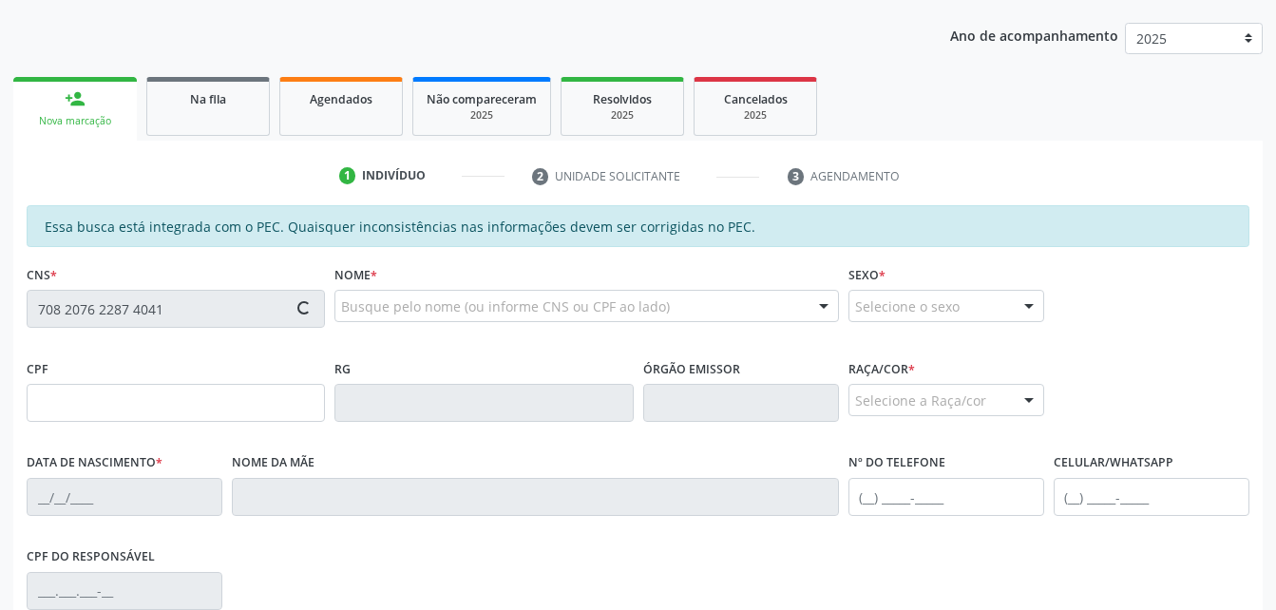
type input "094.614.814-70"
type input "[DATE]"
type input "[DEMOGRAPHIC_DATA] de [DEMOGRAPHIC_DATA]"
type input "[PHONE_NUMBER]"
type input "87"
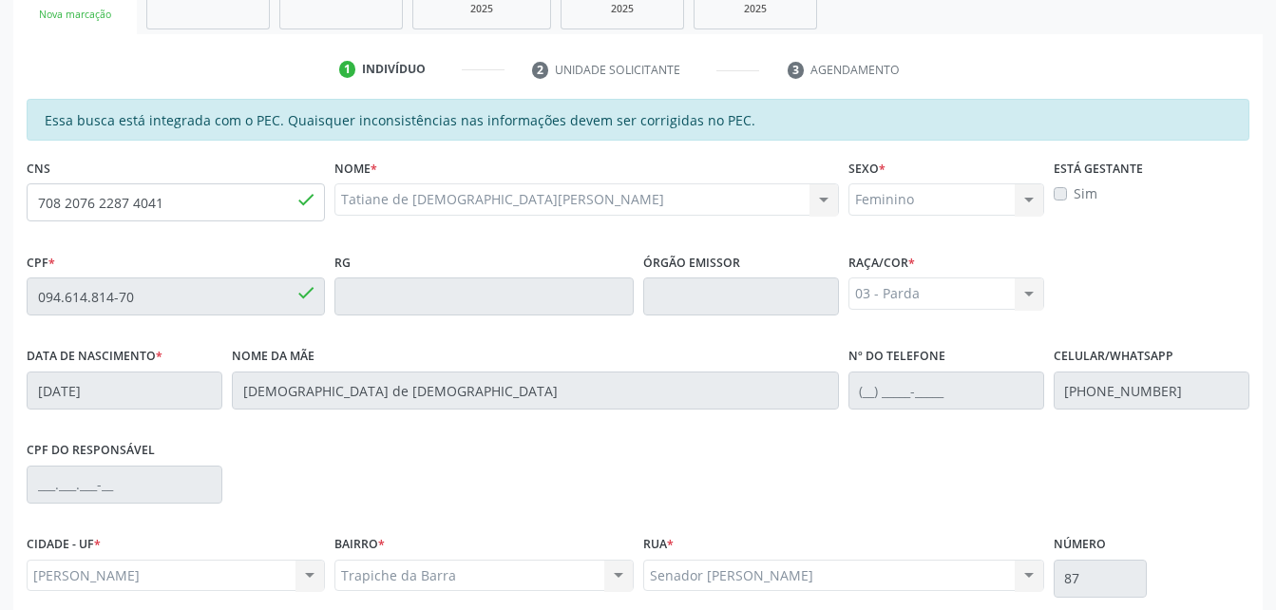
scroll to position [502, 0]
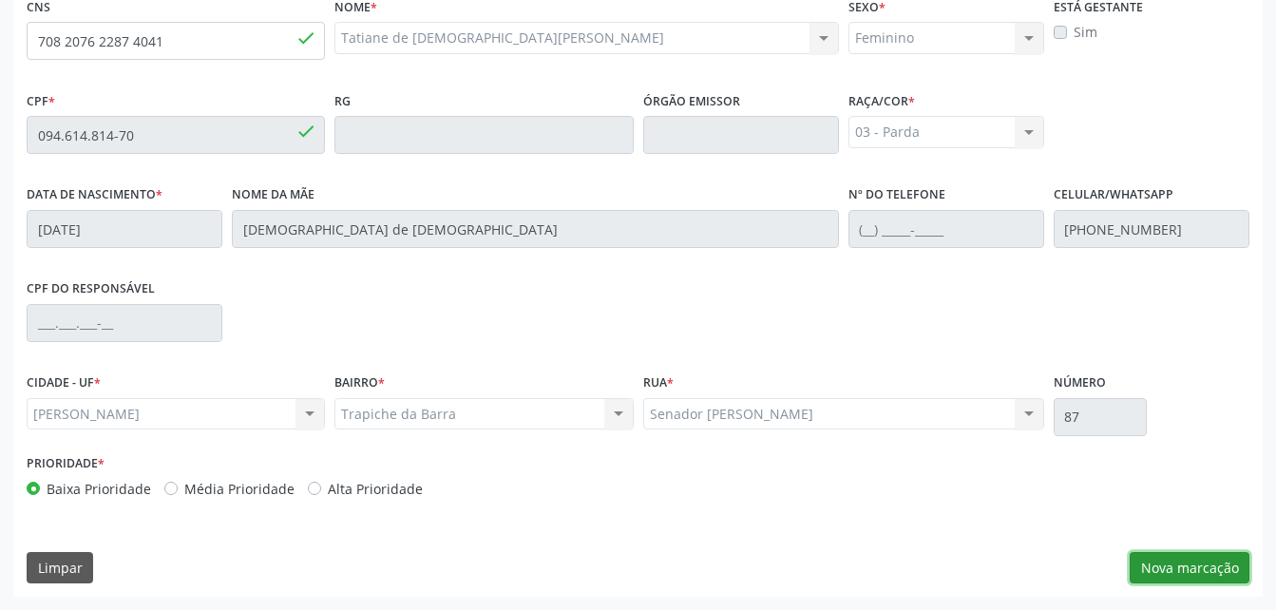
click at [1223, 571] on button "Nova marcação" at bounding box center [1189, 568] width 120 height 32
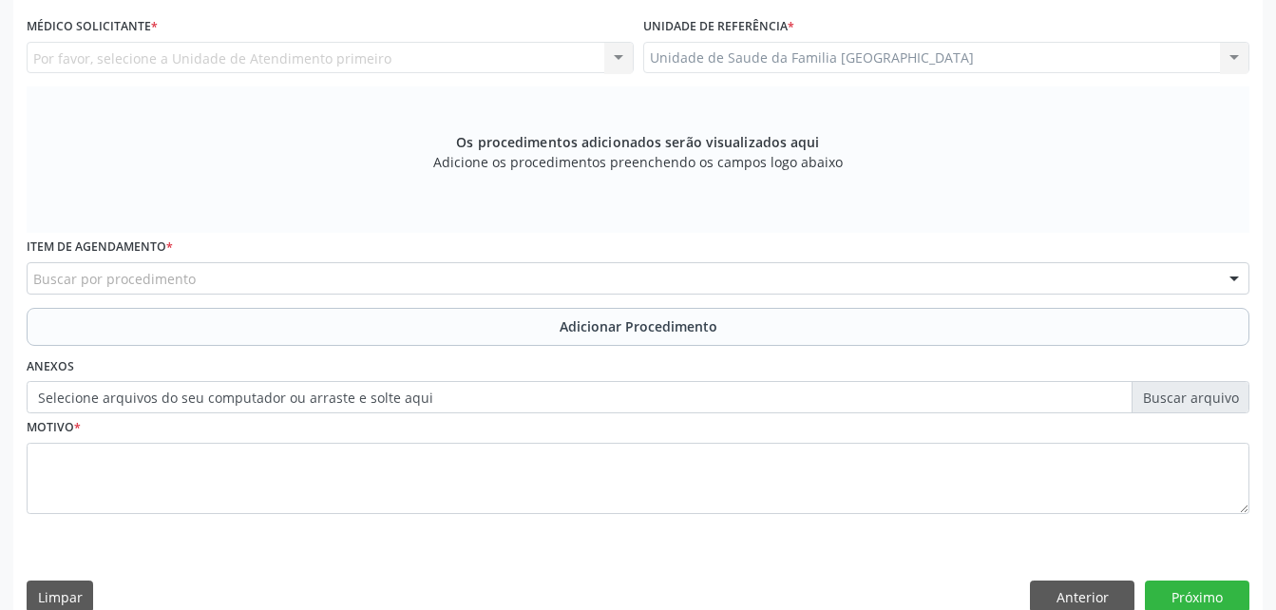
scroll to position [407, 0]
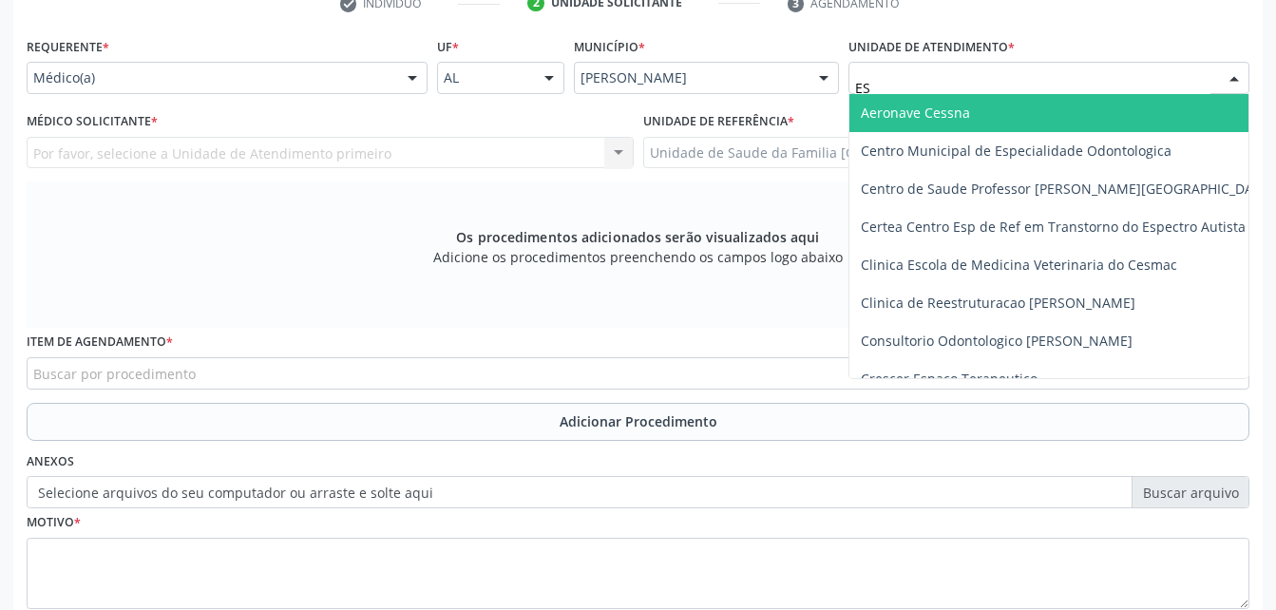
type input "EST"
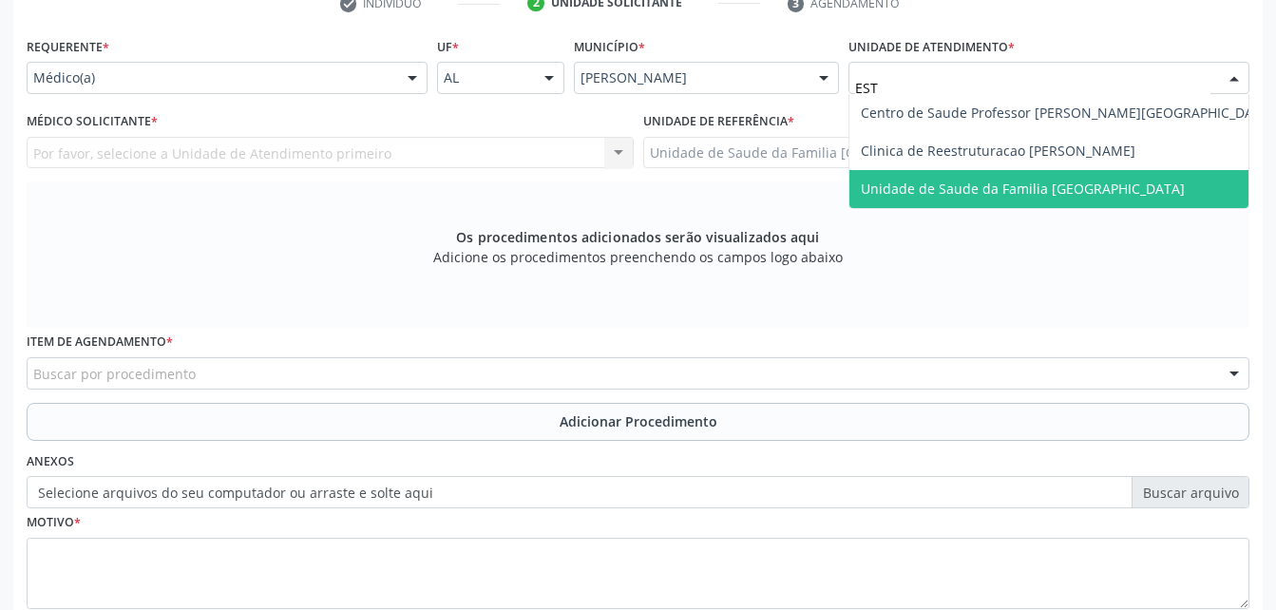
click at [977, 195] on span "Unidade de Saude da Familia [GEOGRAPHIC_DATA]" at bounding box center [1023, 189] width 324 height 18
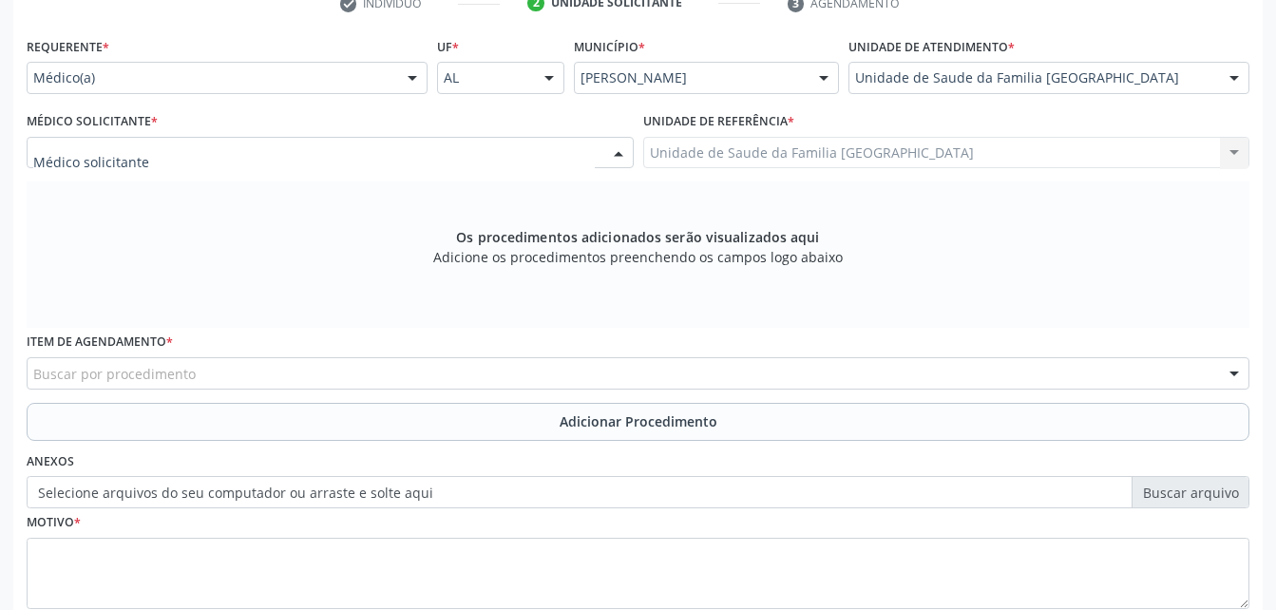
click at [226, 151] on div at bounding box center [330, 153] width 607 height 32
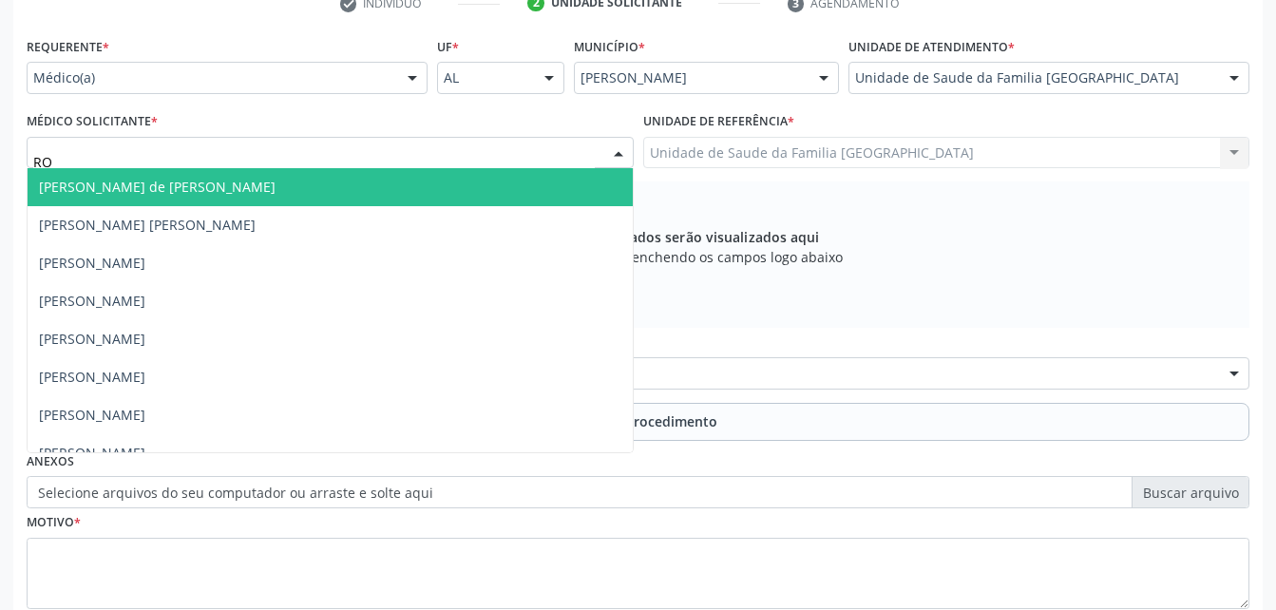
type input "ROD"
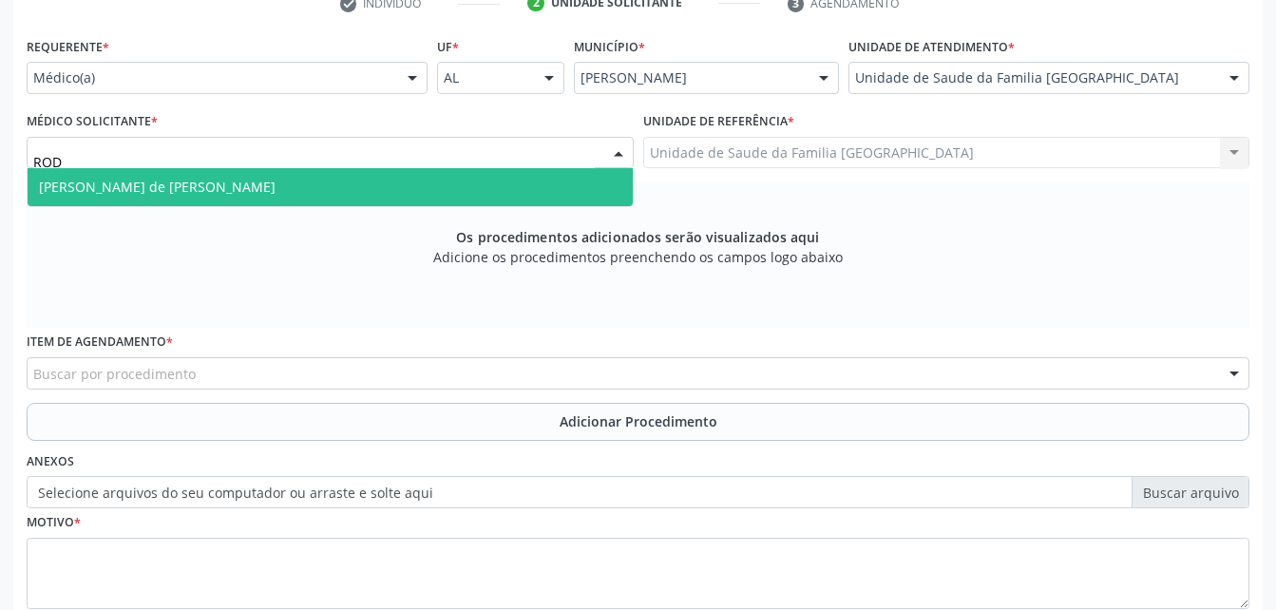
click at [246, 177] on span "[PERSON_NAME] de [PERSON_NAME]" at bounding box center [330, 187] width 605 height 38
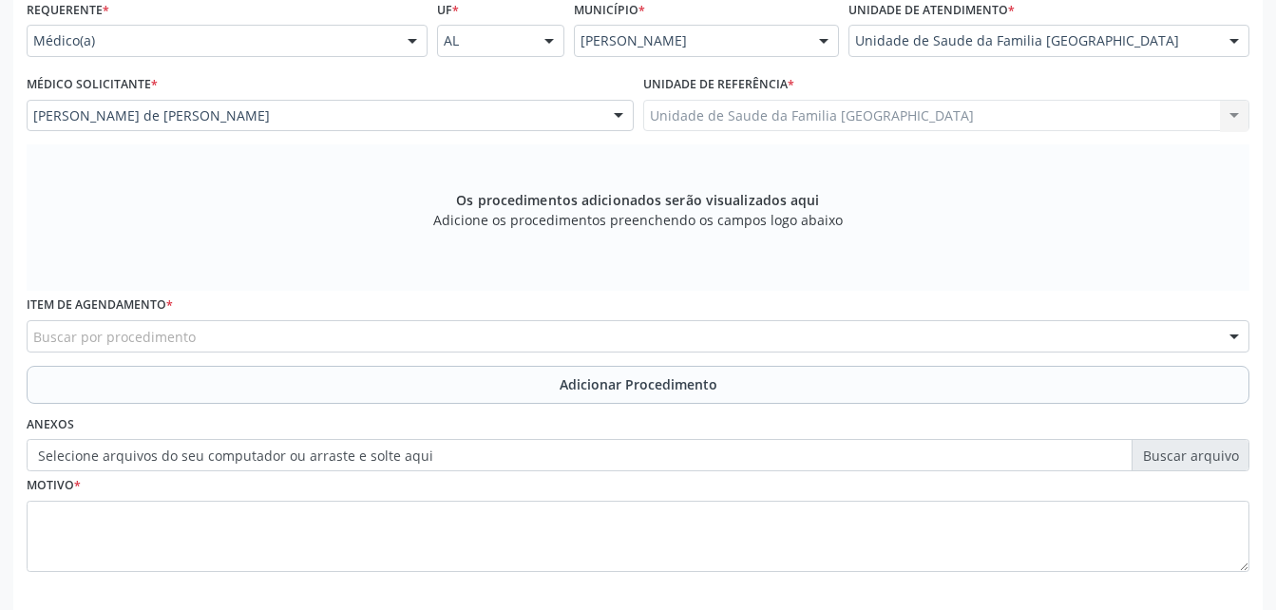
scroll to position [502, 0]
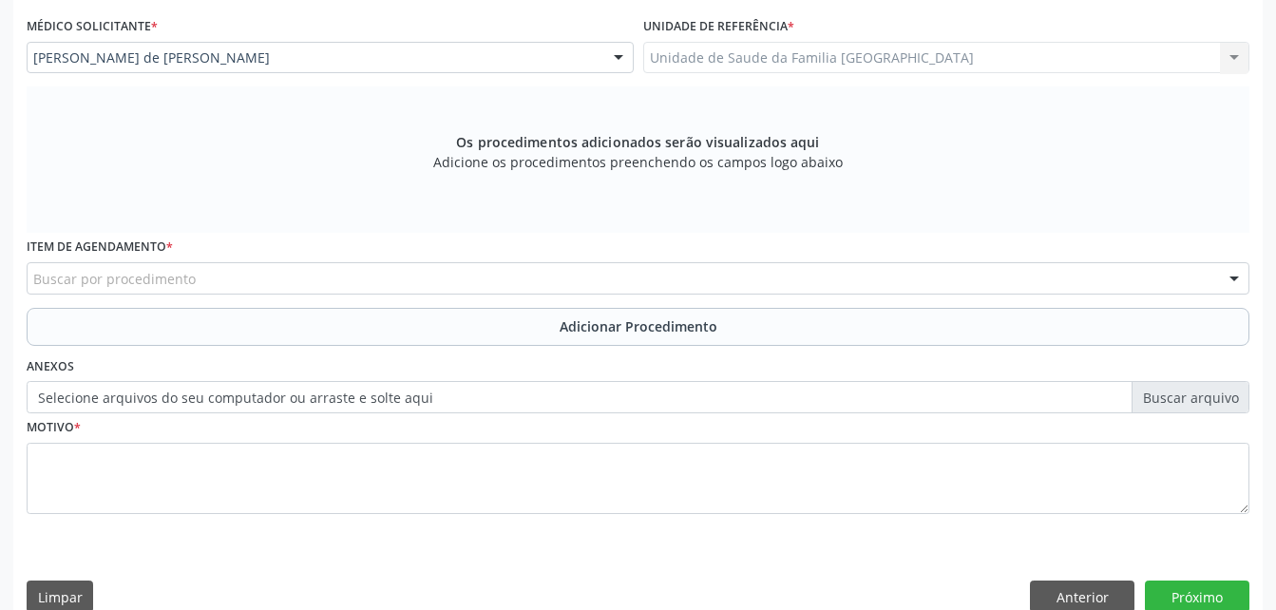
click at [241, 277] on div "Buscar por procedimento" at bounding box center [638, 278] width 1222 height 32
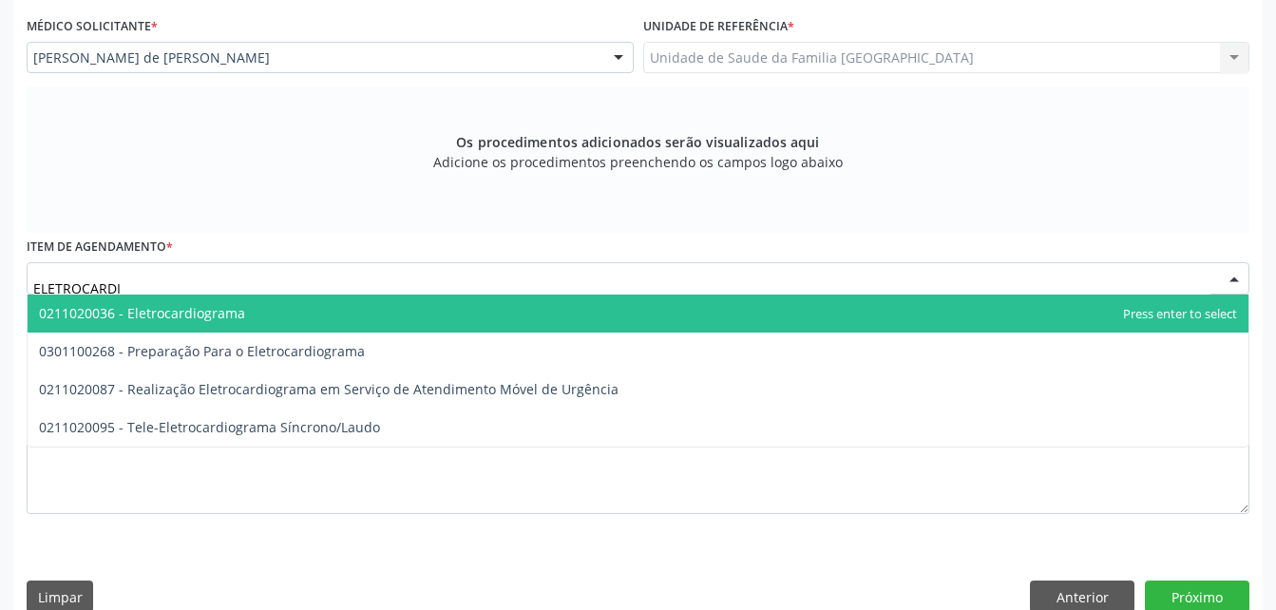
type input "ELETROCARDIO"
click at [257, 313] on span "0211020036 - Eletrocardiograma" at bounding box center [638, 313] width 1221 height 38
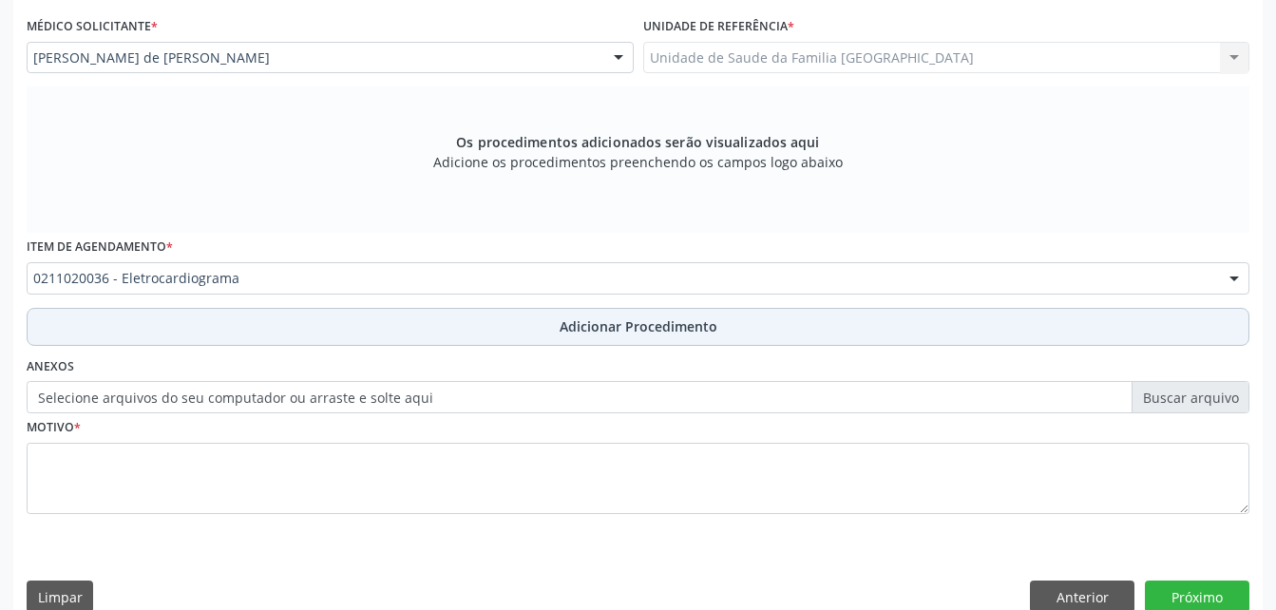
click at [266, 313] on button "Adicionar Procedimento" at bounding box center [638, 327] width 1222 height 38
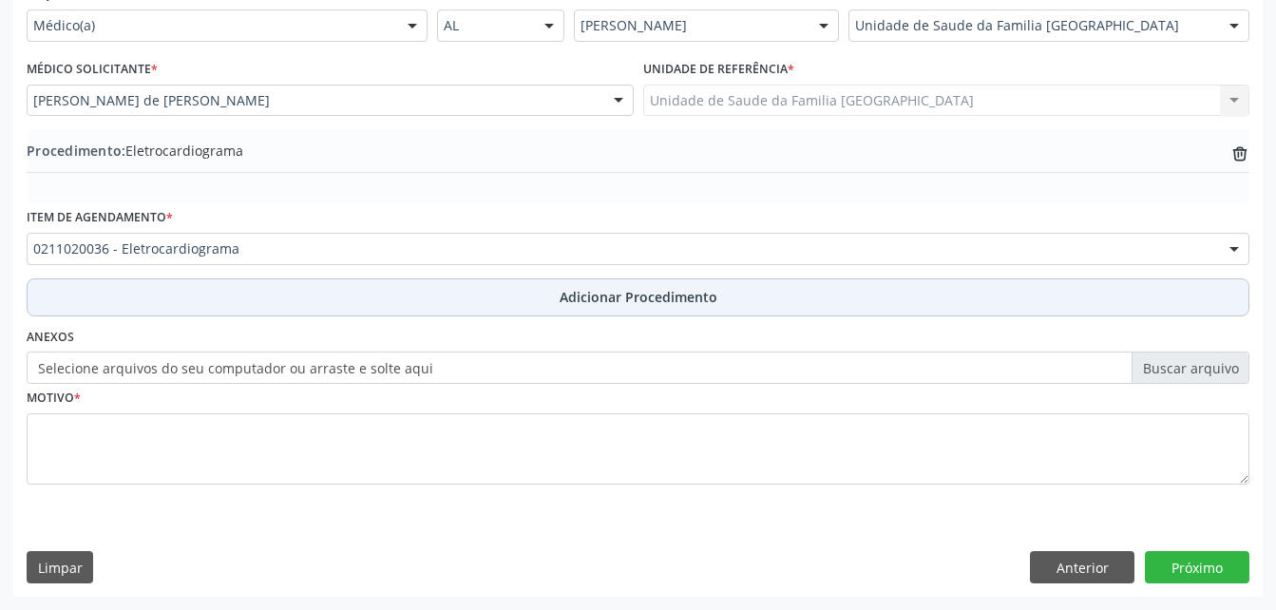
scroll to position [459, 0]
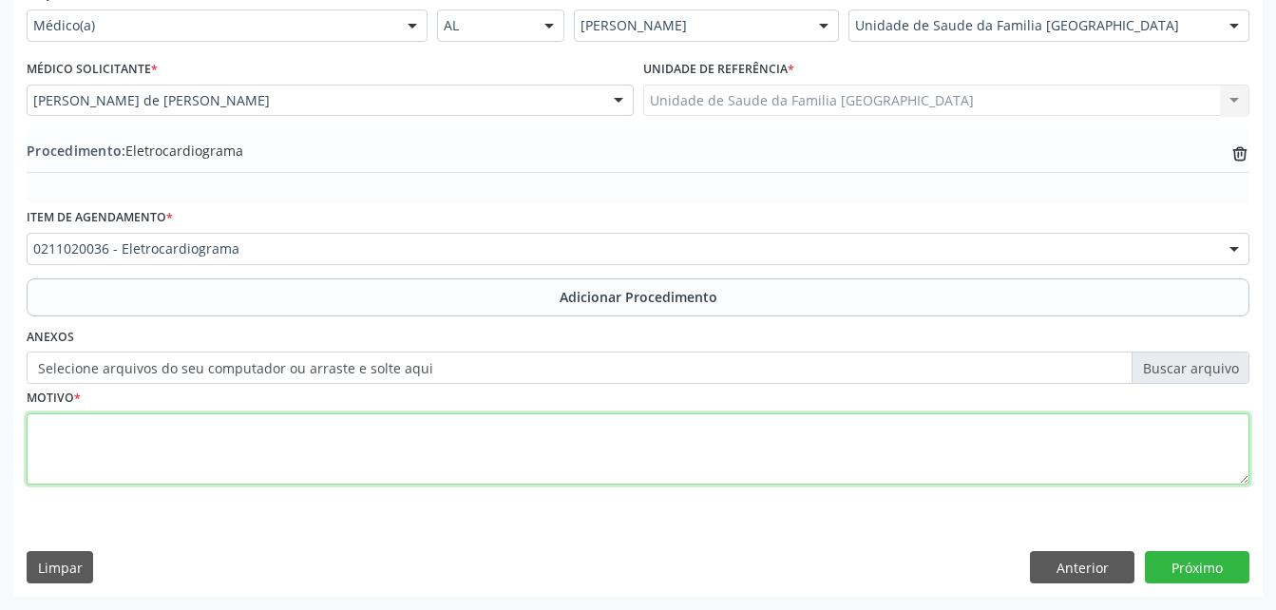
click at [296, 450] on textarea at bounding box center [638, 449] width 1222 height 72
type textarea "ROTINA"
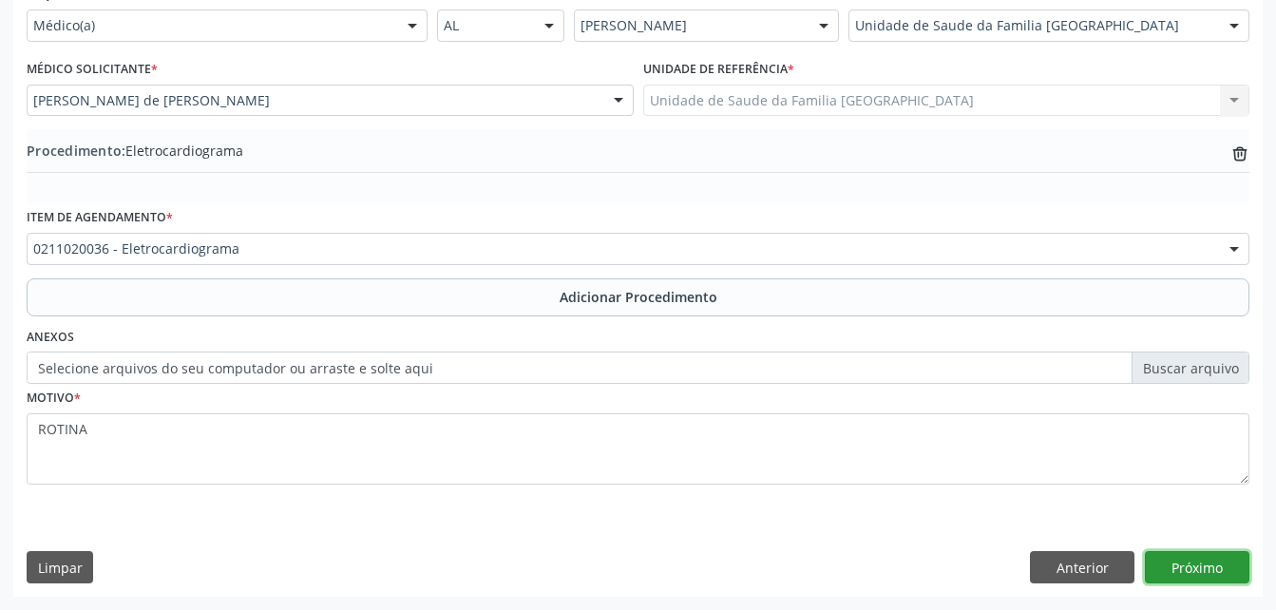
click at [1215, 578] on button "Próximo" at bounding box center [1197, 567] width 104 height 32
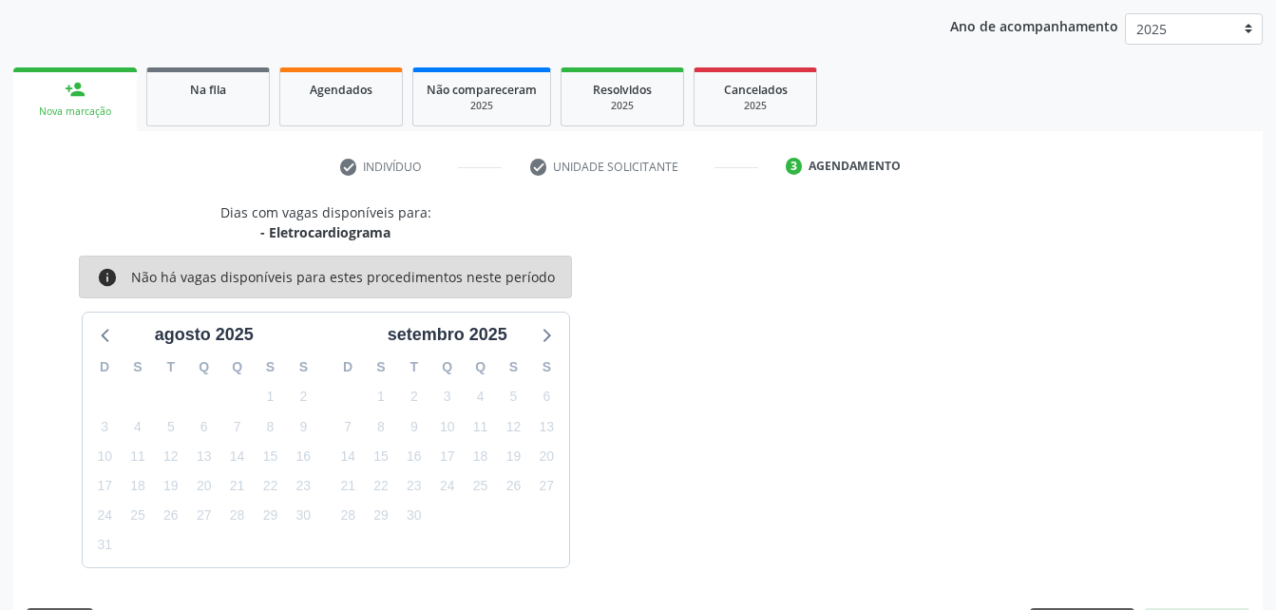
scroll to position [299, 0]
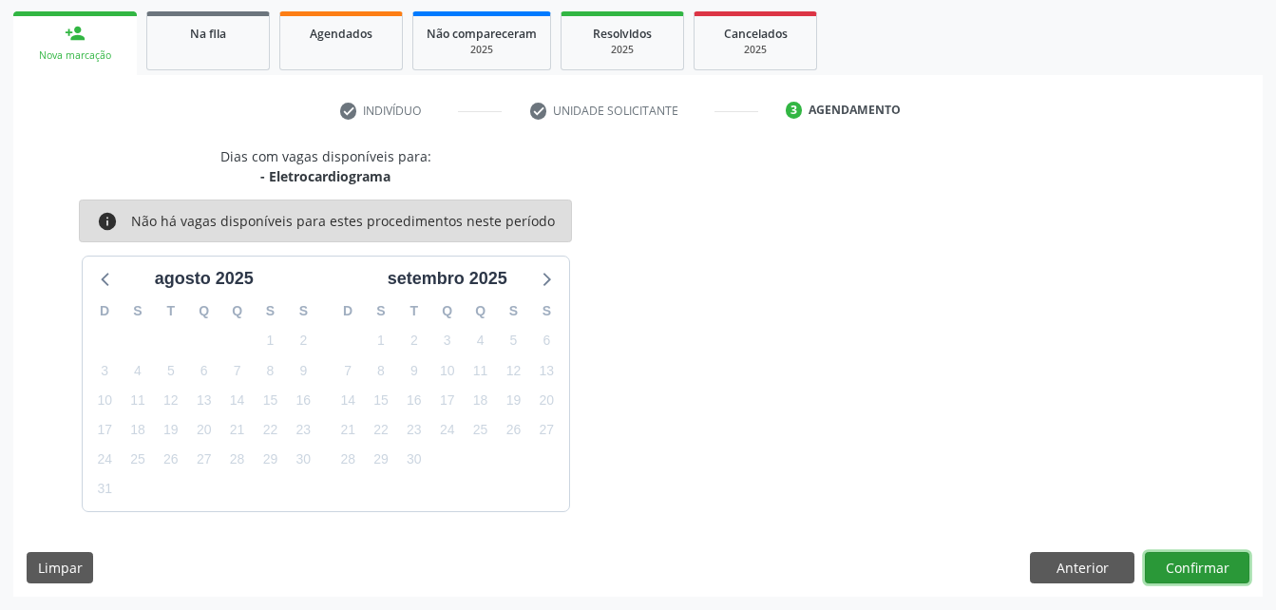
click at [1210, 567] on button "Confirmar" at bounding box center [1197, 568] width 104 height 32
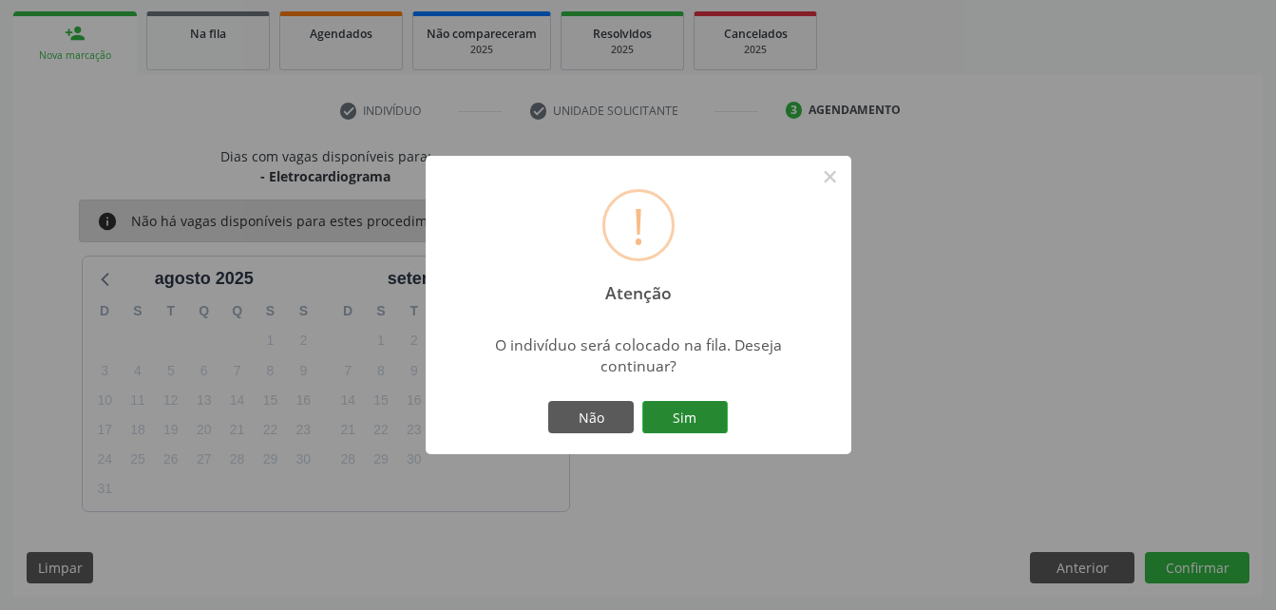
click at [706, 420] on button "Sim" at bounding box center [684, 417] width 85 height 32
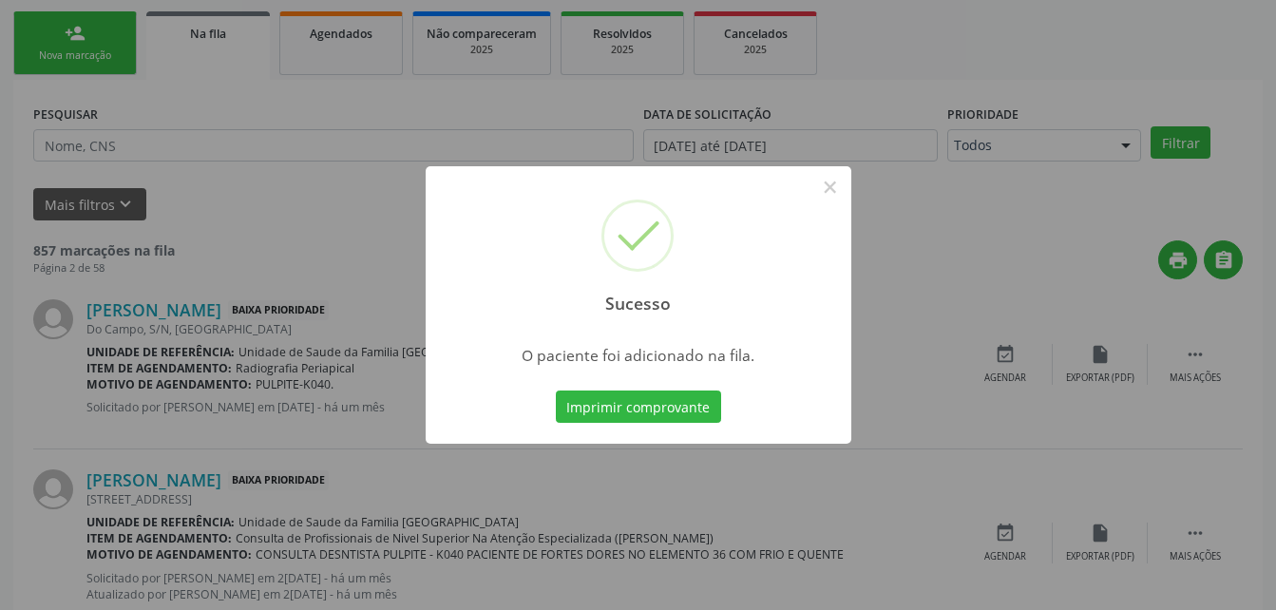
scroll to position [44, 0]
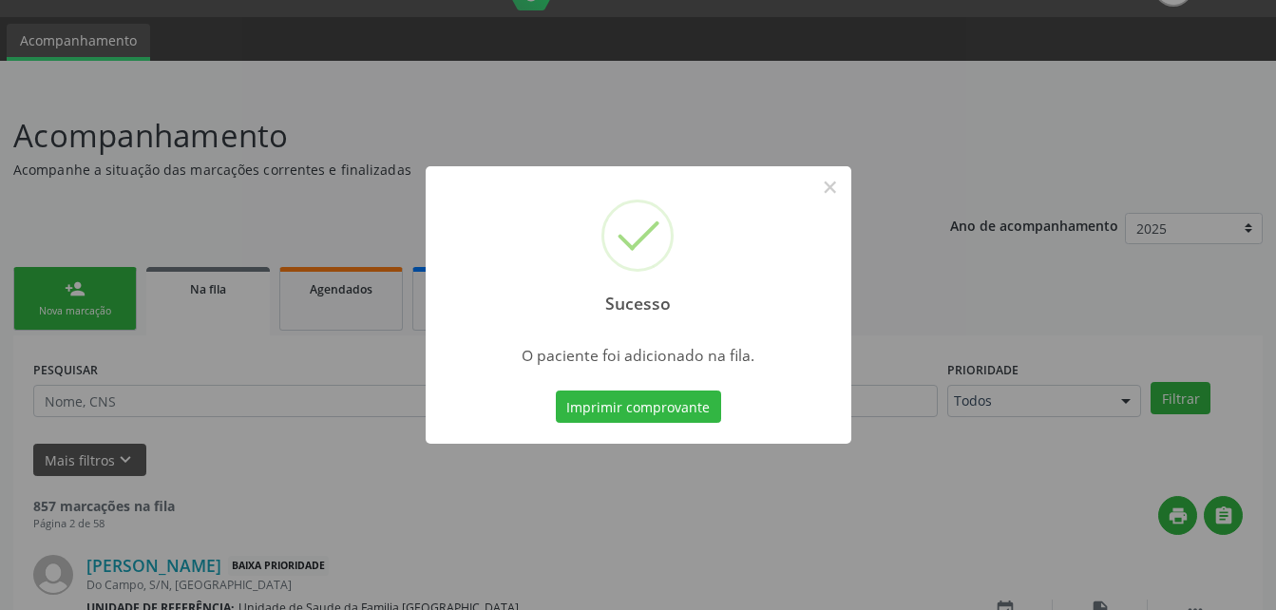
click at [938, 106] on div "Sucesso × O paciente foi adicionado na fila. Imprimir comprovante Cancel" at bounding box center [638, 305] width 1276 height 610
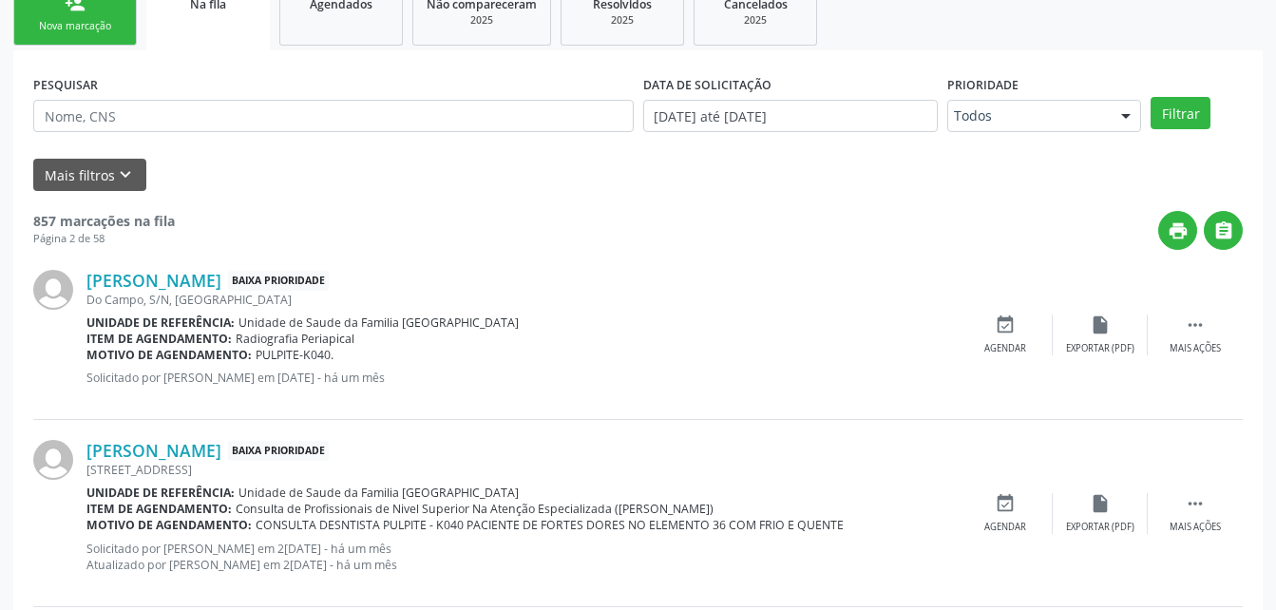
scroll to position [234, 0]
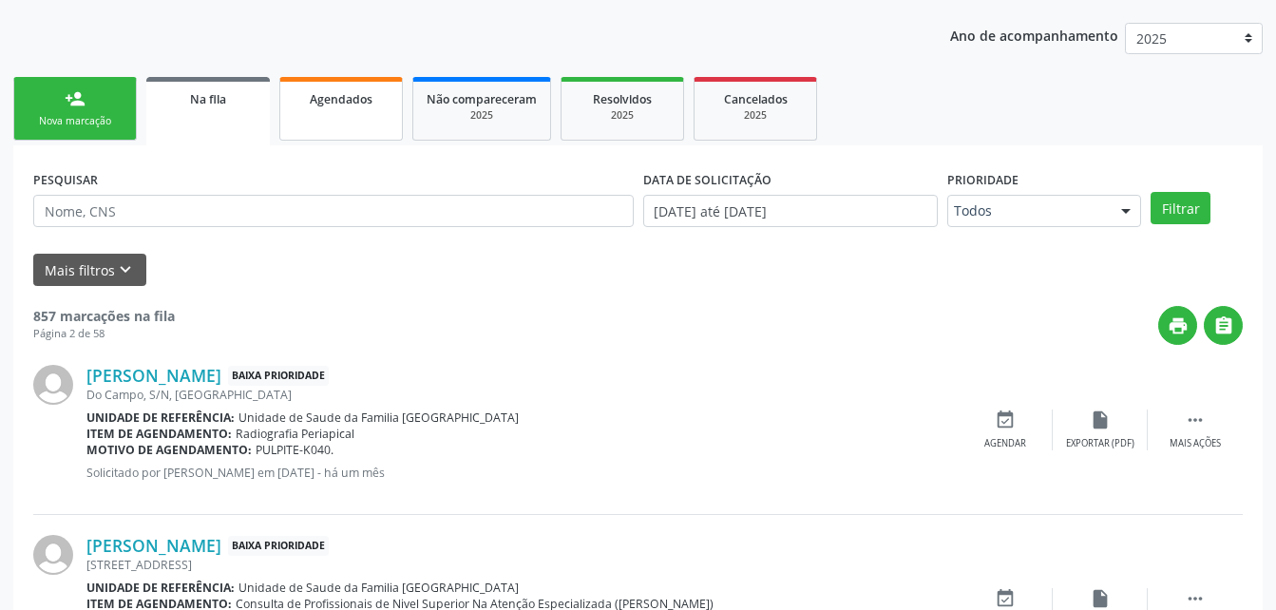
click at [346, 123] on link "Agendados" at bounding box center [340, 109] width 123 height 64
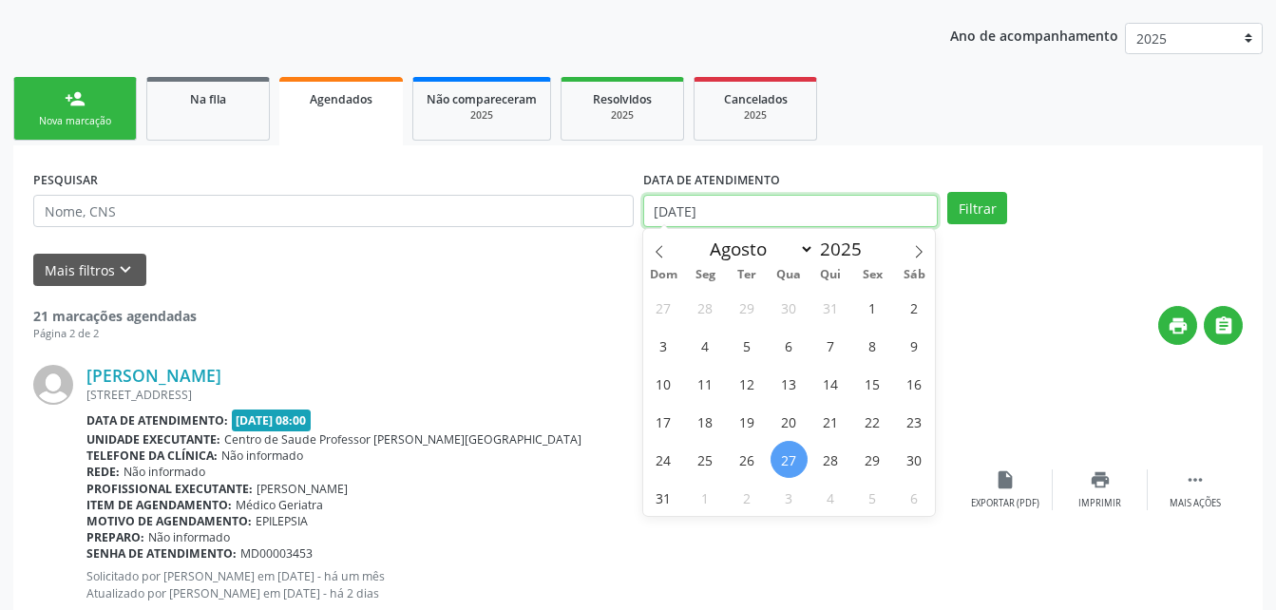
click at [800, 211] on input "[DATE]" at bounding box center [790, 211] width 295 height 32
click at [744, 457] on span "26" at bounding box center [747, 459] width 37 height 37
type input "[DATE]"
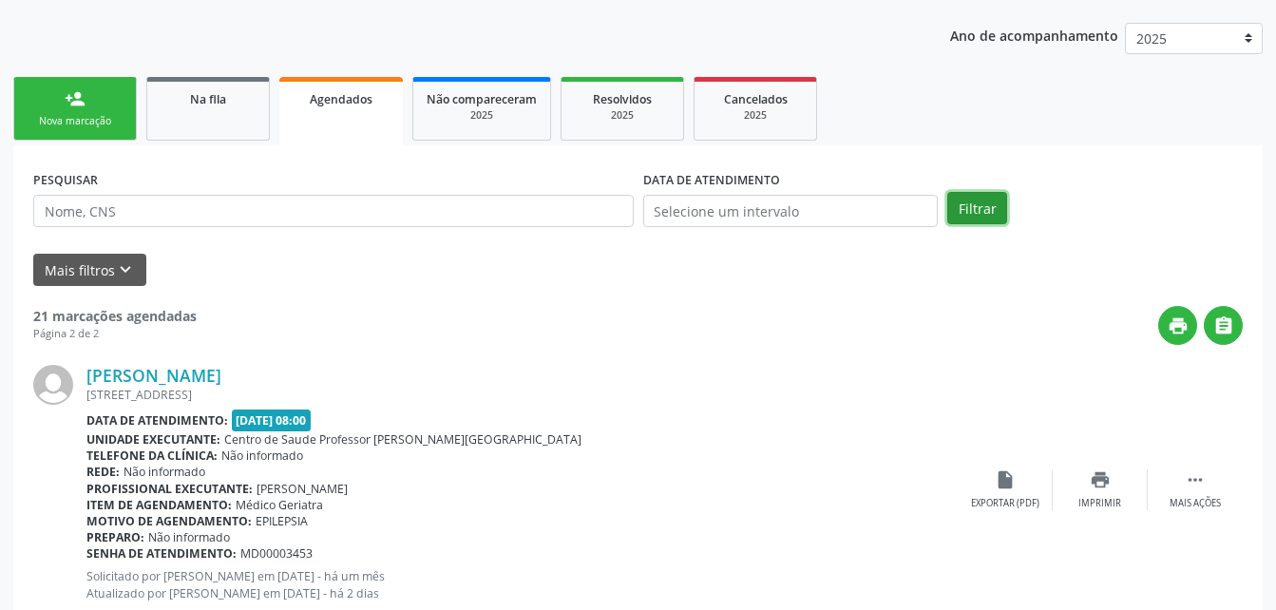
click at [976, 206] on button "Filtrar" at bounding box center [977, 208] width 60 height 32
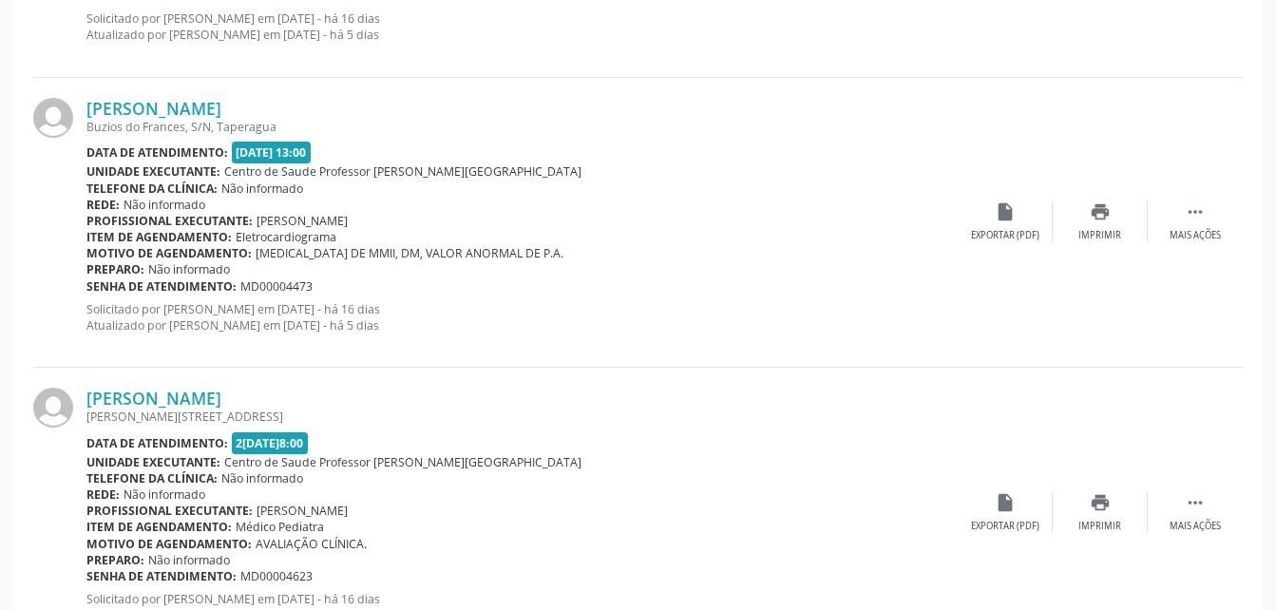
scroll to position [4407, 0]
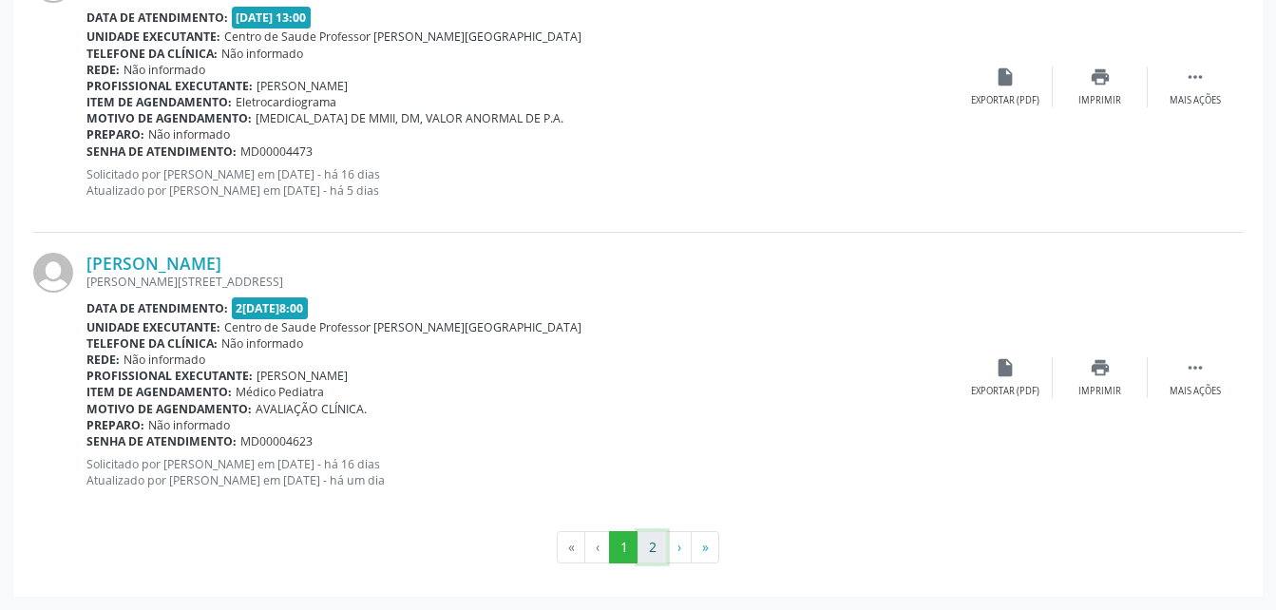
click at [657, 540] on button "2" at bounding box center [651, 547] width 29 height 32
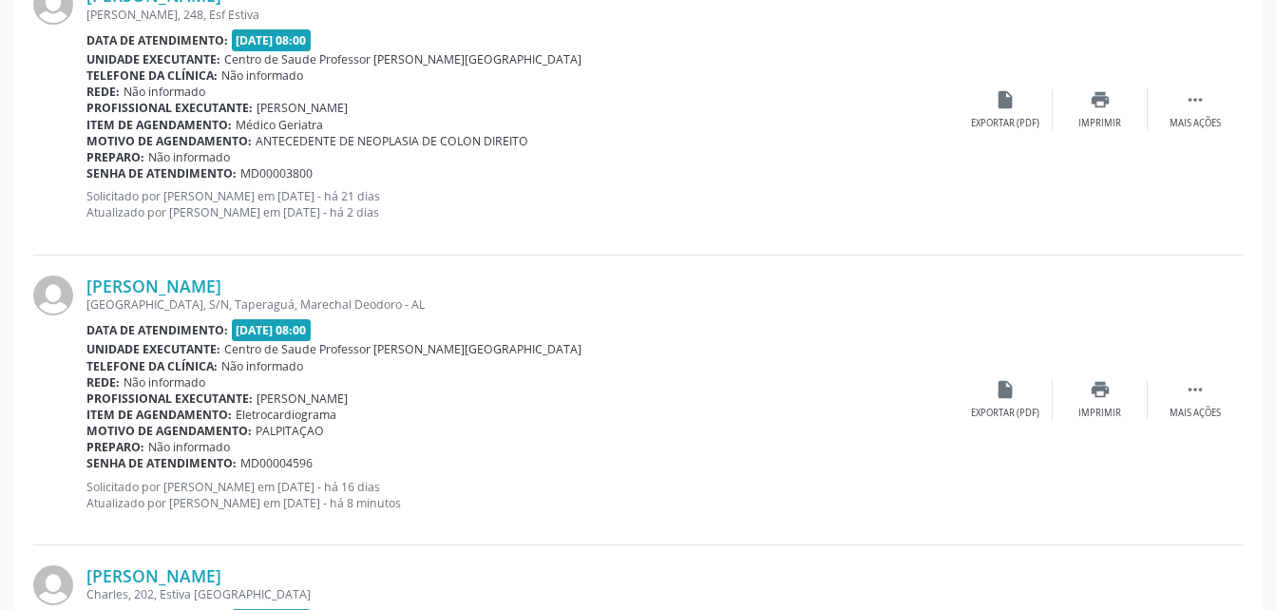
scroll to position [1226, 0]
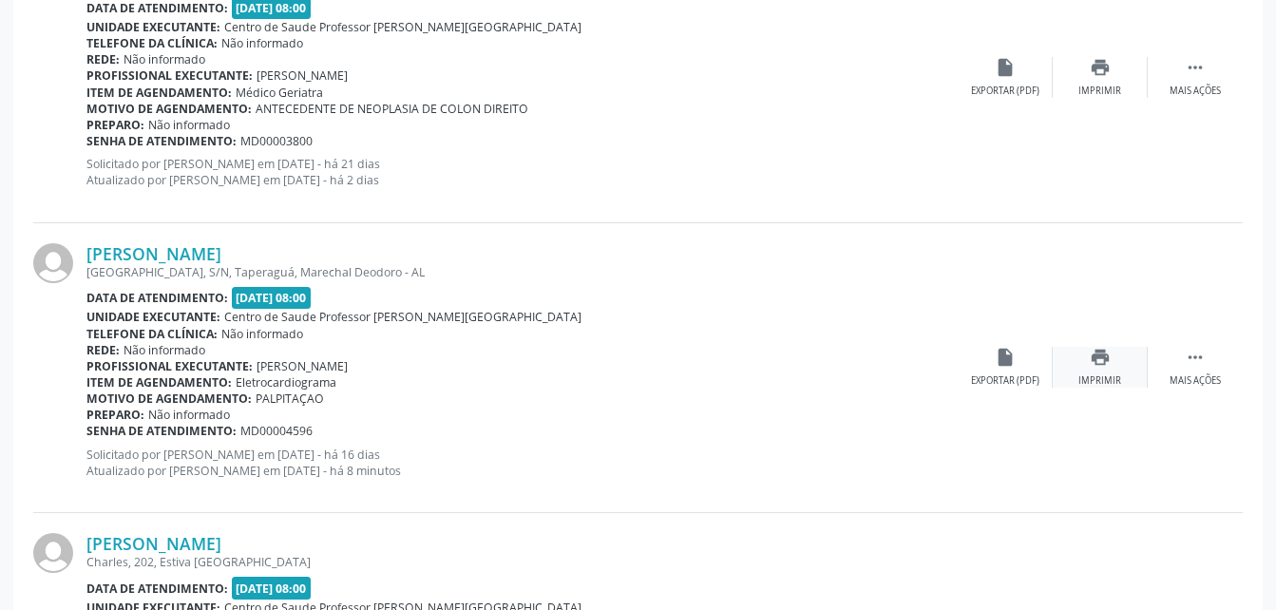
click at [1115, 369] on div "print Imprimir" at bounding box center [1099, 367] width 95 height 41
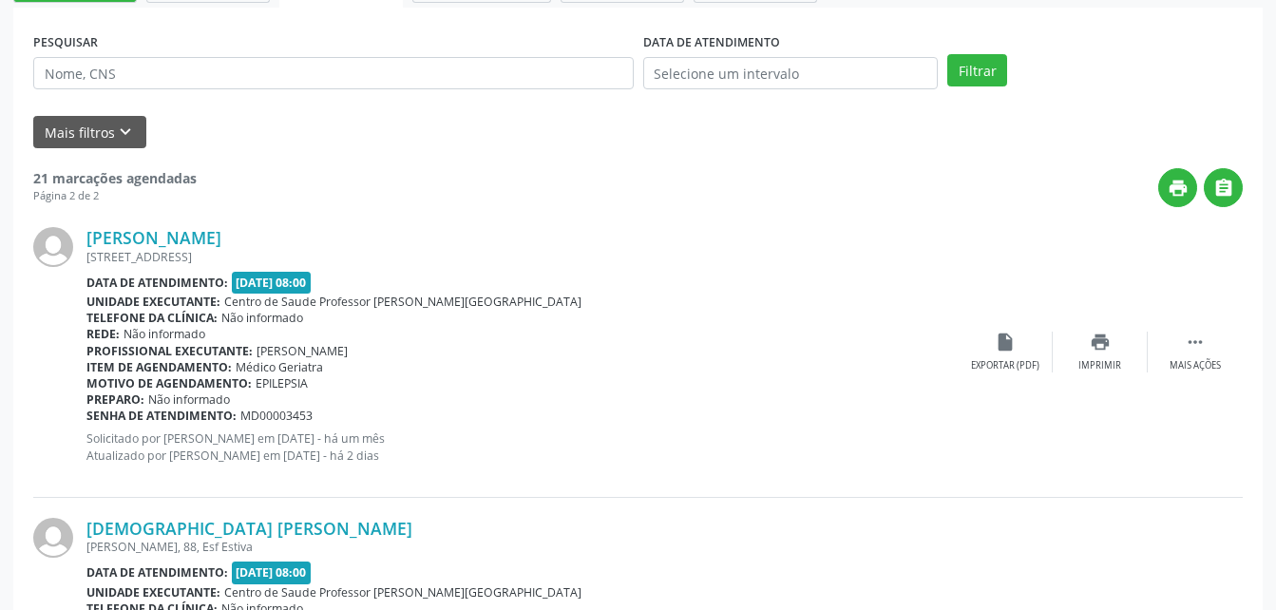
scroll to position [0, 0]
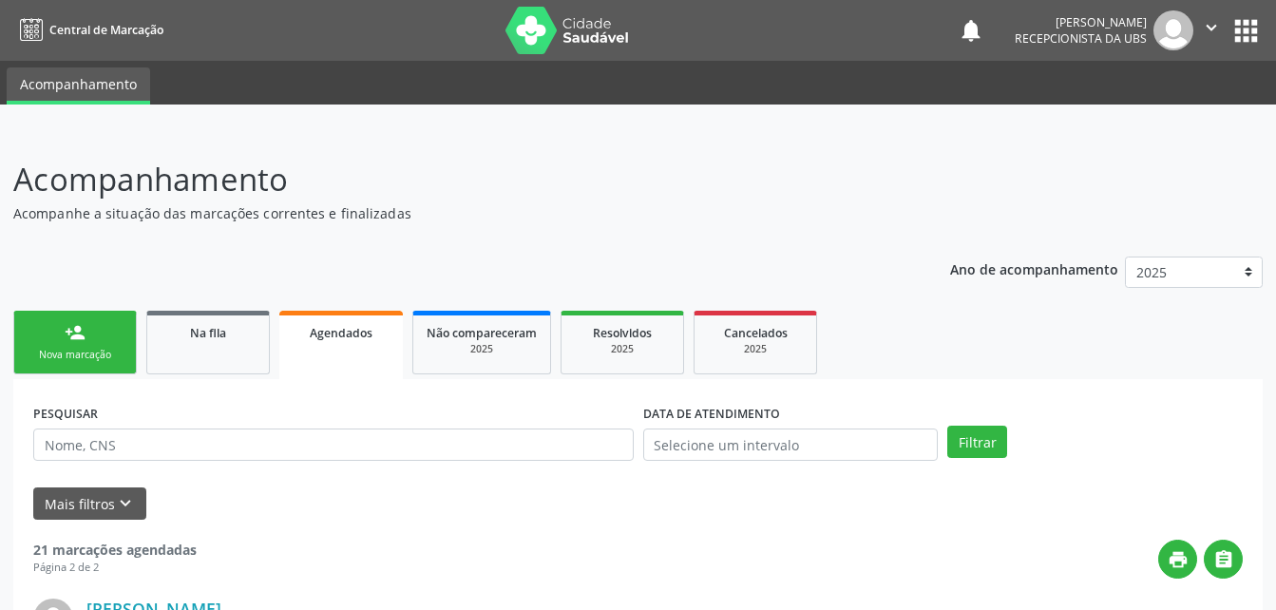
click at [100, 339] on link "person_add Nova marcação" at bounding box center [74, 343] width 123 height 64
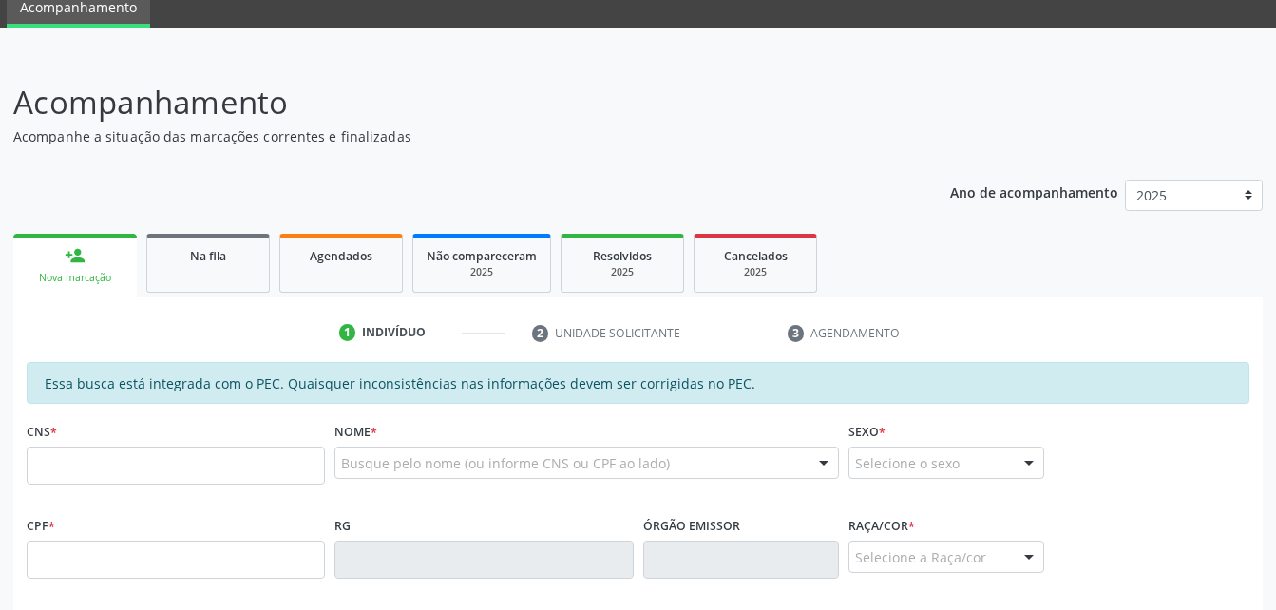
scroll to position [190, 0]
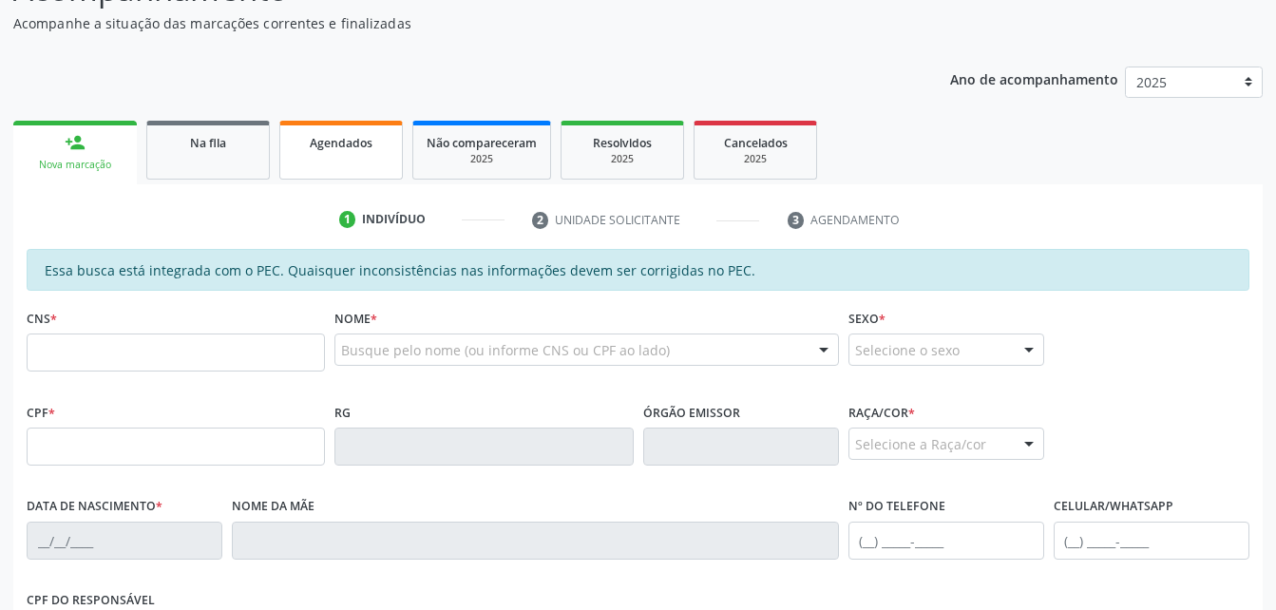
click at [379, 161] on link "Agendados" at bounding box center [340, 150] width 123 height 59
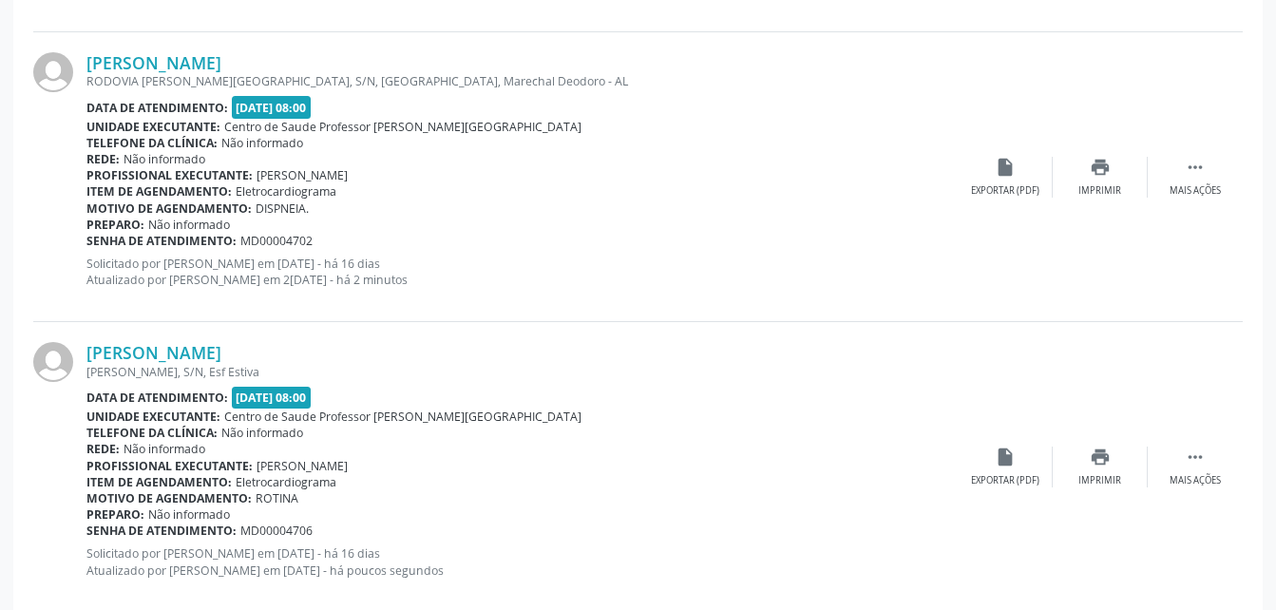
scroll to position [1796, 0]
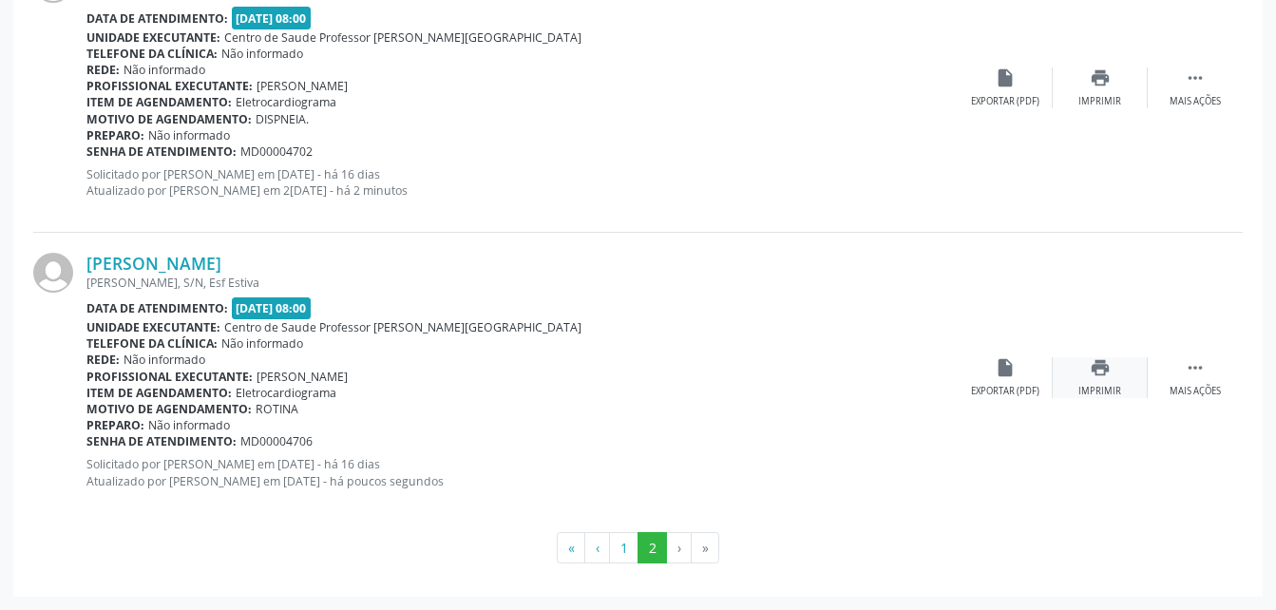
click at [1106, 373] on icon "print" at bounding box center [1099, 367] width 21 height 21
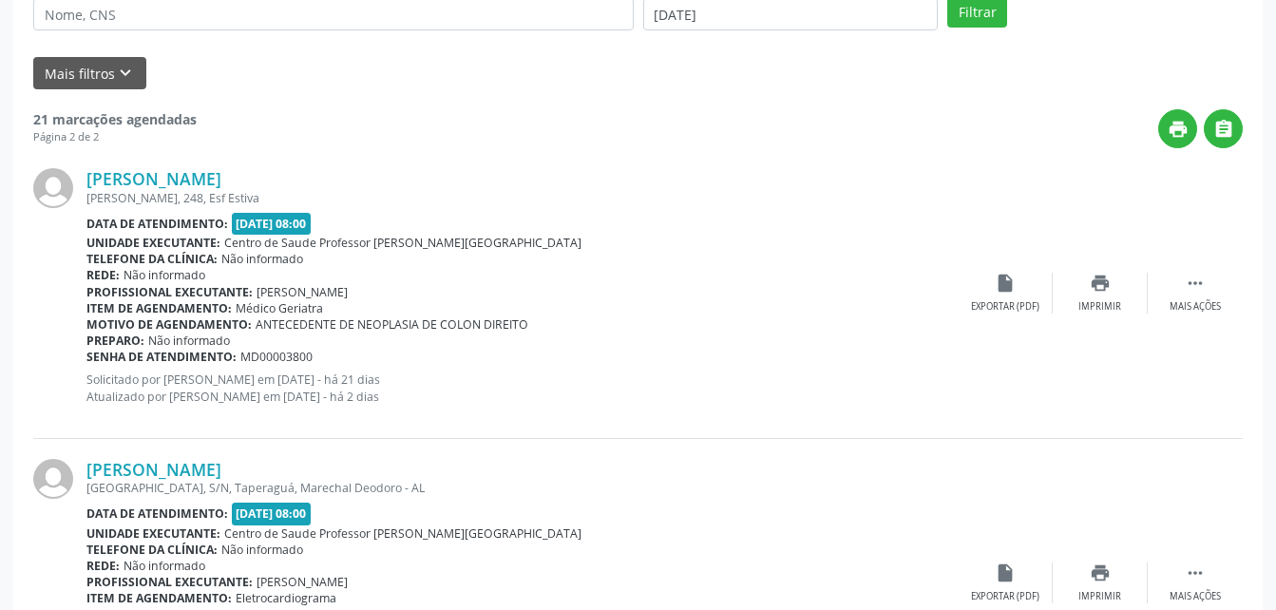
scroll to position [276, 0]
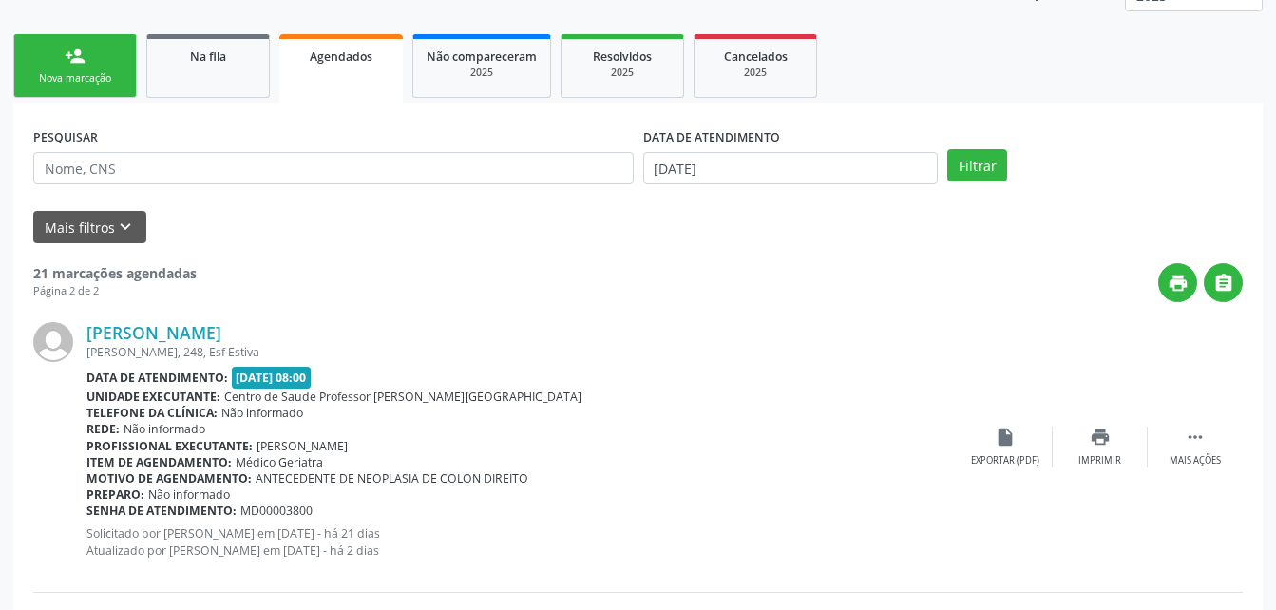
click at [122, 80] on div "Nova marcação" at bounding box center [75, 78] width 95 height 14
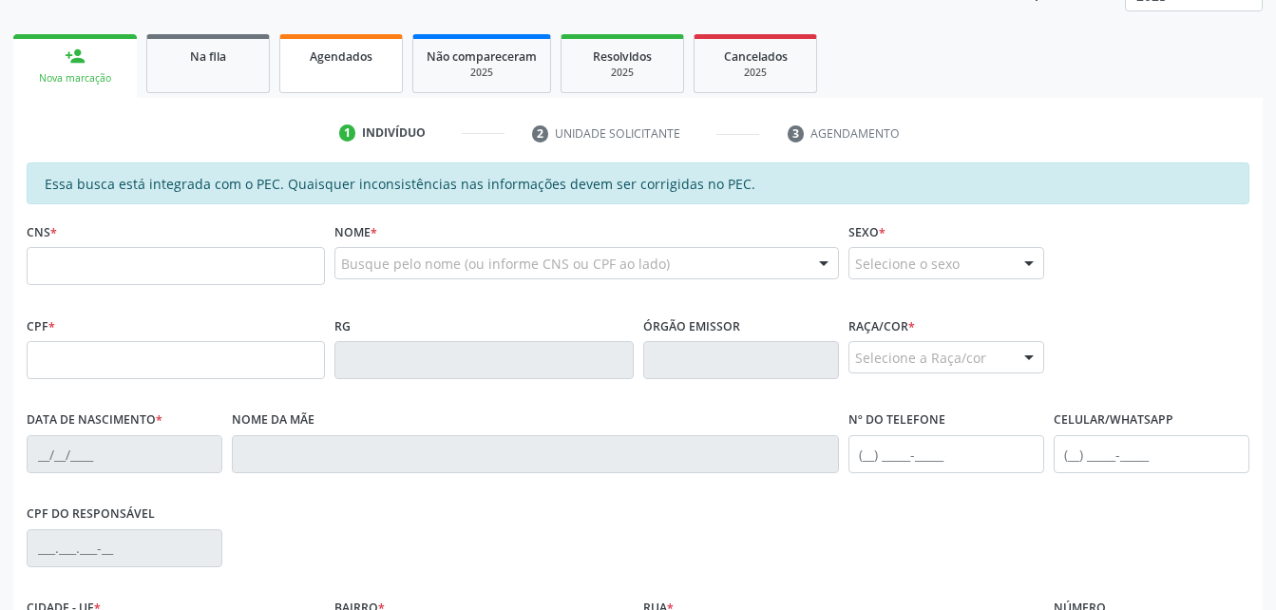
click at [329, 71] on link "Agendados" at bounding box center [340, 63] width 123 height 59
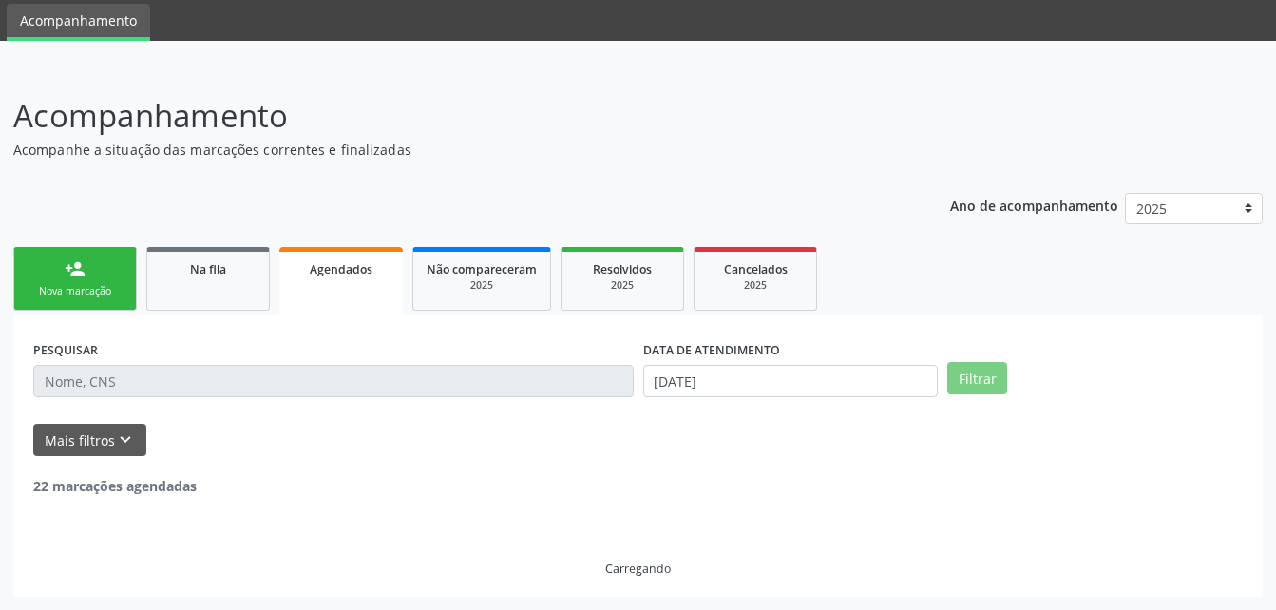
scroll to position [19, 0]
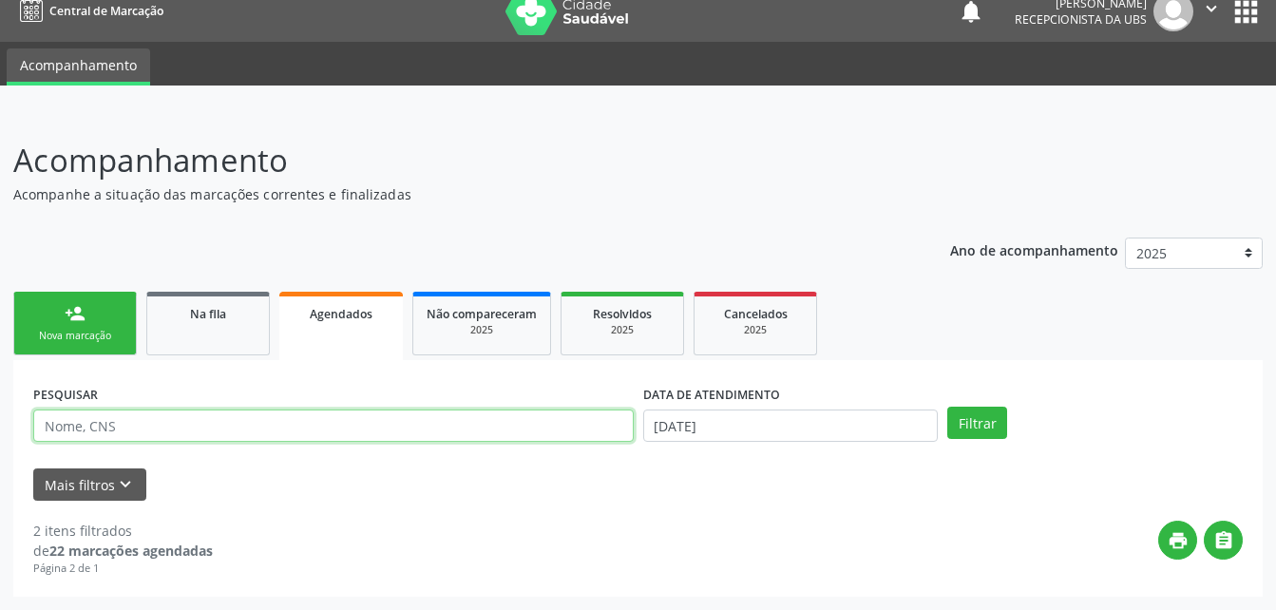
click at [290, 418] on input "text" at bounding box center [333, 425] width 600 height 32
type input "[PERSON_NAME] de mendonca uchoa"
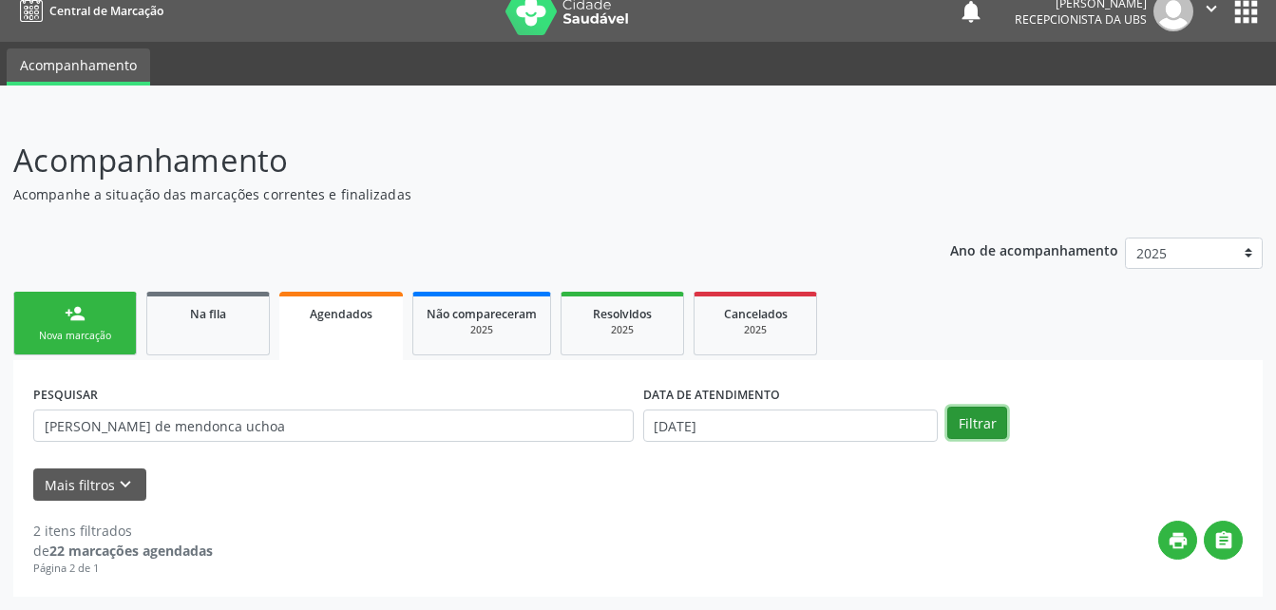
click at [999, 424] on button "Filtrar" at bounding box center [977, 423] width 60 height 32
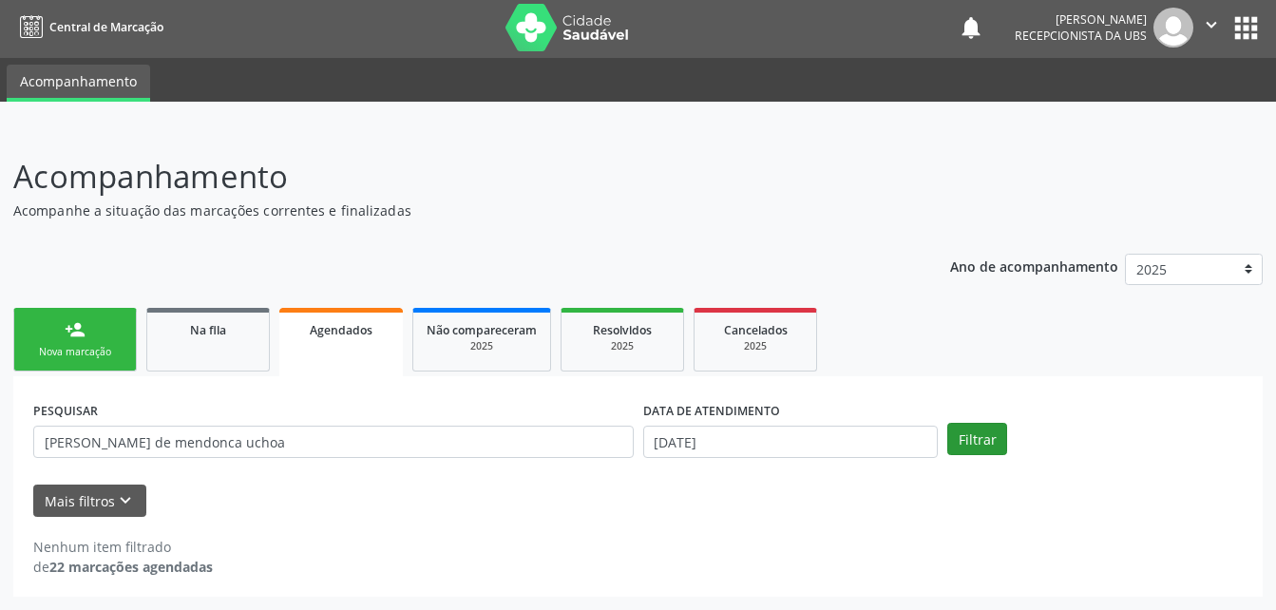
scroll to position [3, 0]
click at [776, 439] on input "[DATE]" at bounding box center [790, 442] width 295 height 32
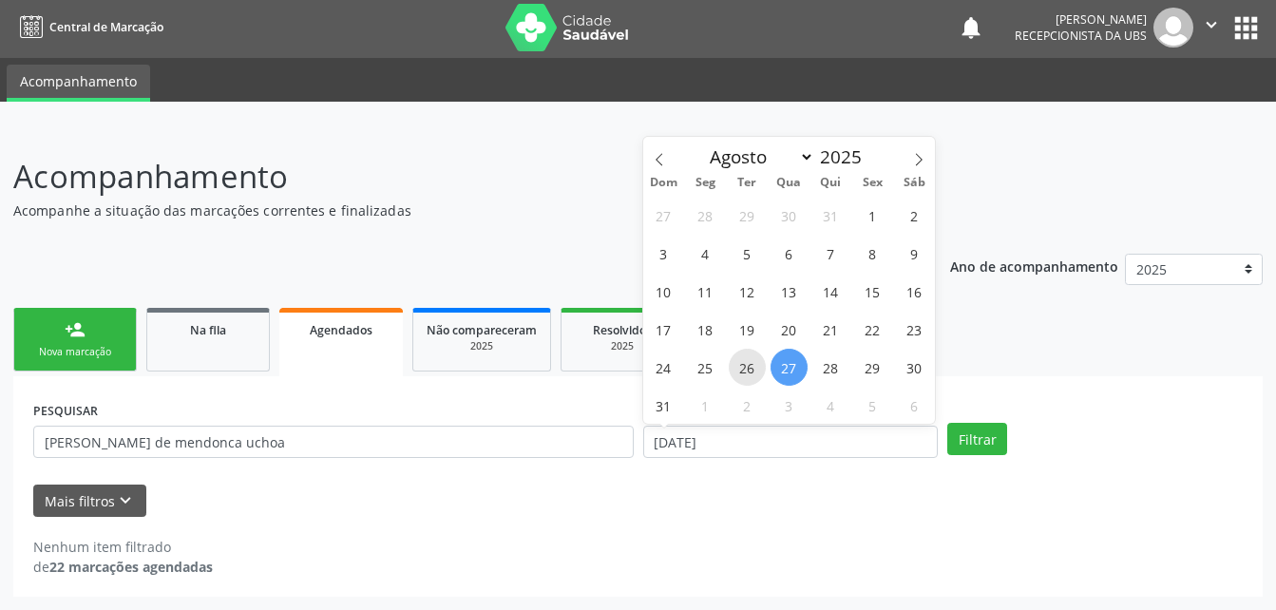
click at [737, 362] on span "26" at bounding box center [747, 367] width 37 height 37
type input "[DATE]"
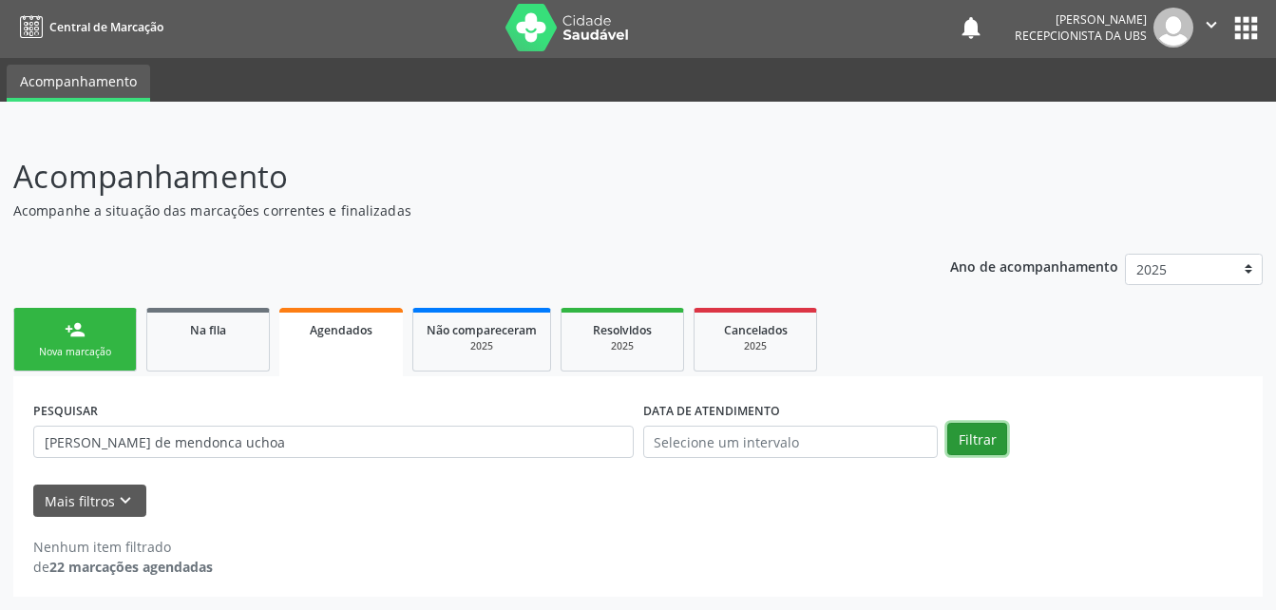
click at [989, 437] on button "Filtrar" at bounding box center [977, 439] width 60 height 32
click at [313, 332] on span "Agendados" at bounding box center [341, 330] width 63 height 16
click at [230, 349] on link "Na fila" at bounding box center [207, 340] width 123 height 64
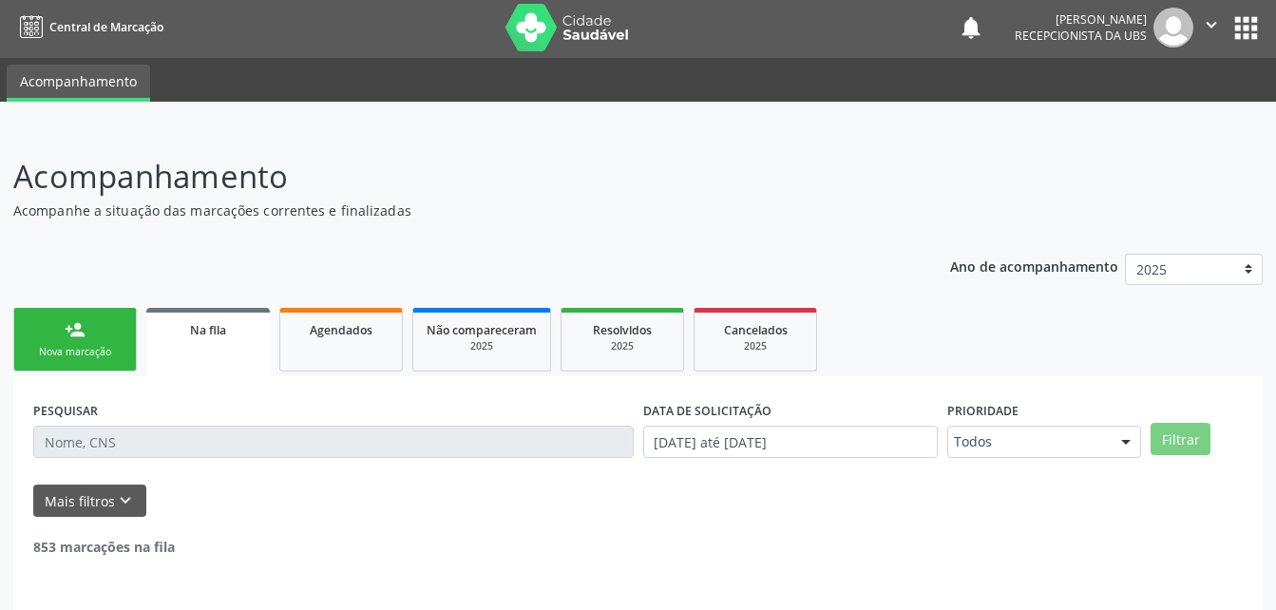
click at [260, 359] on link "Na fila" at bounding box center [207, 342] width 123 height 68
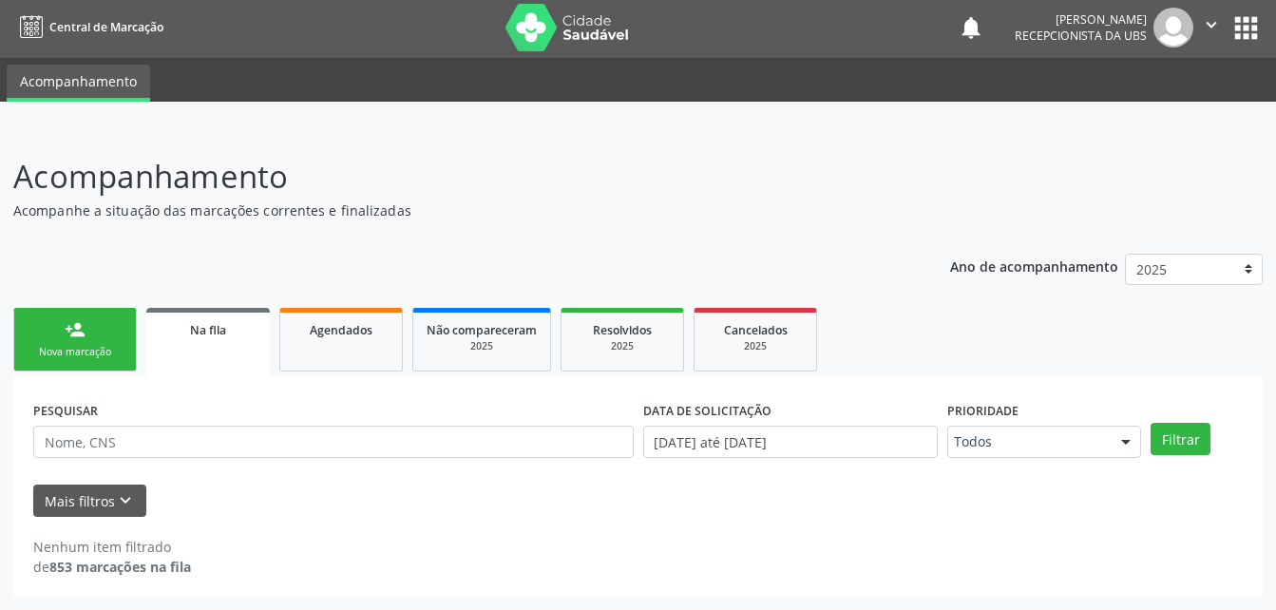
click at [257, 352] on link "Na fila" at bounding box center [207, 342] width 123 height 68
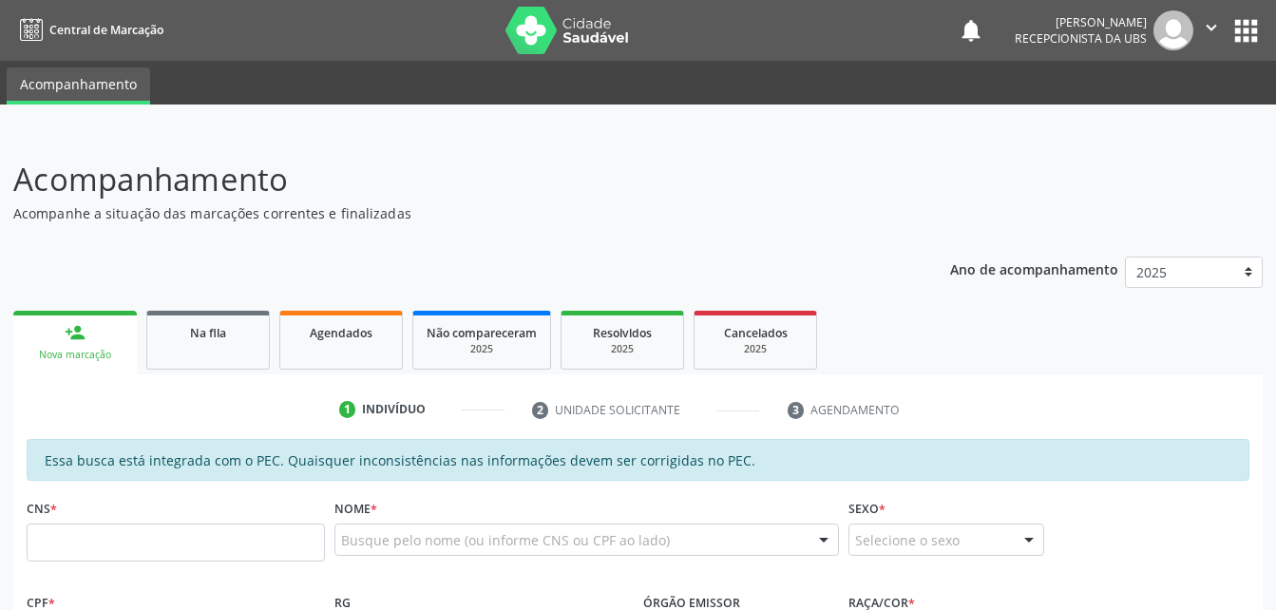
click at [195, 325] on span "Na fila" at bounding box center [208, 333] width 36 height 16
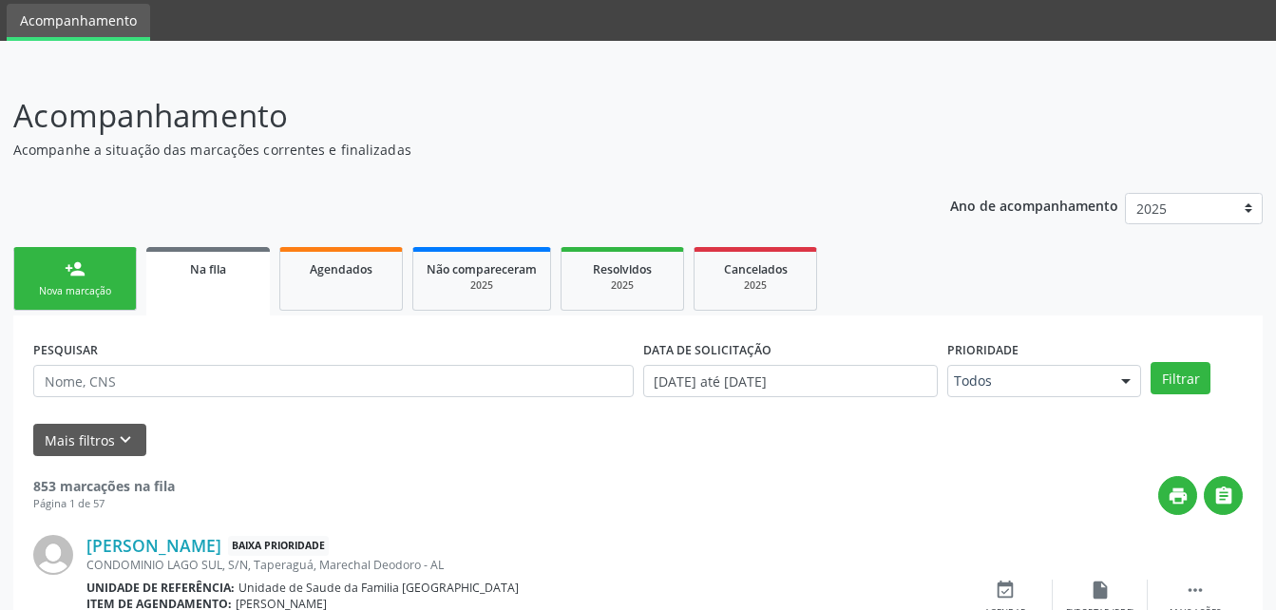
scroll to position [193, 0]
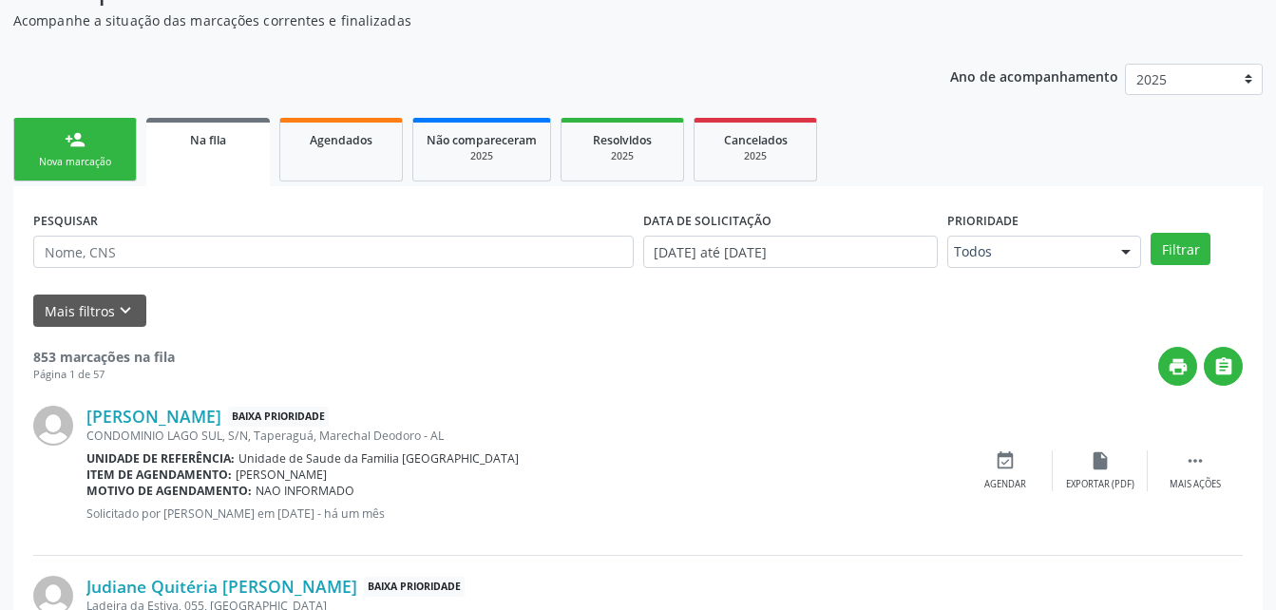
click at [216, 380] on div "print " at bounding box center [709, 366] width 1068 height 39
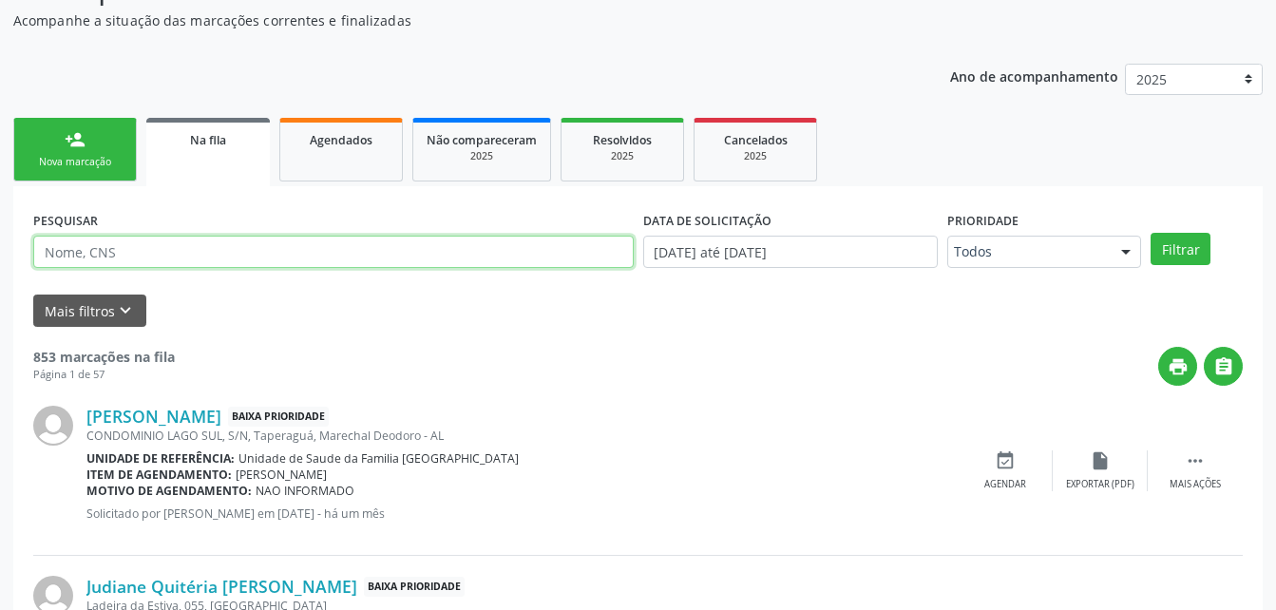
click at [181, 246] on input "text" at bounding box center [333, 252] width 600 height 32
type input "gilberto de mendonça uchoa"
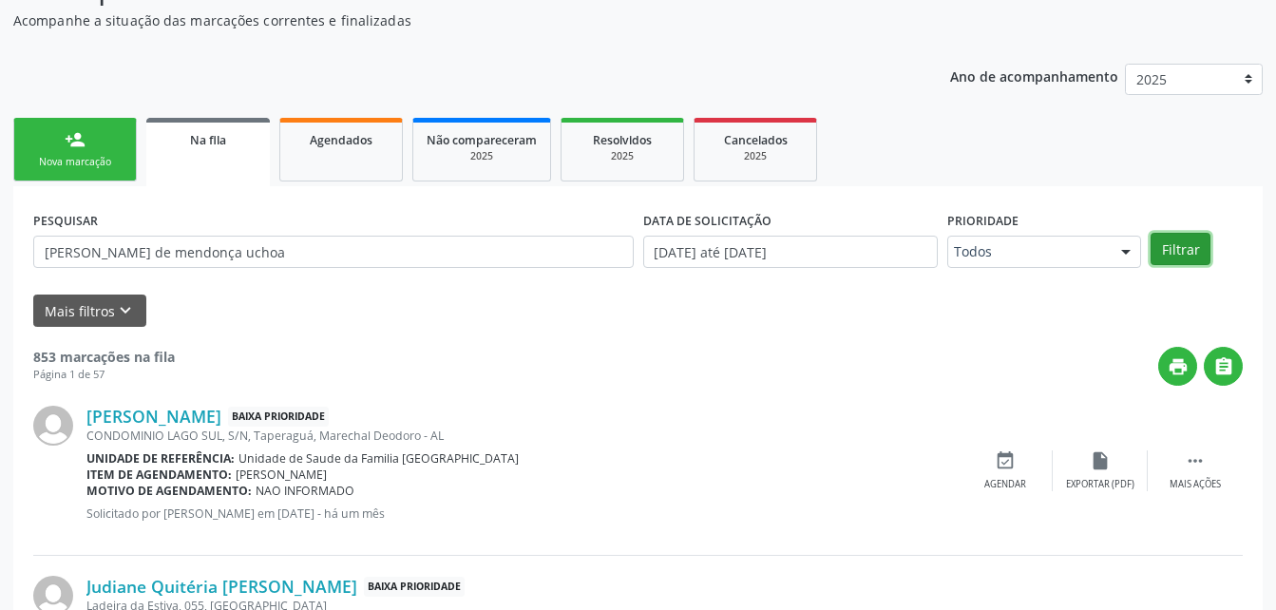
click at [1190, 248] on button "Filtrar" at bounding box center [1180, 249] width 60 height 32
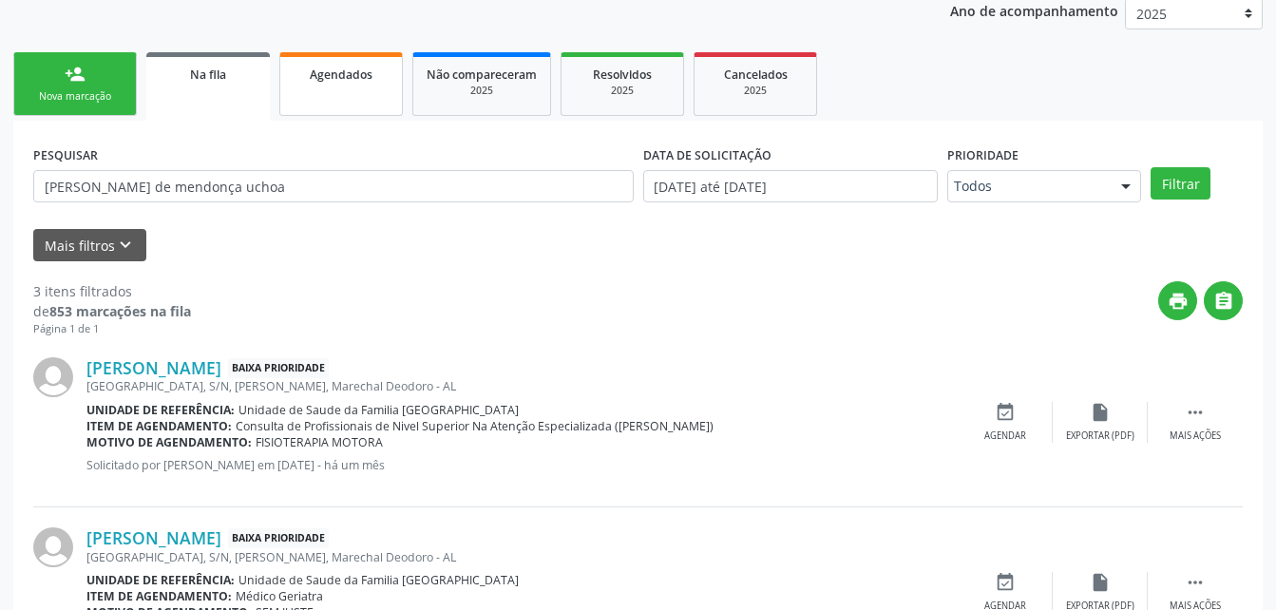
scroll to position [54, 0]
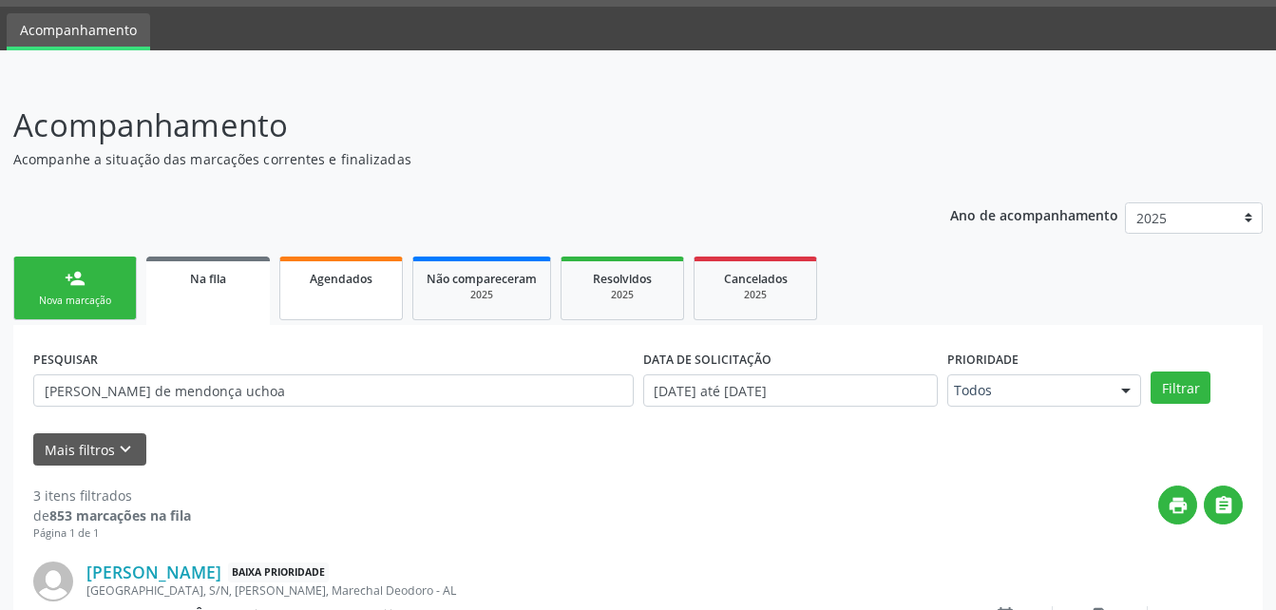
click at [387, 286] on div "Agendados" at bounding box center [341, 278] width 95 height 20
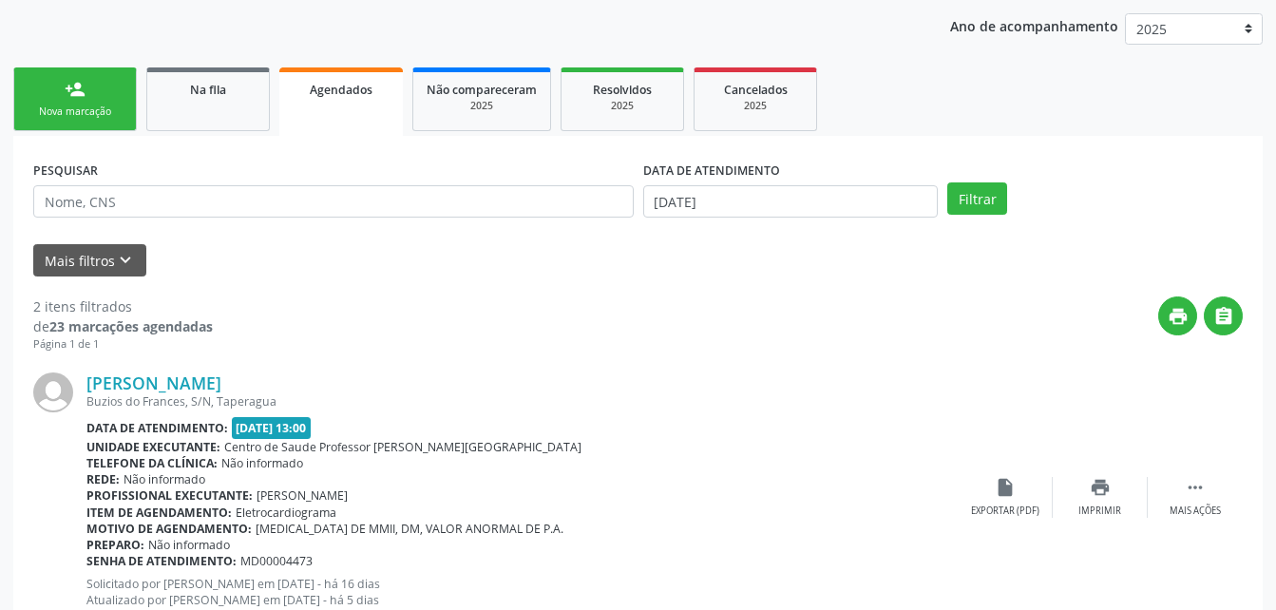
scroll to position [218, 0]
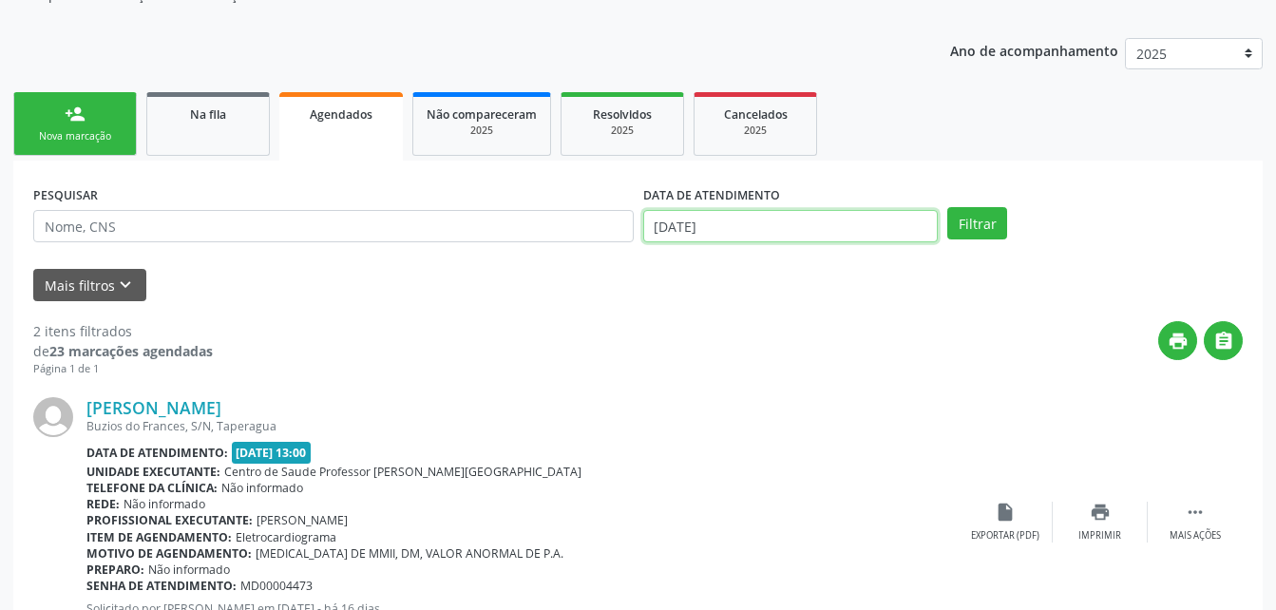
drag, startPoint x: 789, startPoint y: 230, endPoint x: 788, endPoint y: 246, distance: 16.2
click at [789, 238] on input "[DATE]" at bounding box center [790, 226] width 295 height 32
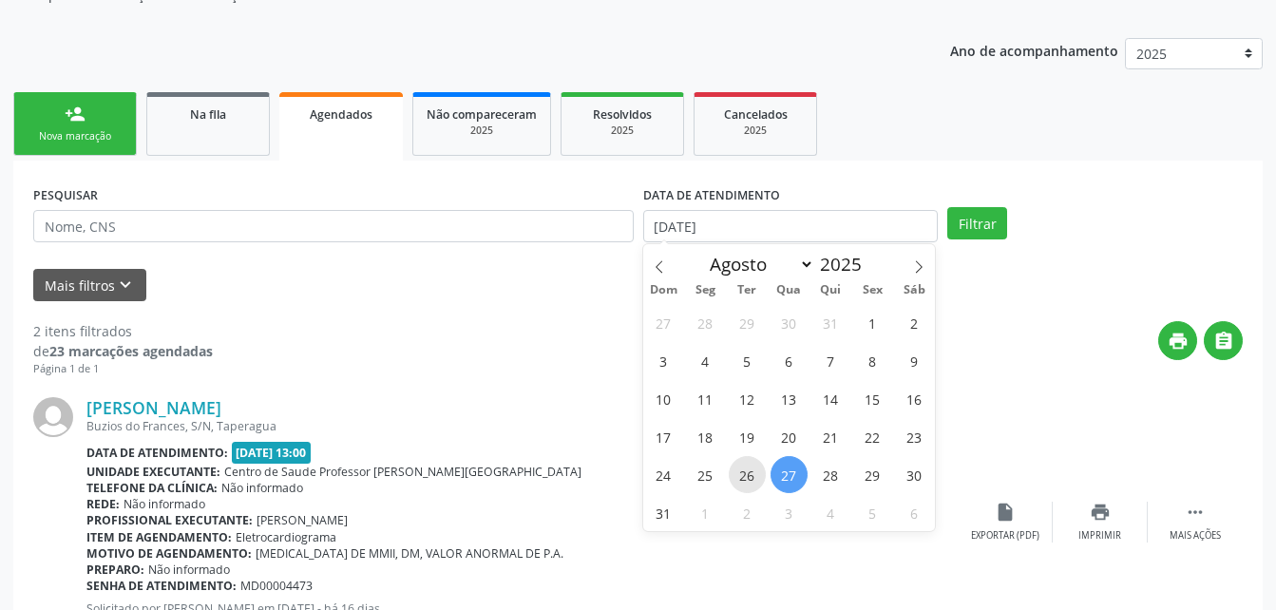
click at [737, 475] on span "26" at bounding box center [747, 474] width 37 height 37
type input "[DATE]"
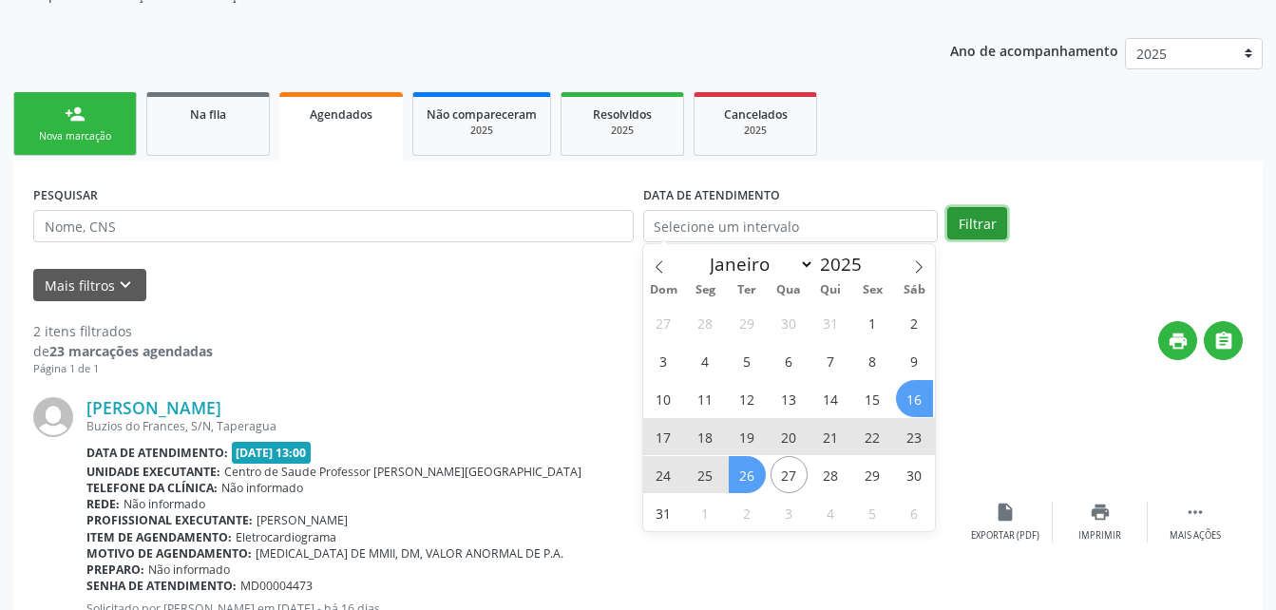
click at [970, 219] on button "Filtrar" at bounding box center [977, 223] width 60 height 32
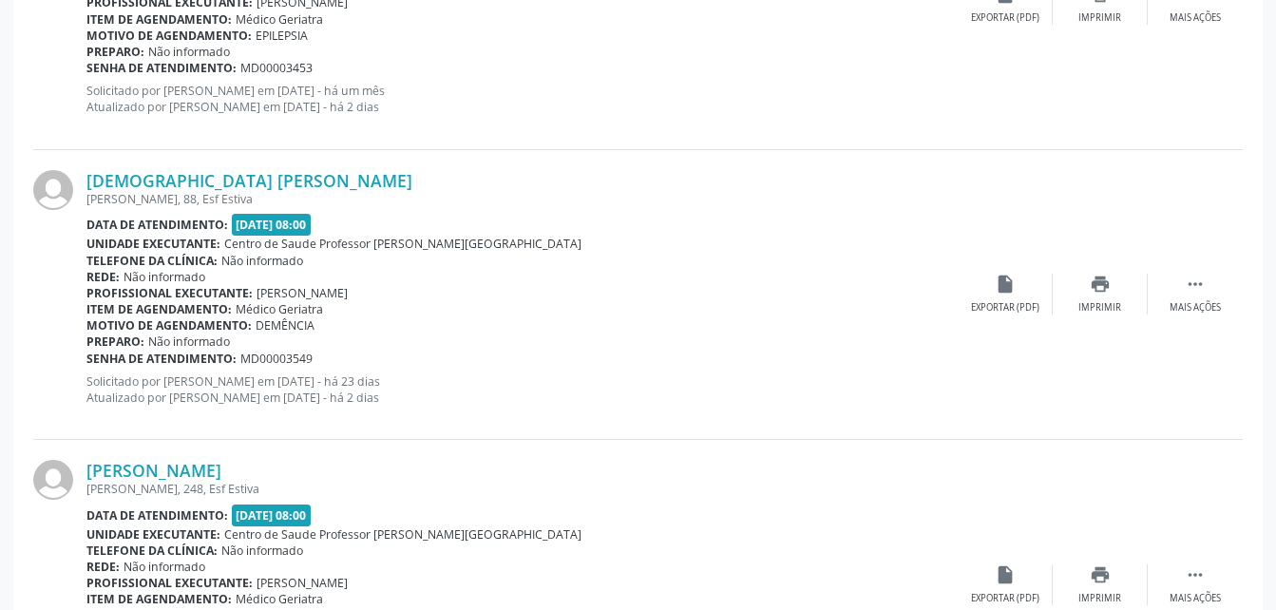
scroll to position [4398, 0]
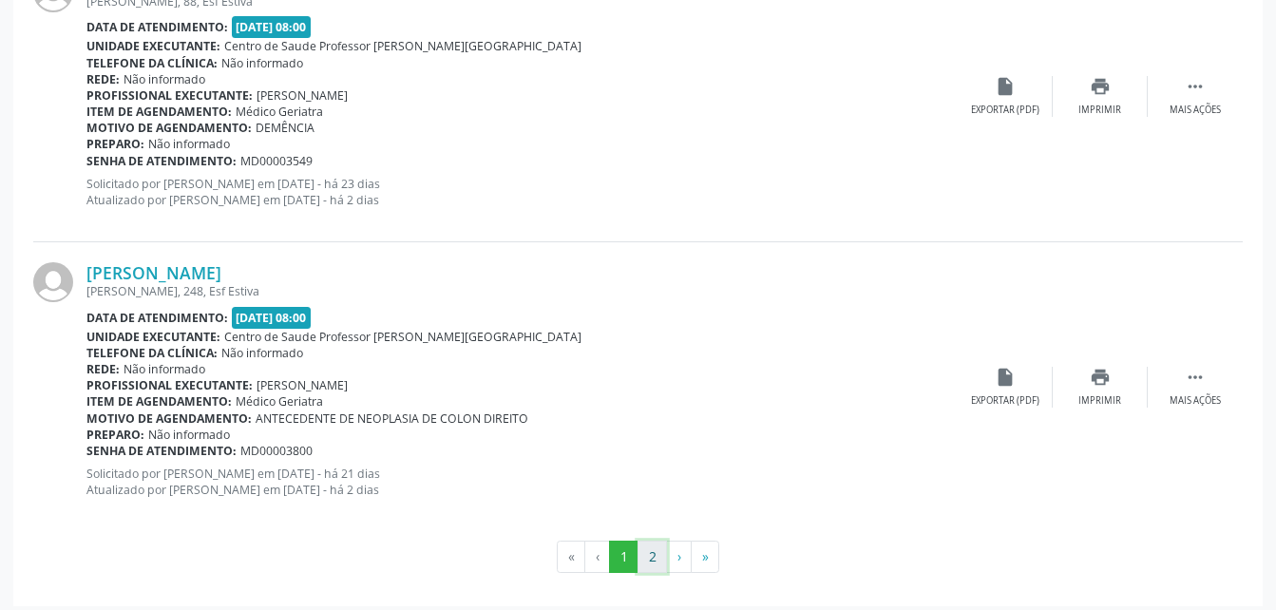
click at [655, 558] on button "2" at bounding box center [651, 556] width 29 height 32
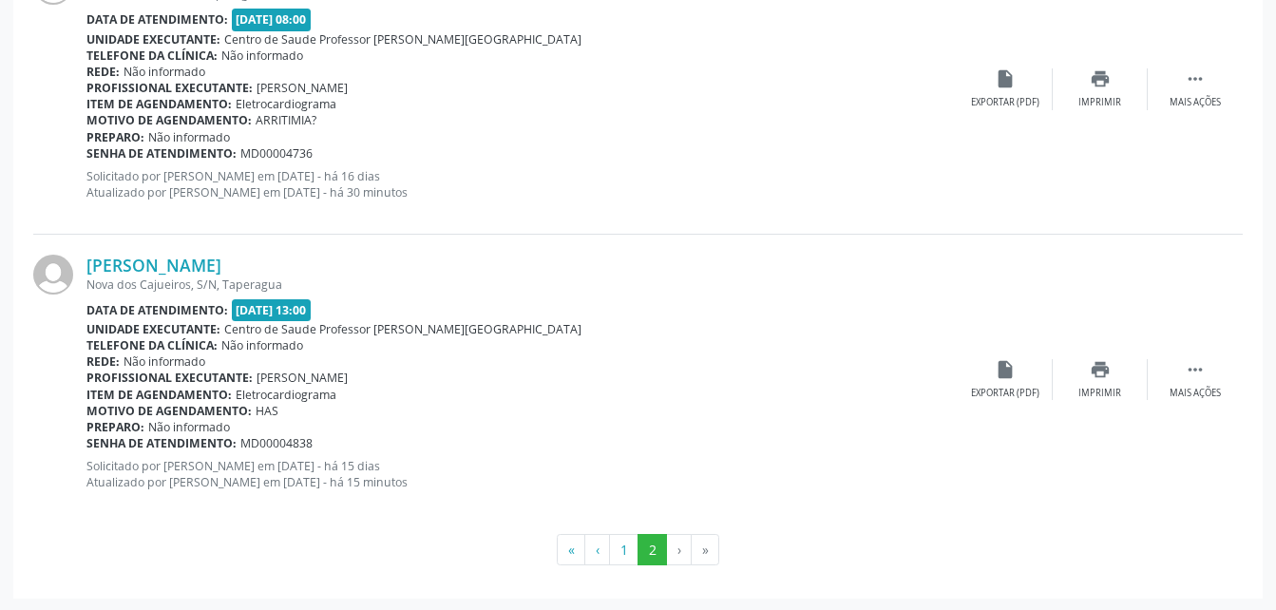
scroll to position [2377, 0]
click at [1093, 376] on icon "print" at bounding box center [1099, 367] width 21 height 21
click at [627, 552] on button "1" at bounding box center [623, 548] width 29 height 32
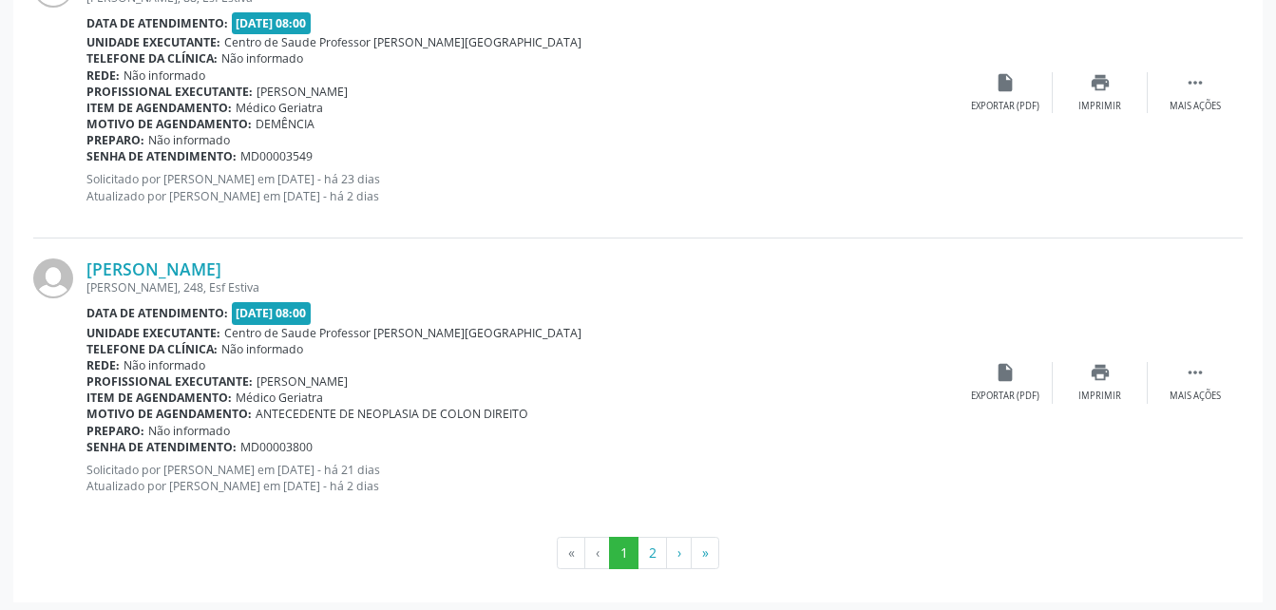
scroll to position [4424, 0]
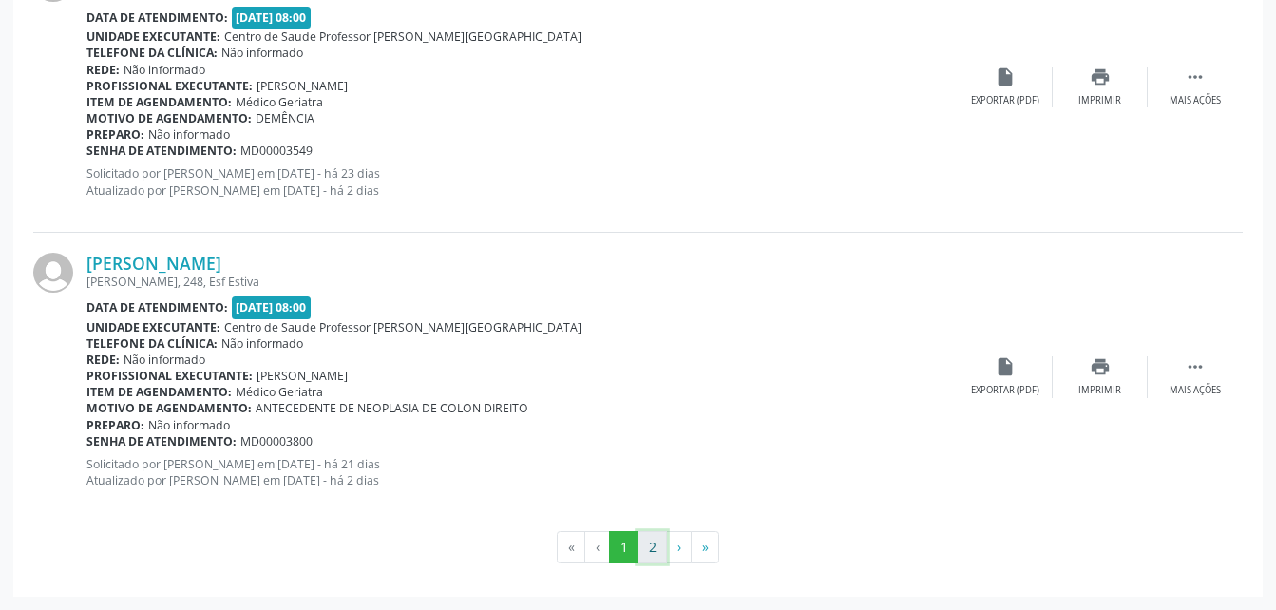
click at [641, 548] on button "2" at bounding box center [651, 547] width 29 height 32
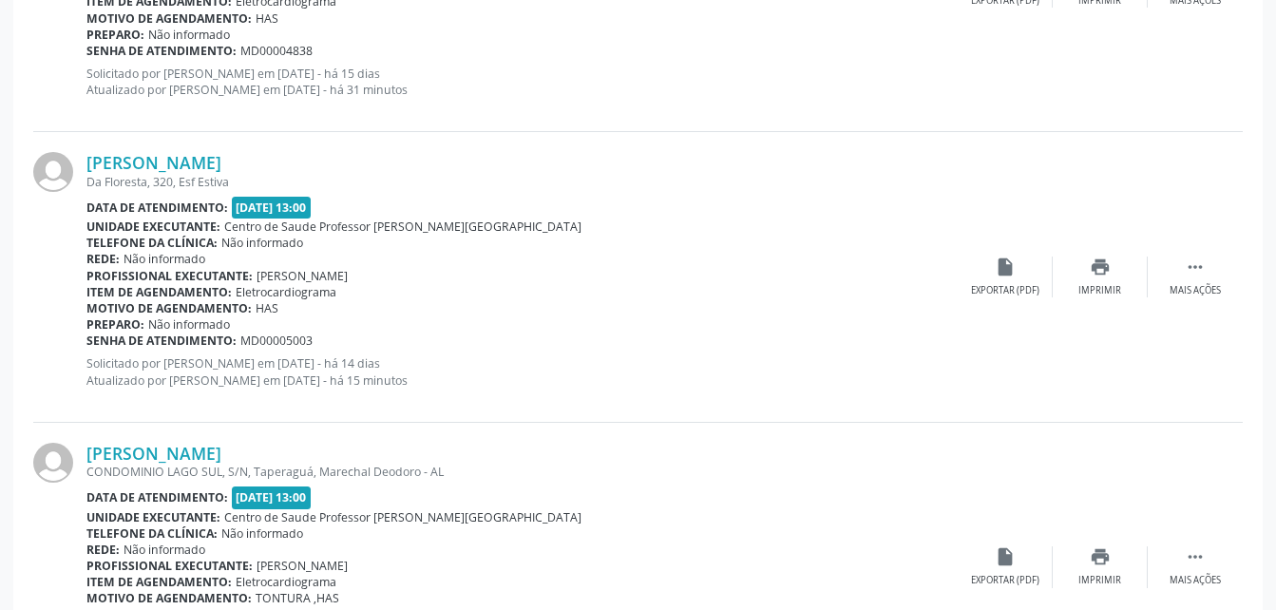
scroll to position [2879, 0]
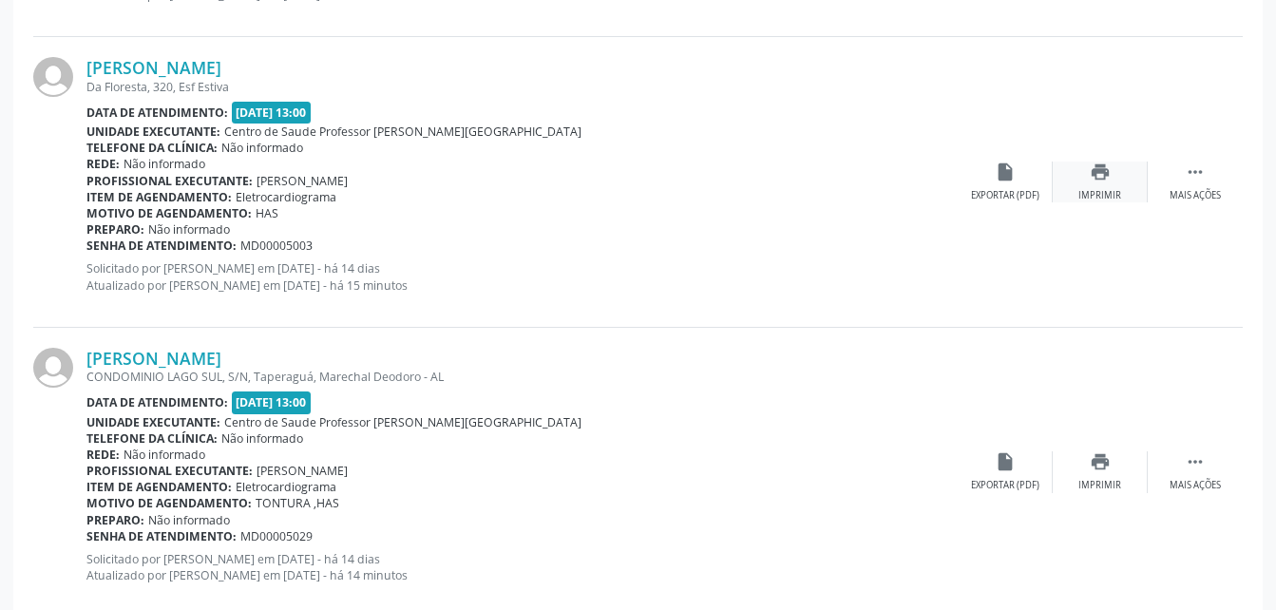
click at [1103, 189] on div "Imprimir" at bounding box center [1099, 195] width 43 height 13
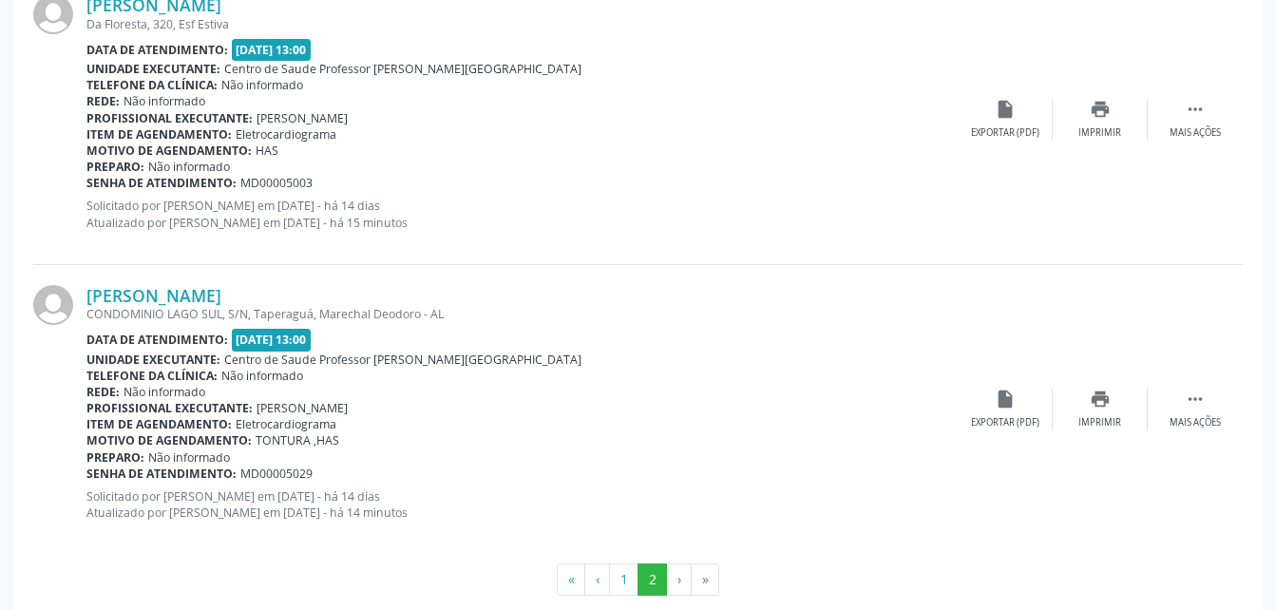
scroll to position [2974, 0]
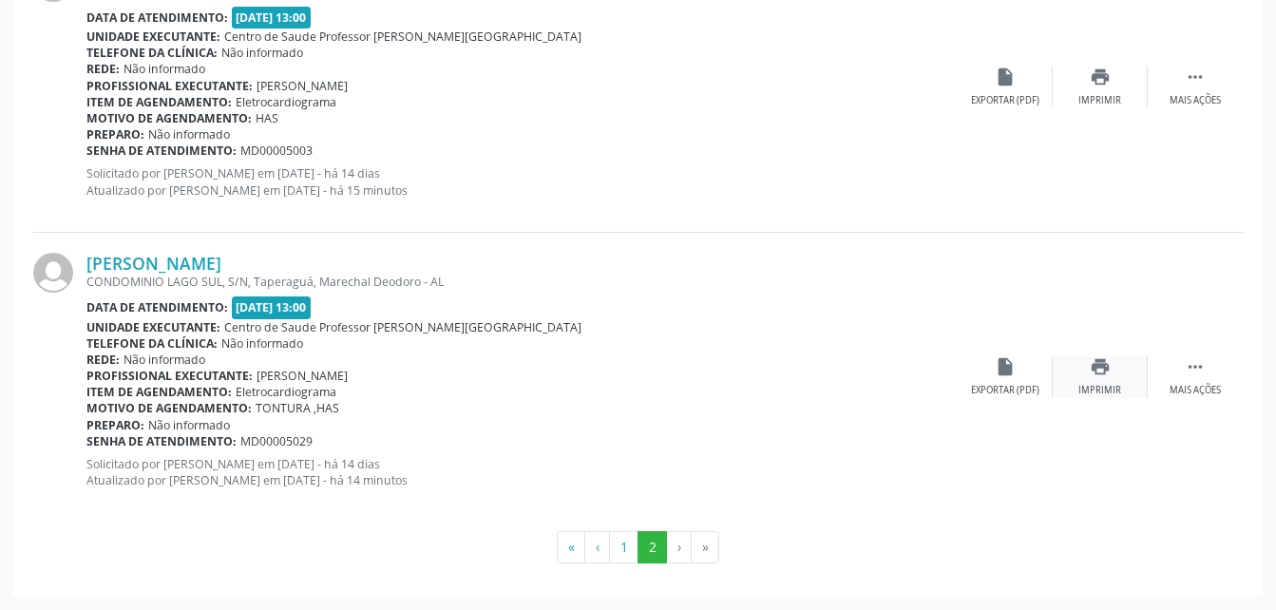
click at [1123, 368] on div "print Imprimir" at bounding box center [1099, 376] width 95 height 41
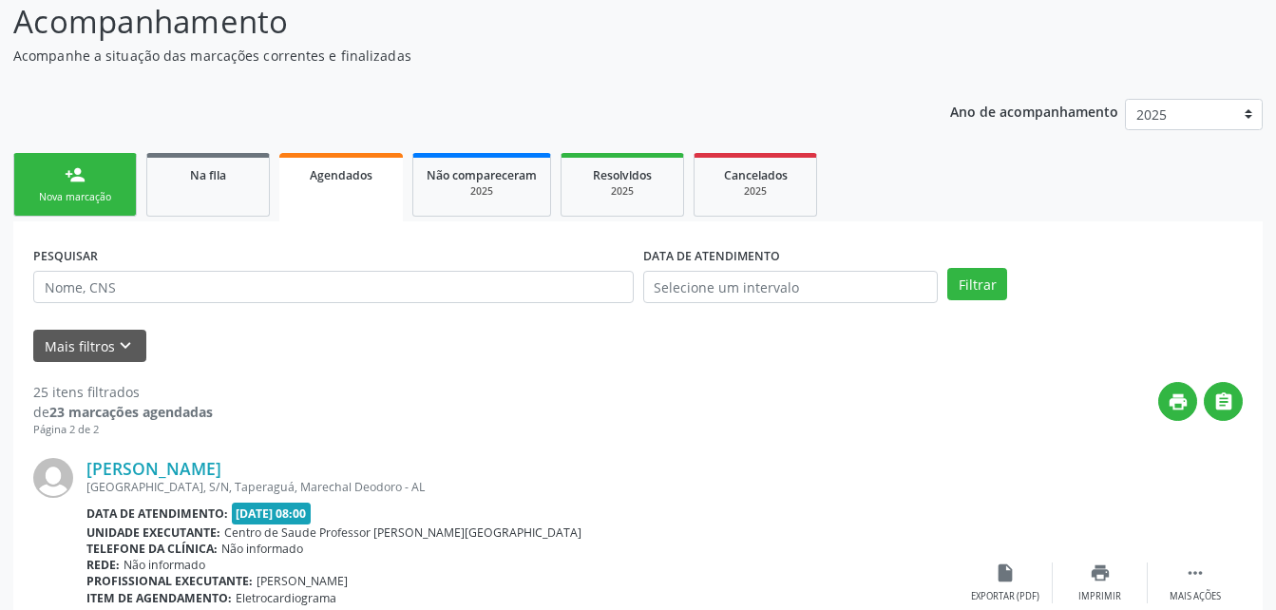
scroll to position [0, 0]
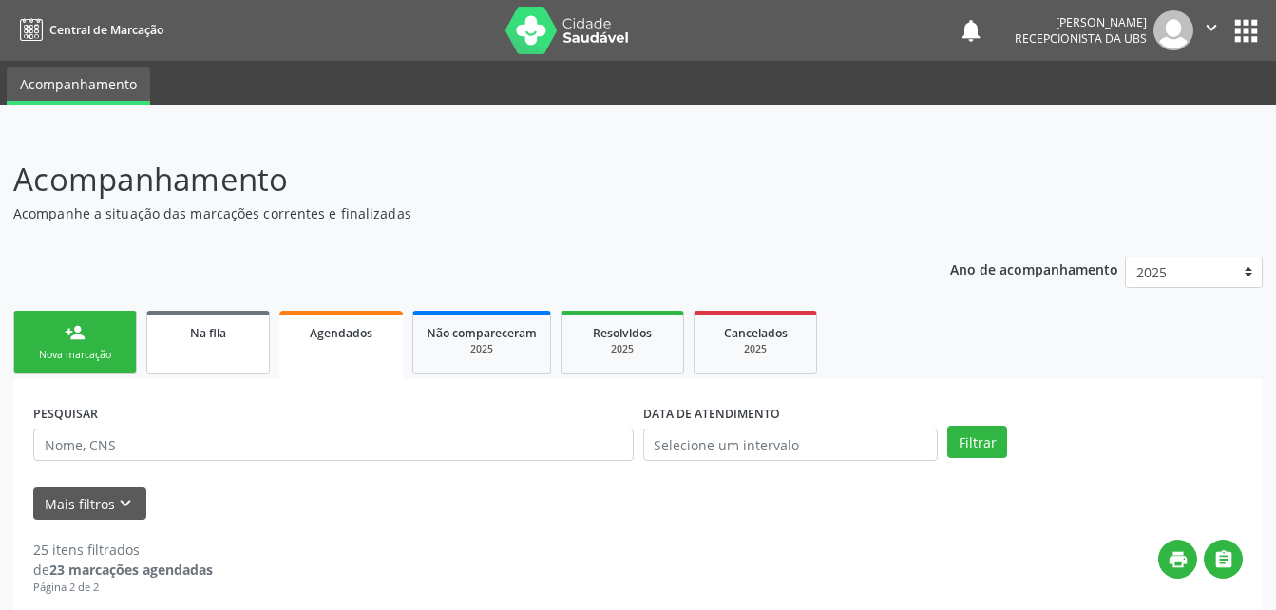
click at [197, 352] on link "Na fila" at bounding box center [207, 343] width 123 height 64
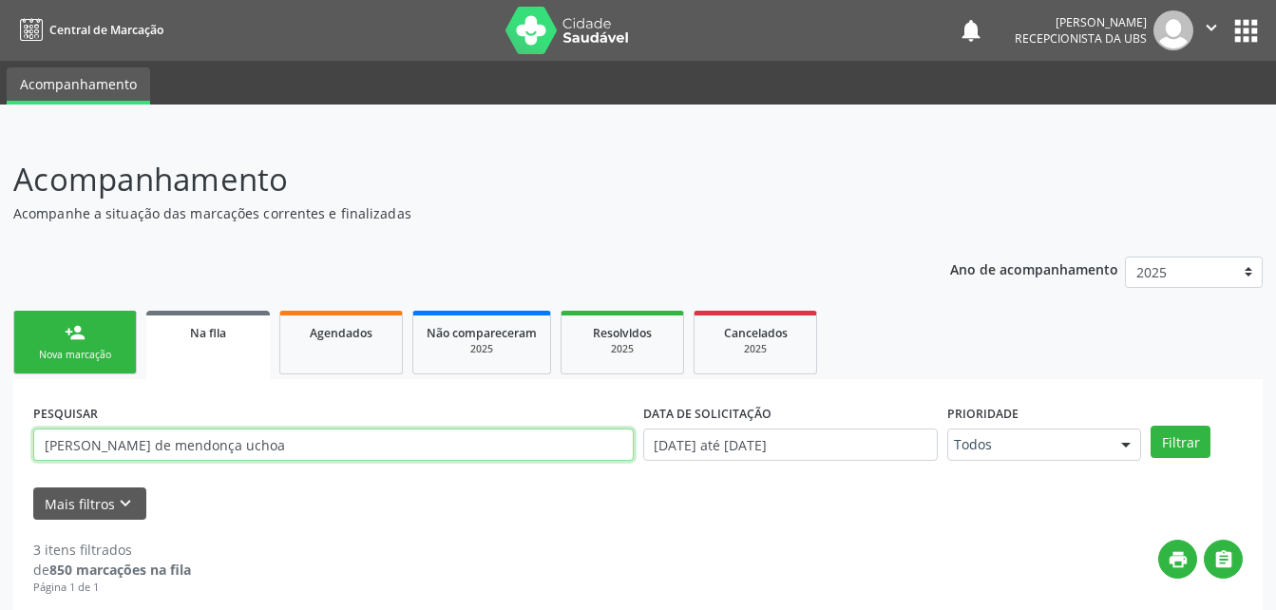
click at [404, 447] on input "gilberto de mendonça uchoa" at bounding box center [333, 444] width 600 height 32
type input "g"
type input "maria de fatima paulino"
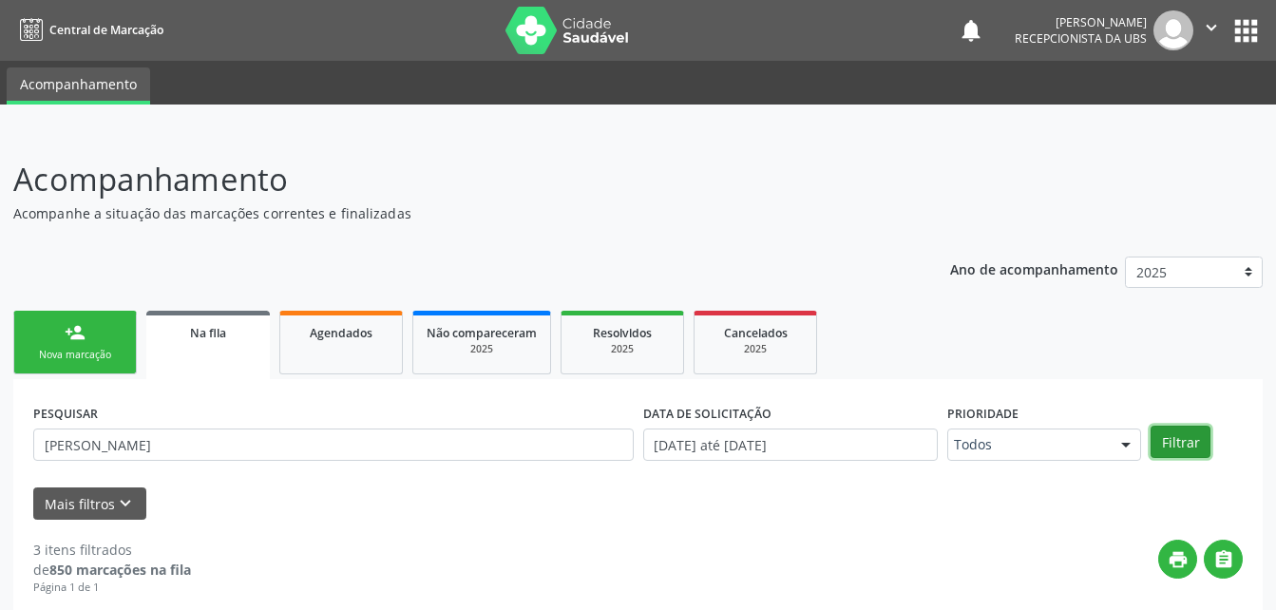
click at [1169, 444] on button "Filtrar" at bounding box center [1180, 442] width 60 height 32
